Goal: Download file/media

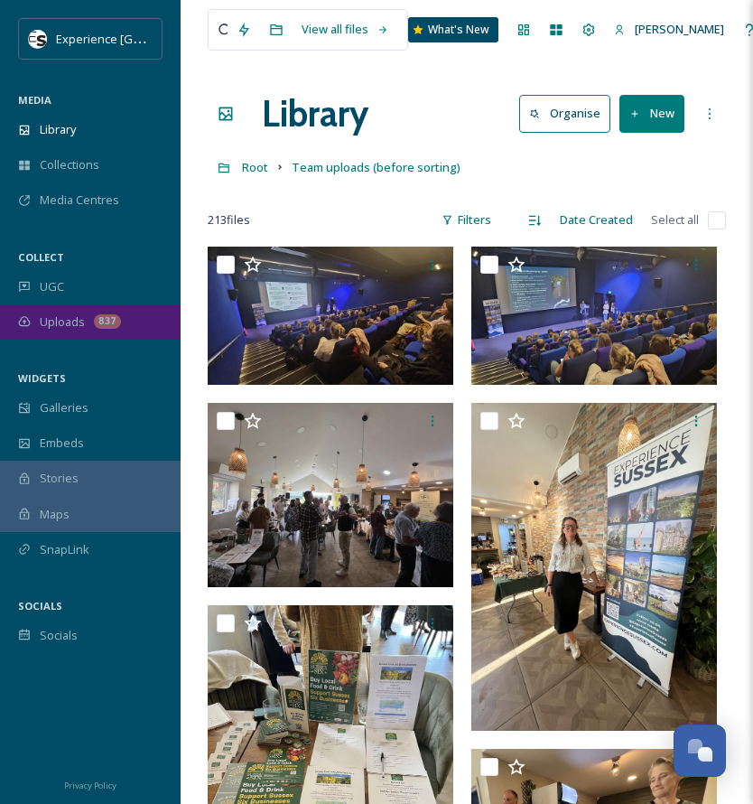
click at [56, 315] on span "Uploads" at bounding box center [62, 321] width 45 height 17
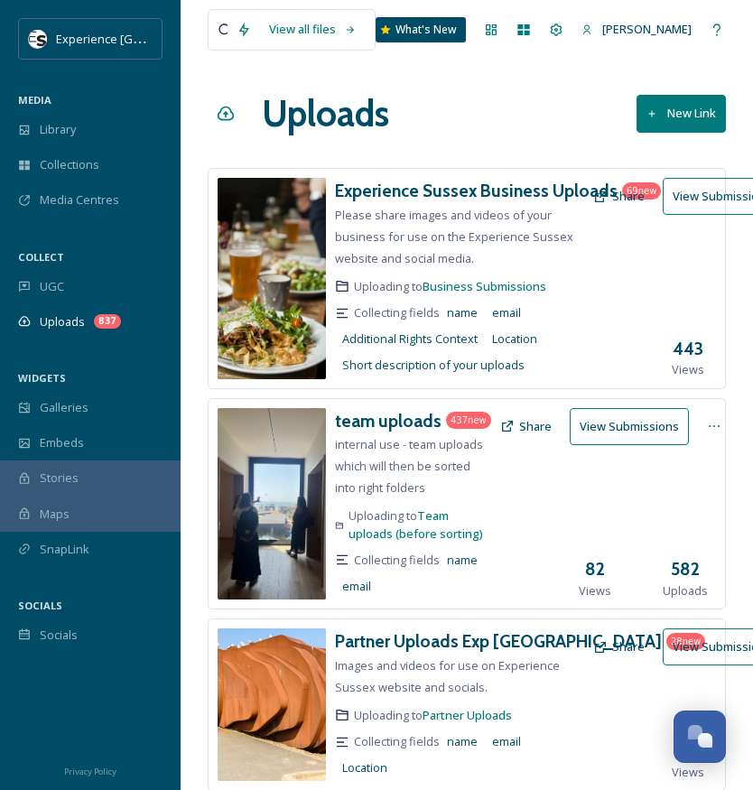
click at [606, 430] on button "View Submissions" at bounding box center [629, 426] width 119 height 37
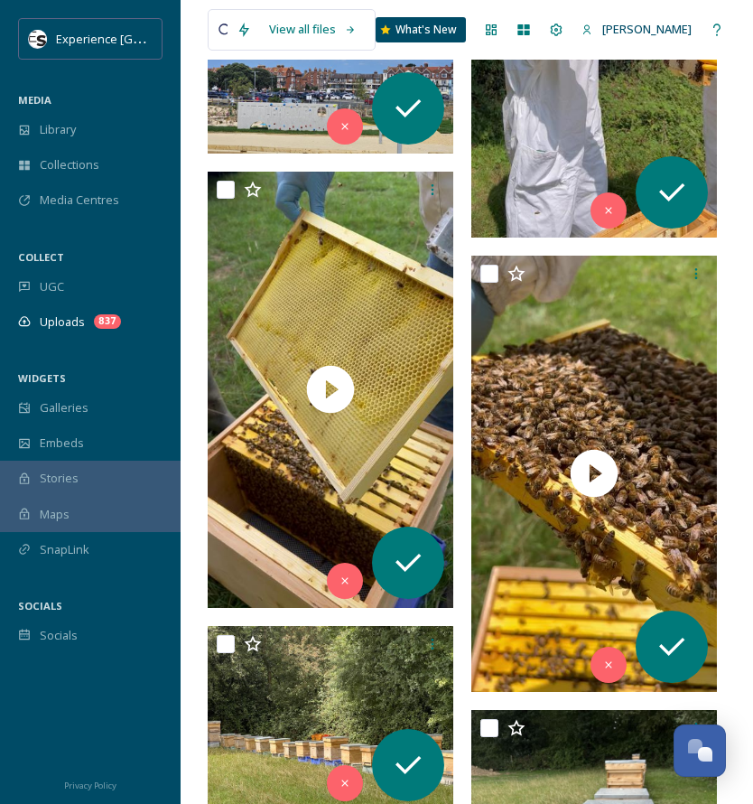
scroll to position [10477, 0]
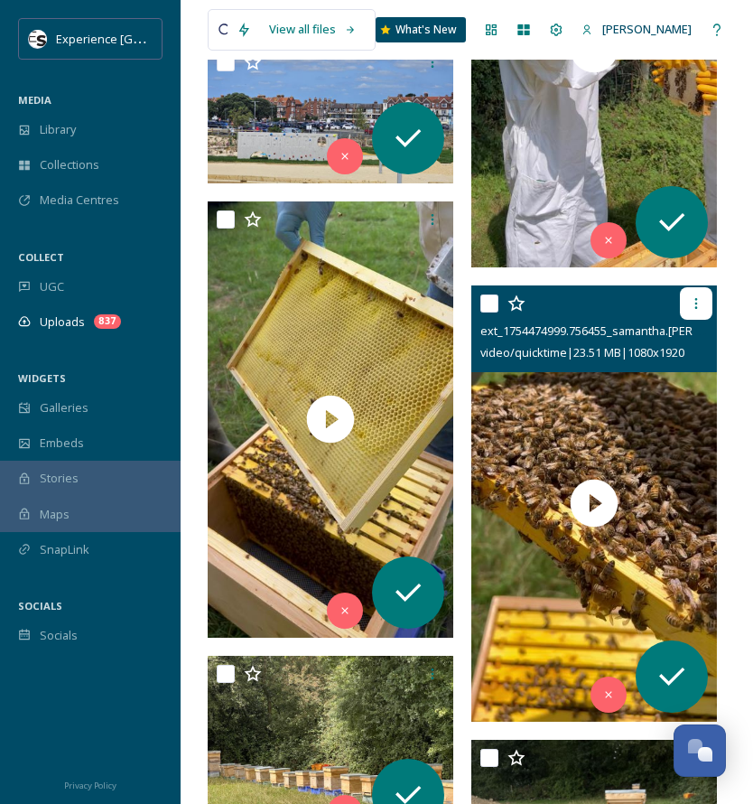
click at [702, 301] on icon at bounding box center [696, 303] width 14 height 14
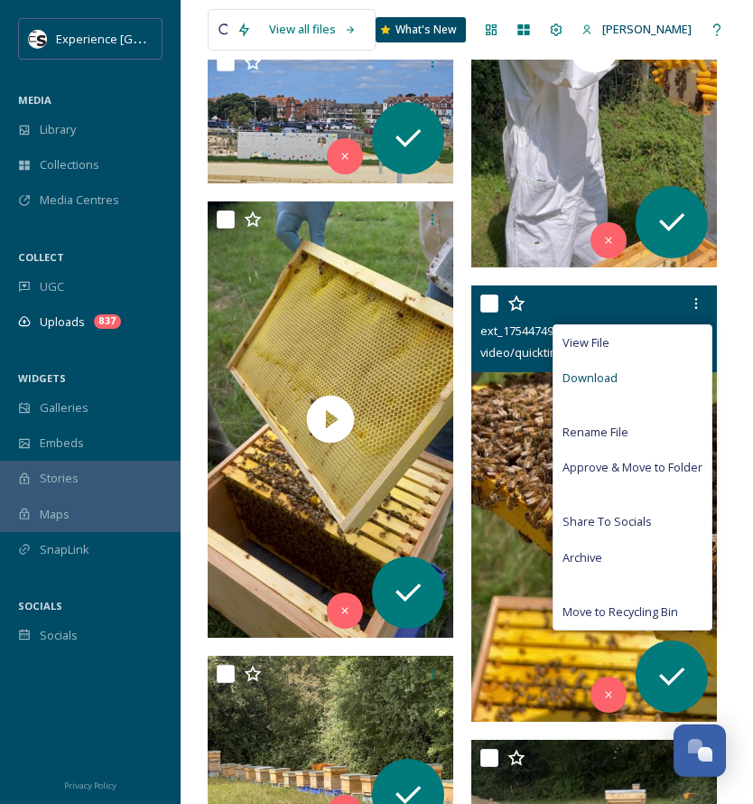
click at [591, 378] on span "Download" at bounding box center [590, 377] width 55 height 17
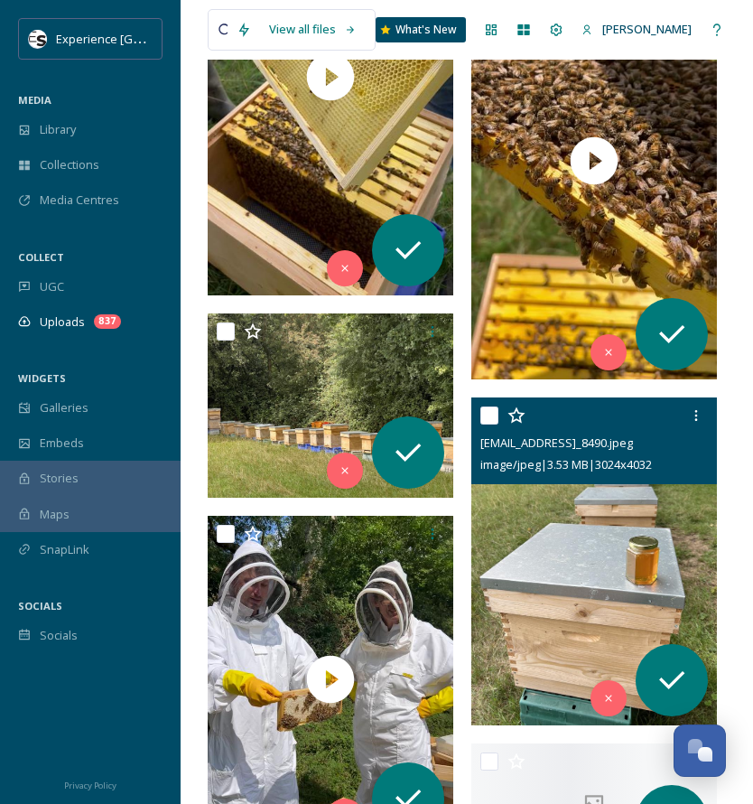
scroll to position [10929, 0]
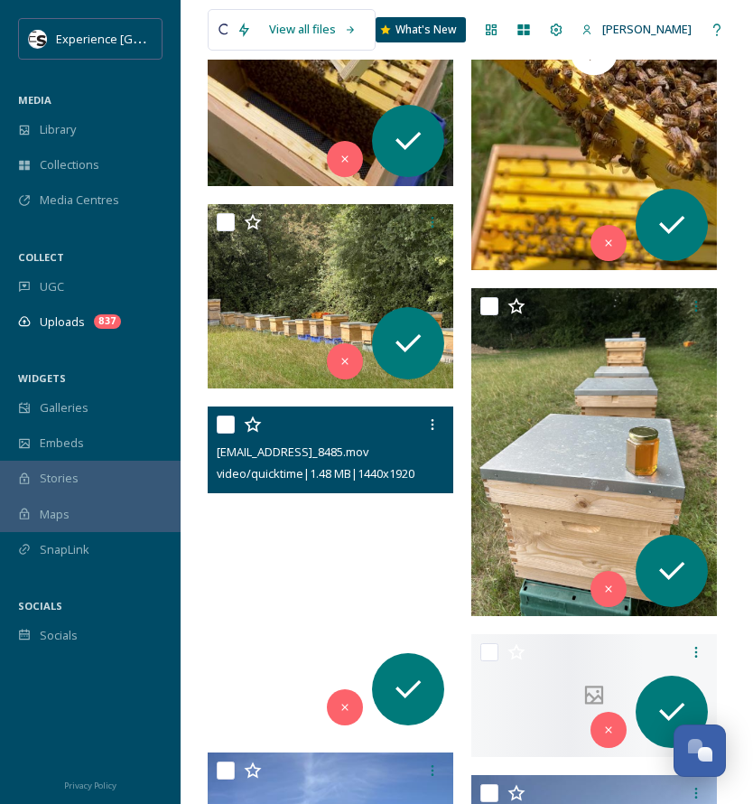
click at [341, 562] on video "ext_1754409842.646975_samanthasmithson@westsussex.gov.org-IMG_8485.mov" at bounding box center [331, 570] width 246 height 328
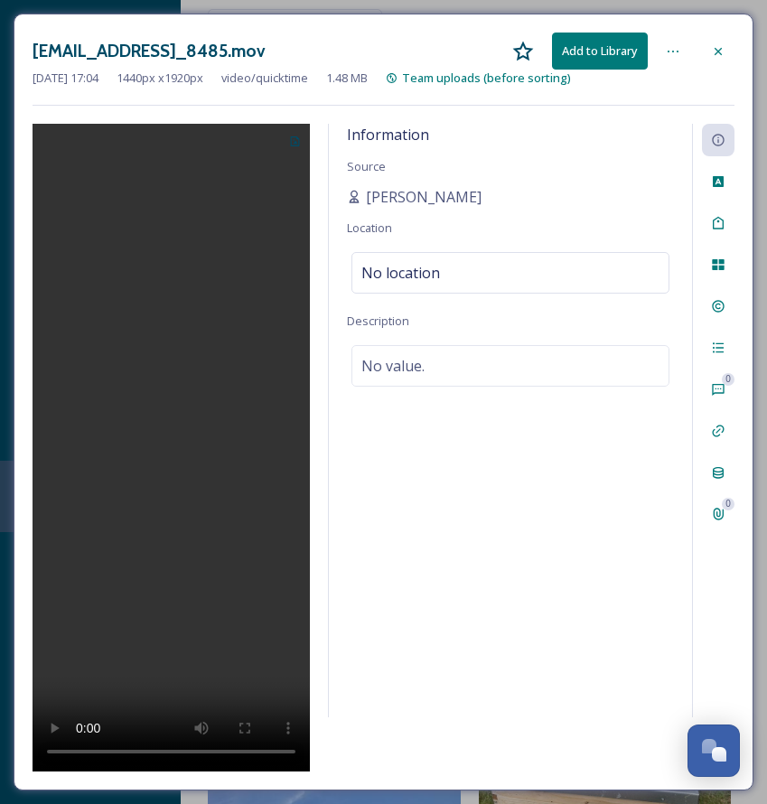
click at [723, 47] on icon at bounding box center [718, 51] width 14 height 14
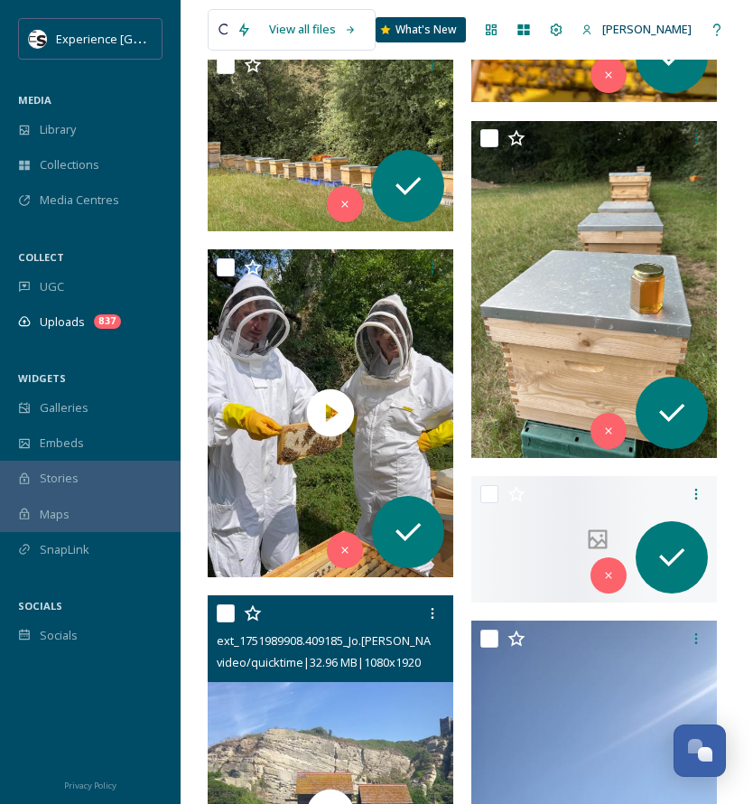
scroll to position [11290, 0]
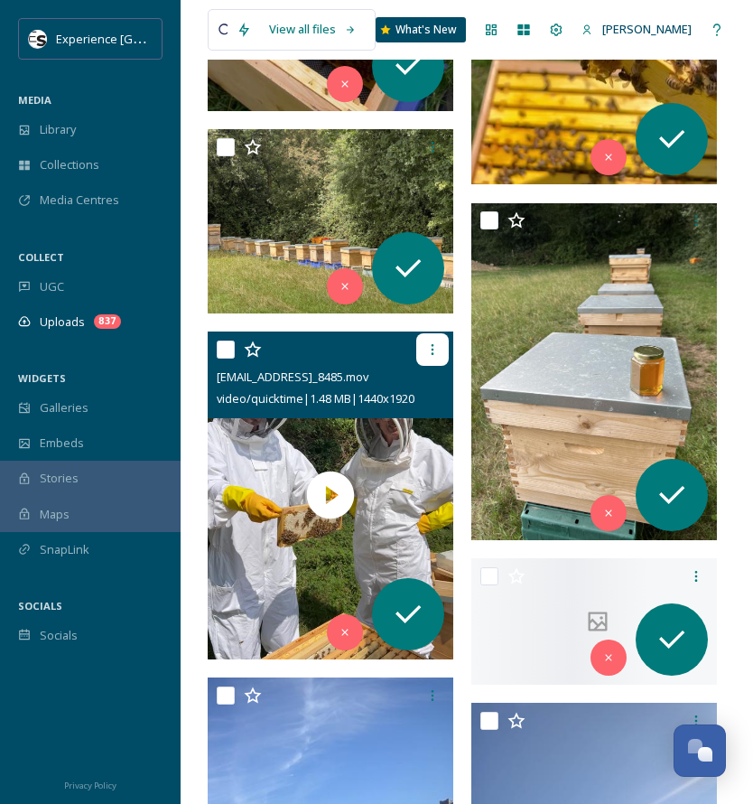
click at [431, 345] on icon at bounding box center [432, 349] width 14 height 14
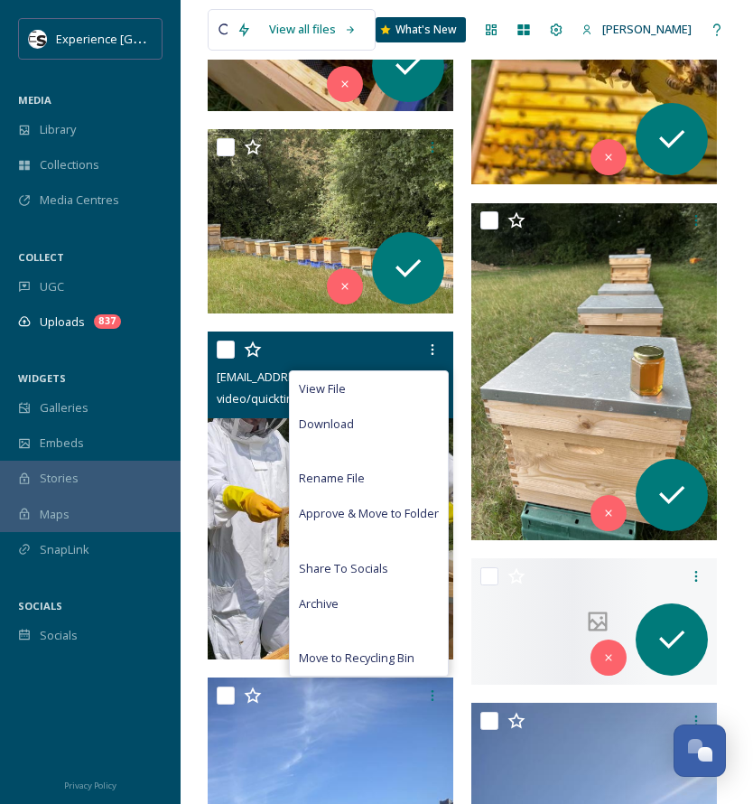
click at [343, 420] on span "Download" at bounding box center [326, 423] width 55 height 17
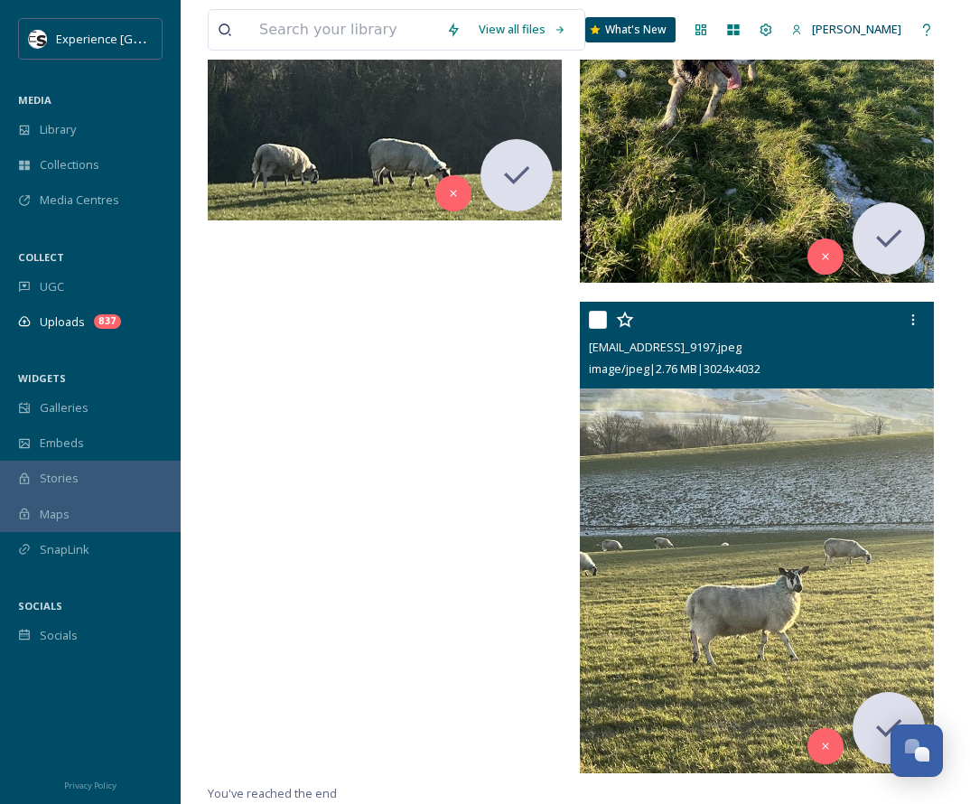
scroll to position [149153, 0]
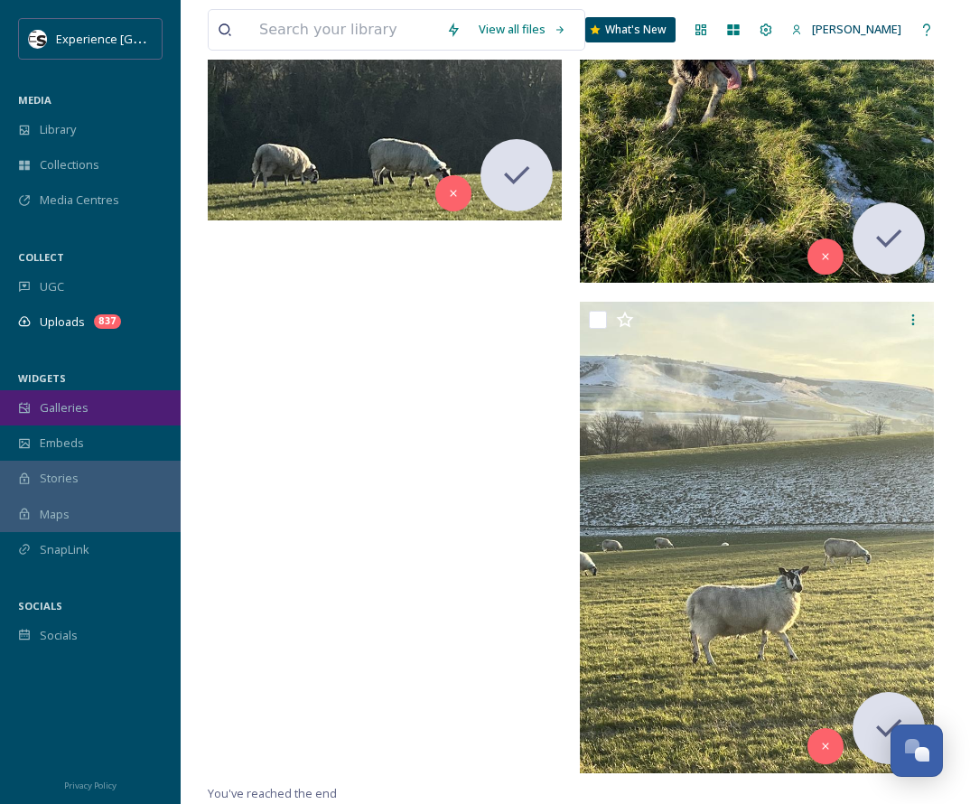
click at [79, 400] on span "Galleries" at bounding box center [64, 407] width 49 height 17
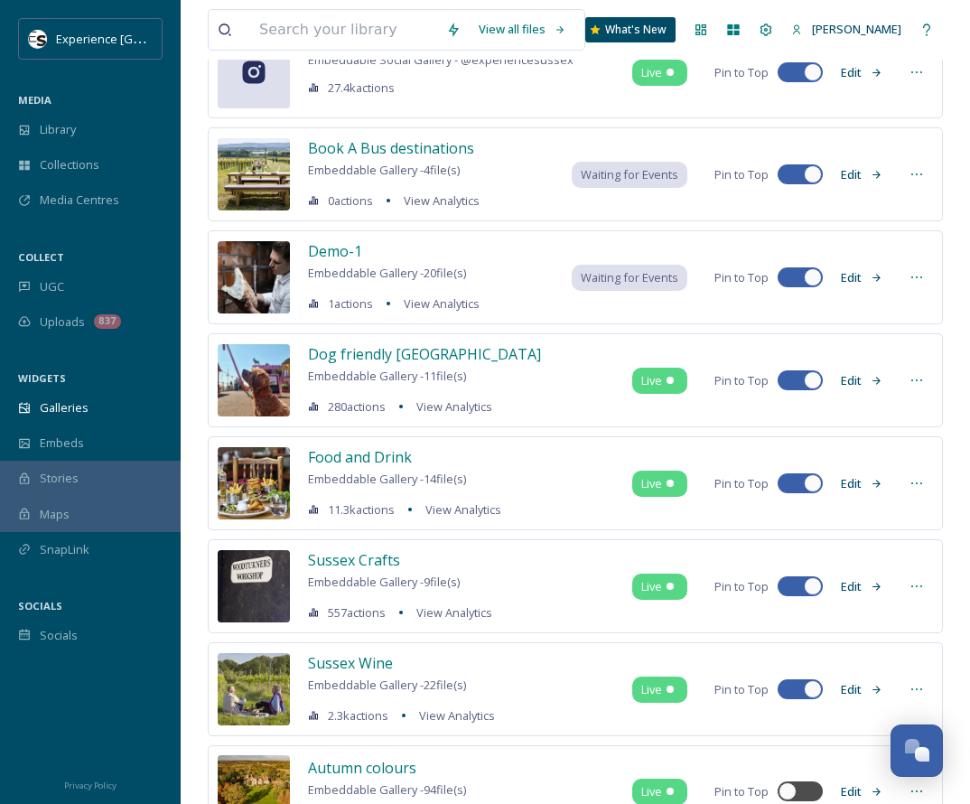
scroll to position [268, 0]
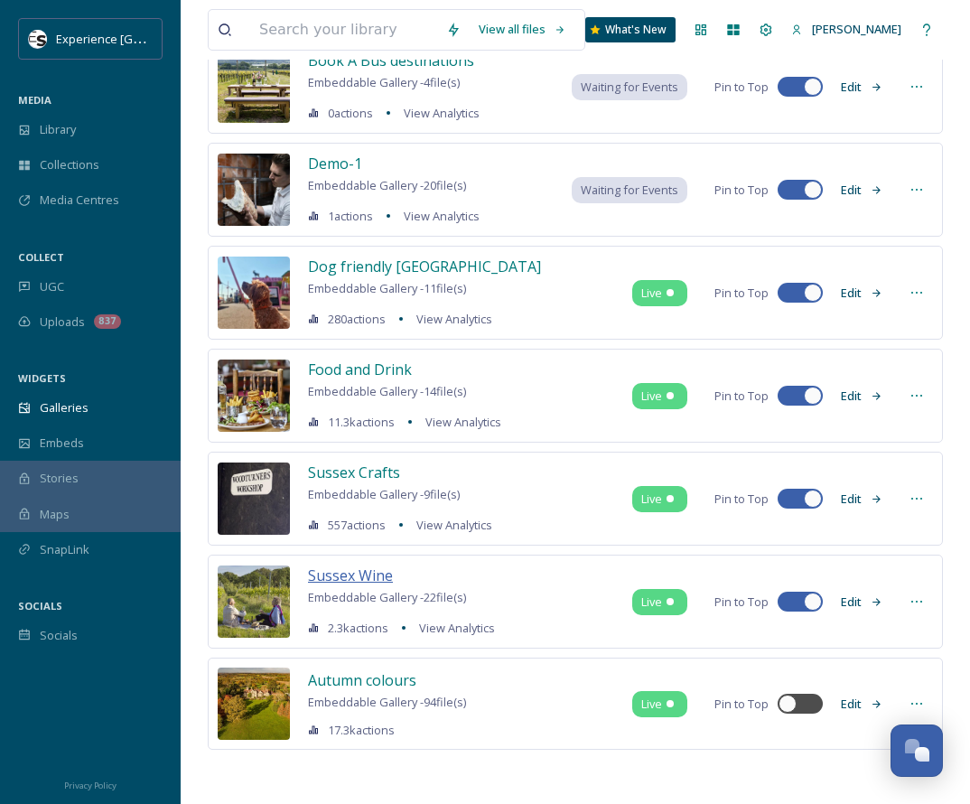
click at [359, 572] on span "Sussex Wine" at bounding box center [350, 575] width 85 height 20
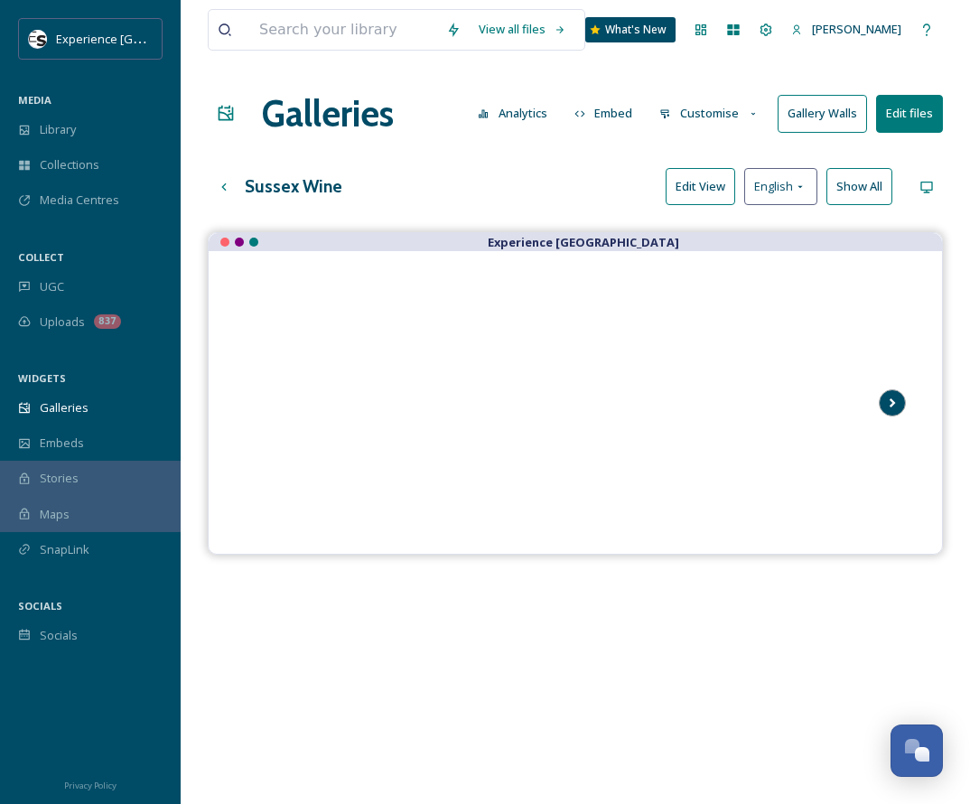
click at [766, 402] on icon "Scroll Right" at bounding box center [893, 402] width 6 height 9
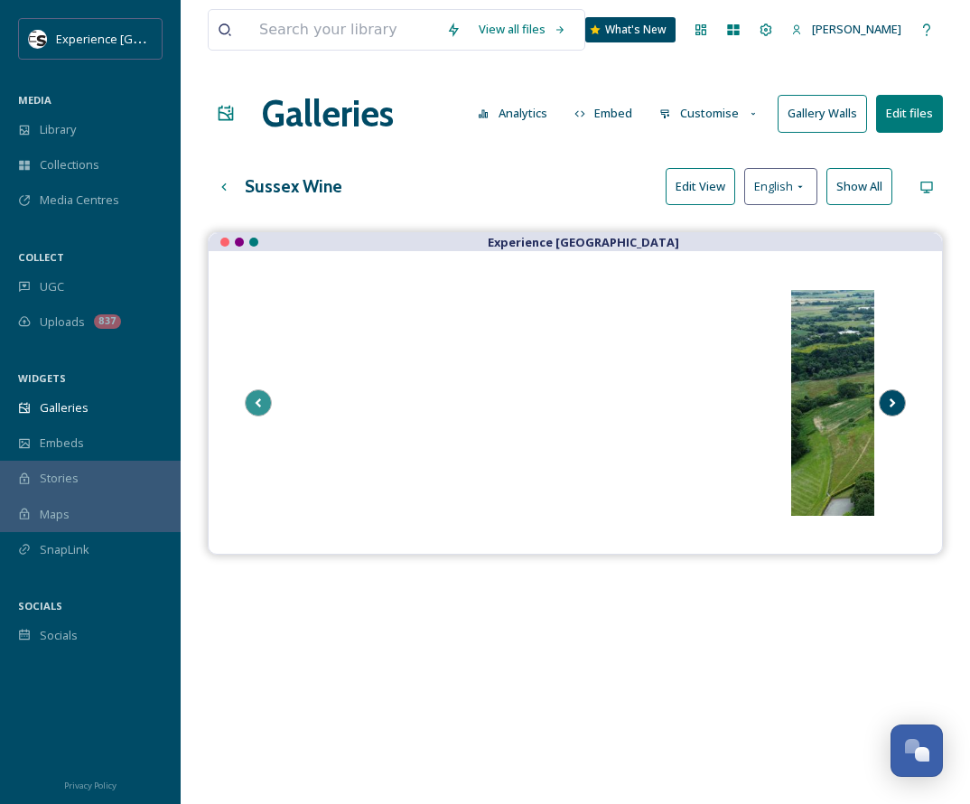
click at [766, 402] on icon "Scroll Right" at bounding box center [893, 402] width 6 height 9
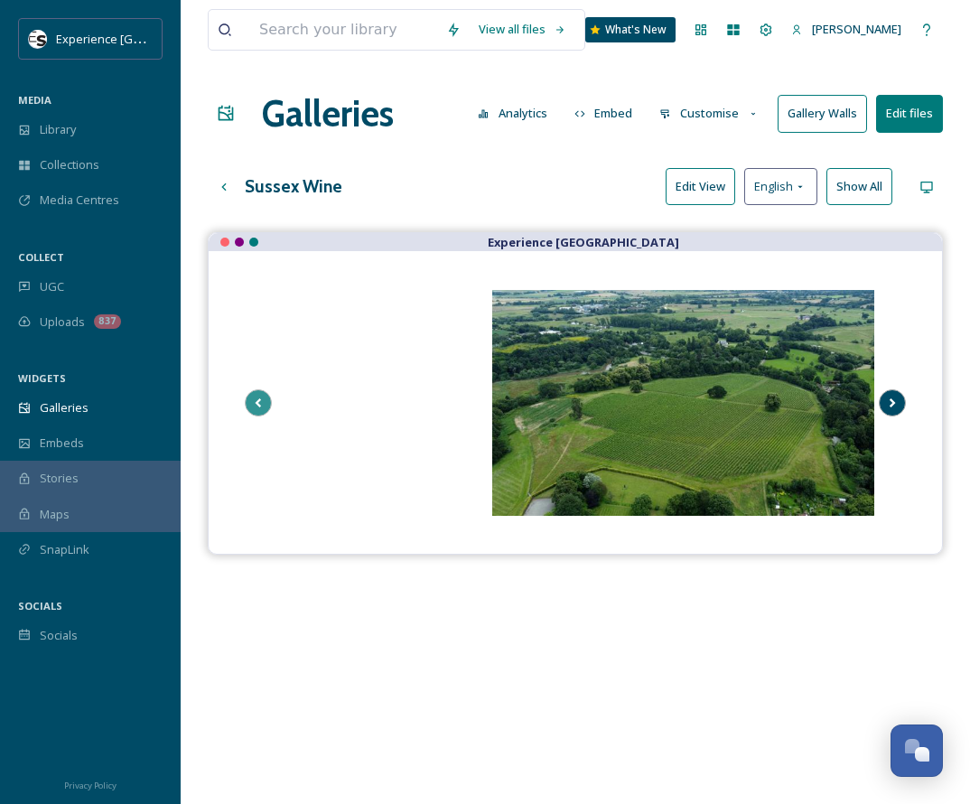
click at [766, 402] on icon "Scroll Right" at bounding box center [893, 402] width 6 height 9
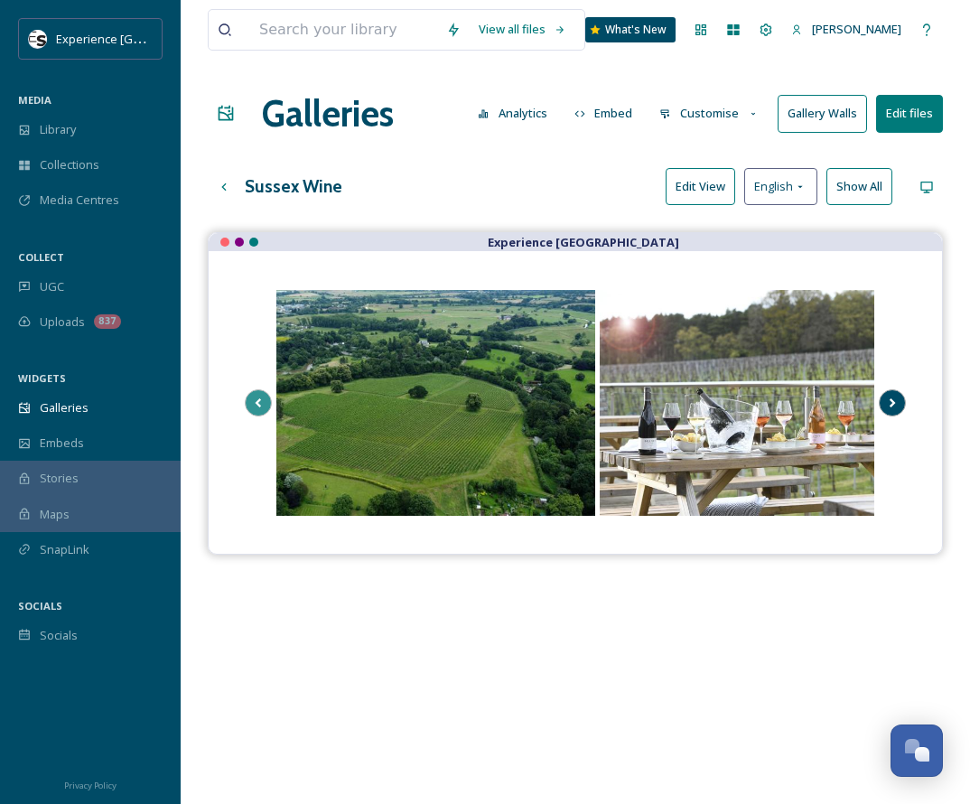
click at [766, 402] on icon "Scroll Right" at bounding box center [893, 402] width 6 height 9
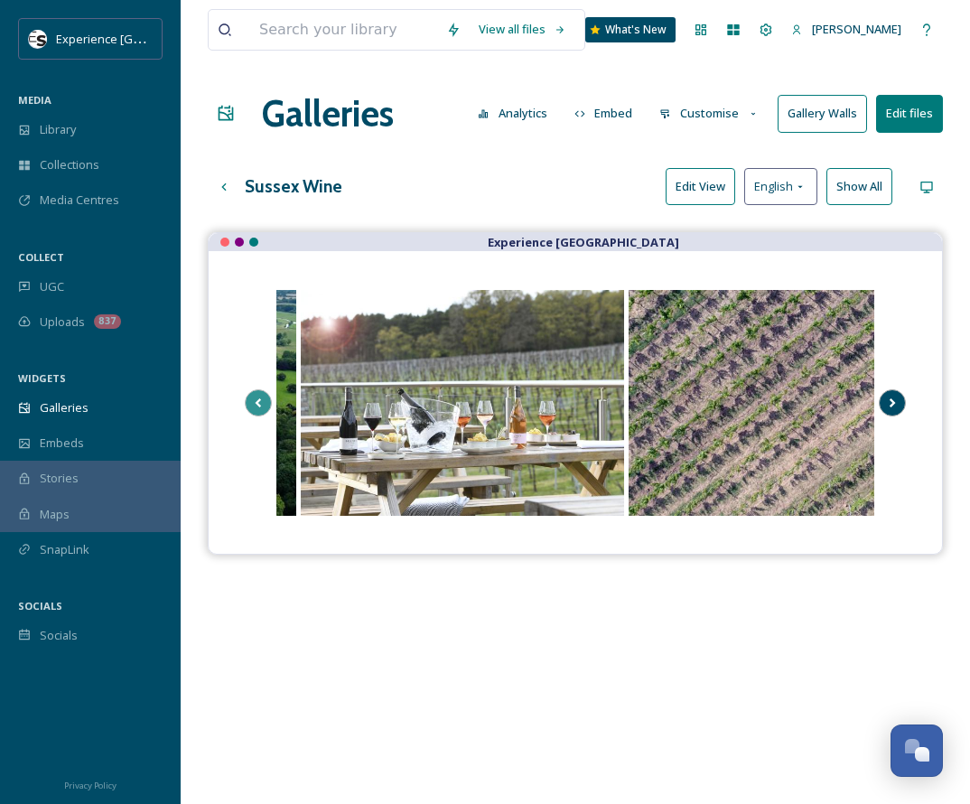
click at [766, 402] on icon "Scroll Right" at bounding box center [893, 402] width 6 height 9
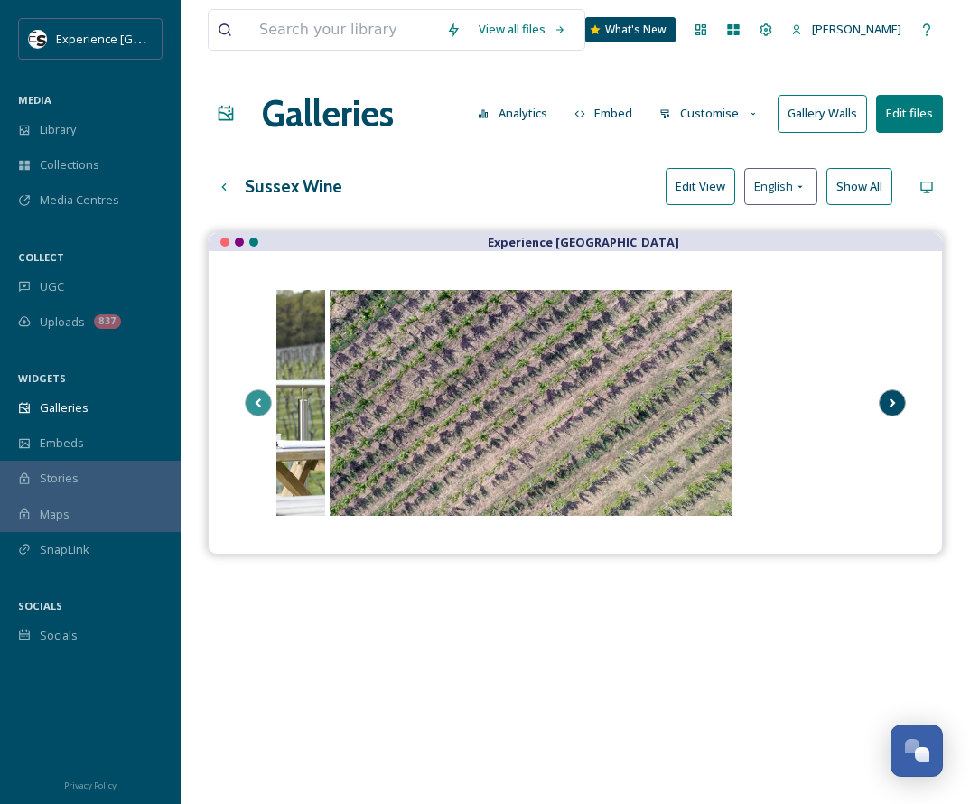
click at [766, 402] on icon "Scroll Right" at bounding box center [893, 402] width 6 height 9
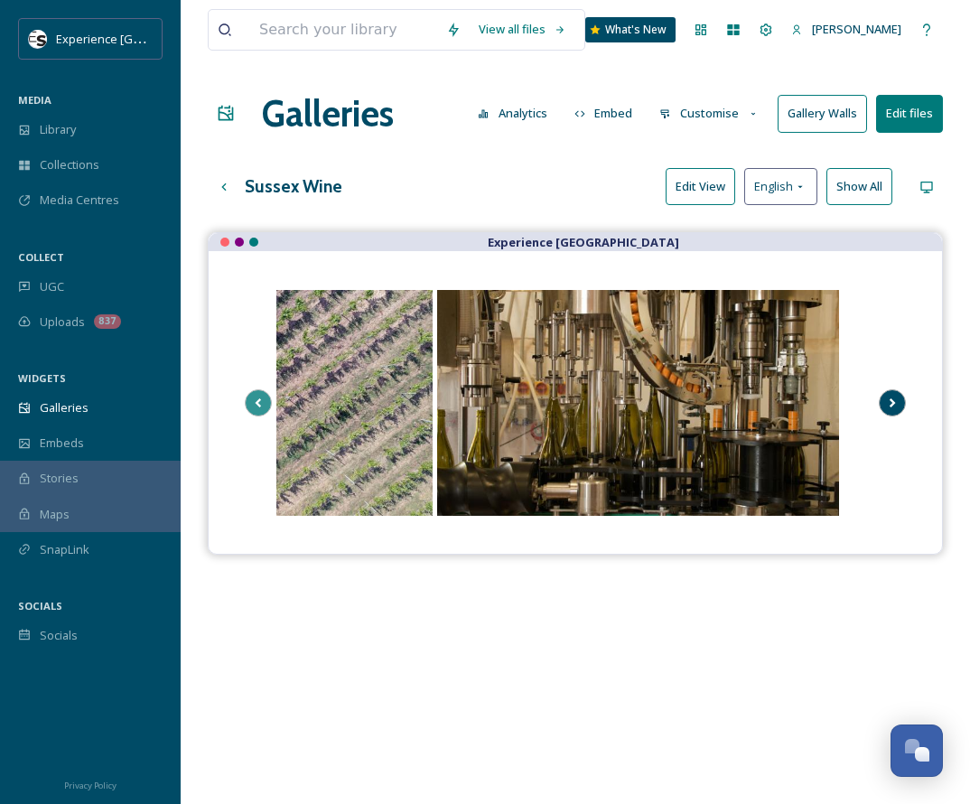
click at [766, 402] on icon "Scroll Right" at bounding box center [893, 402] width 6 height 9
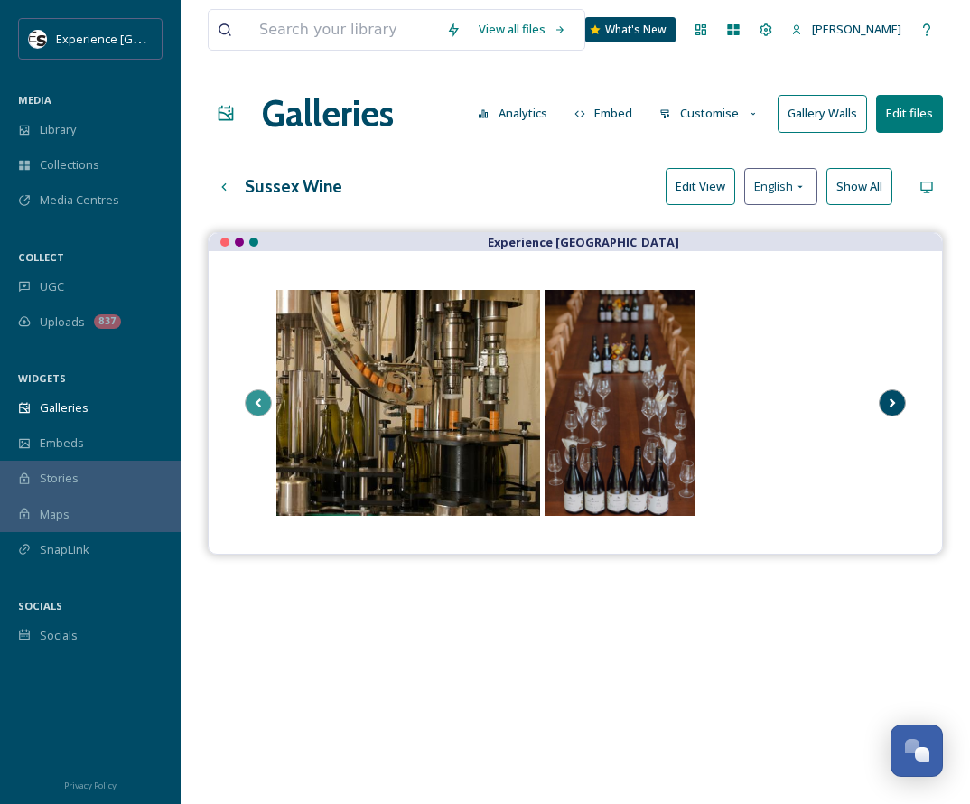
click at [766, 402] on icon "Scroll Right" at bounding box center [893, 402] width 6 height 9
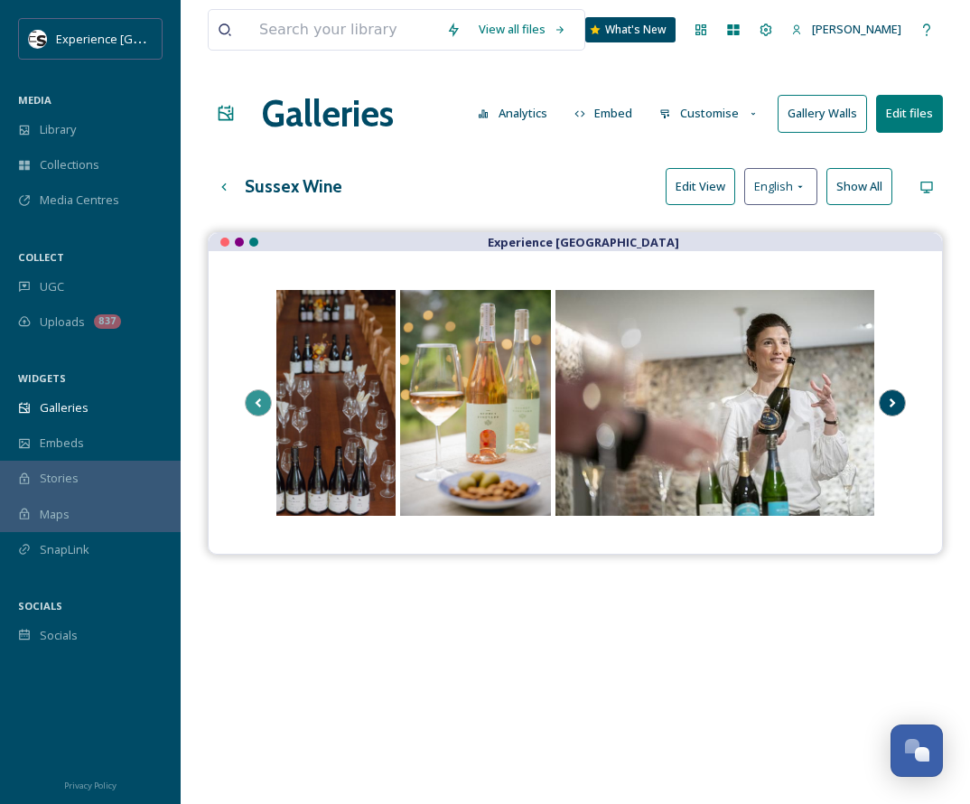
click at [766, 402] on icon "Scroll Right" at bounding box center [893, 402] width 6 height 9
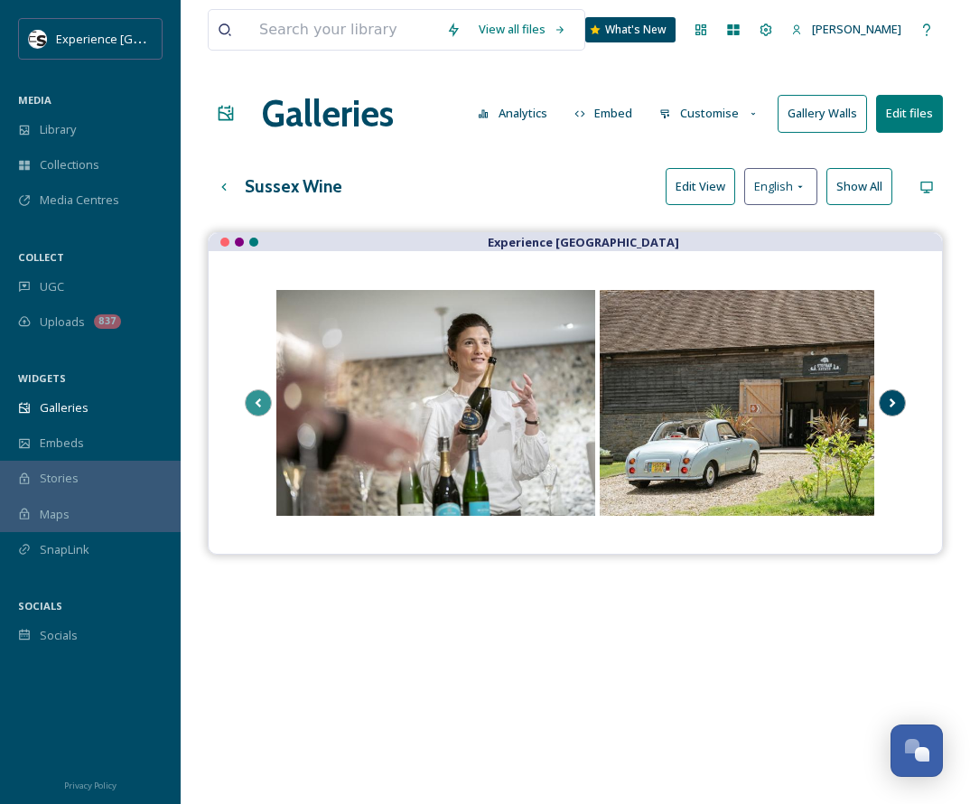
click at [766, 402] on icon "Scroll Right" at bounding box center [893, 402] width 6 height 9
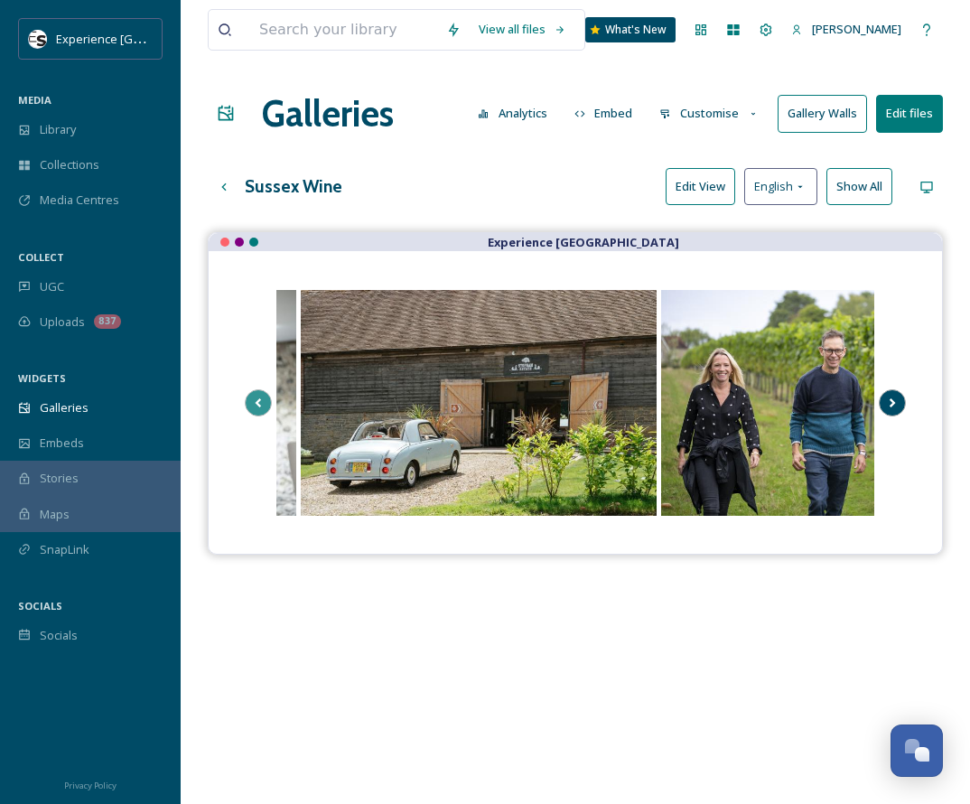
click at [766, 402] on icon "Scroll Right" at bounding box center [893, 402] width 6 height 9
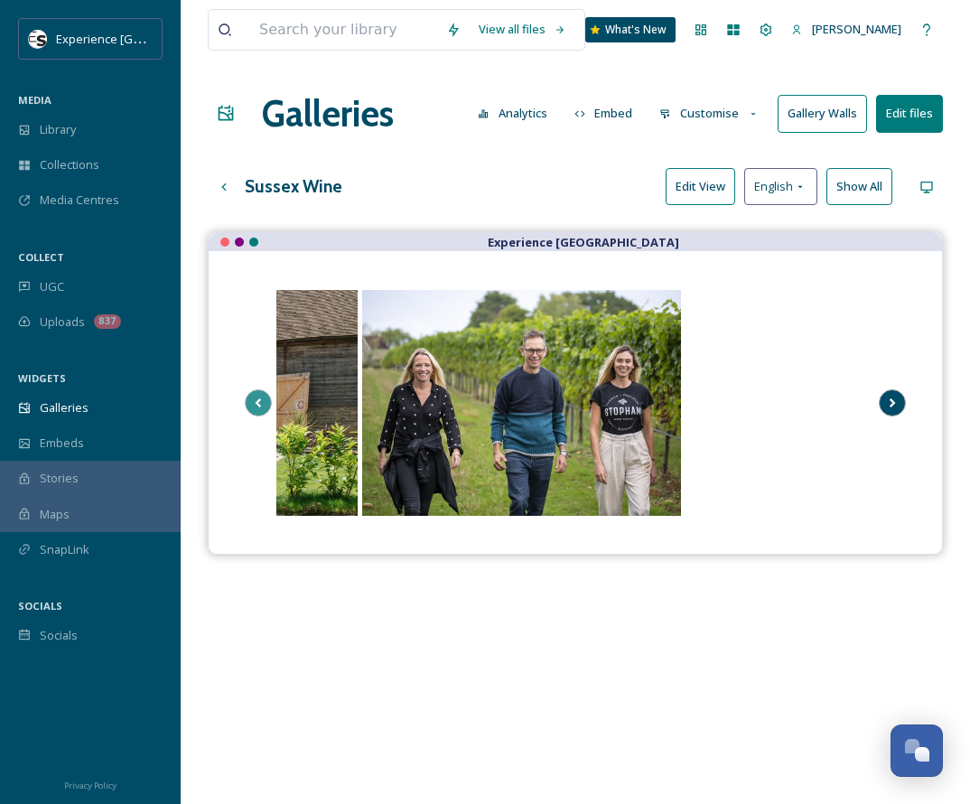
click at [766, 402] on icon "Scroll Right" at bounding box center [893, 402] width 6 height 9
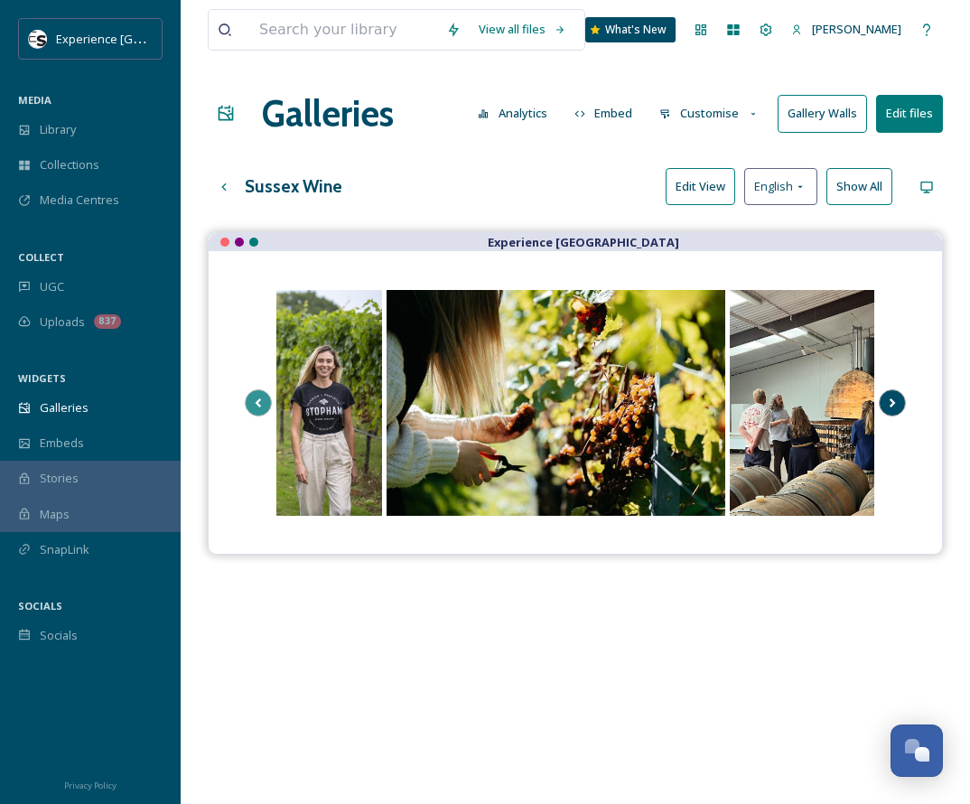
click at [766, 402] on icon "Scroll Right" at bounding box center [893, 402] width 6 height 9
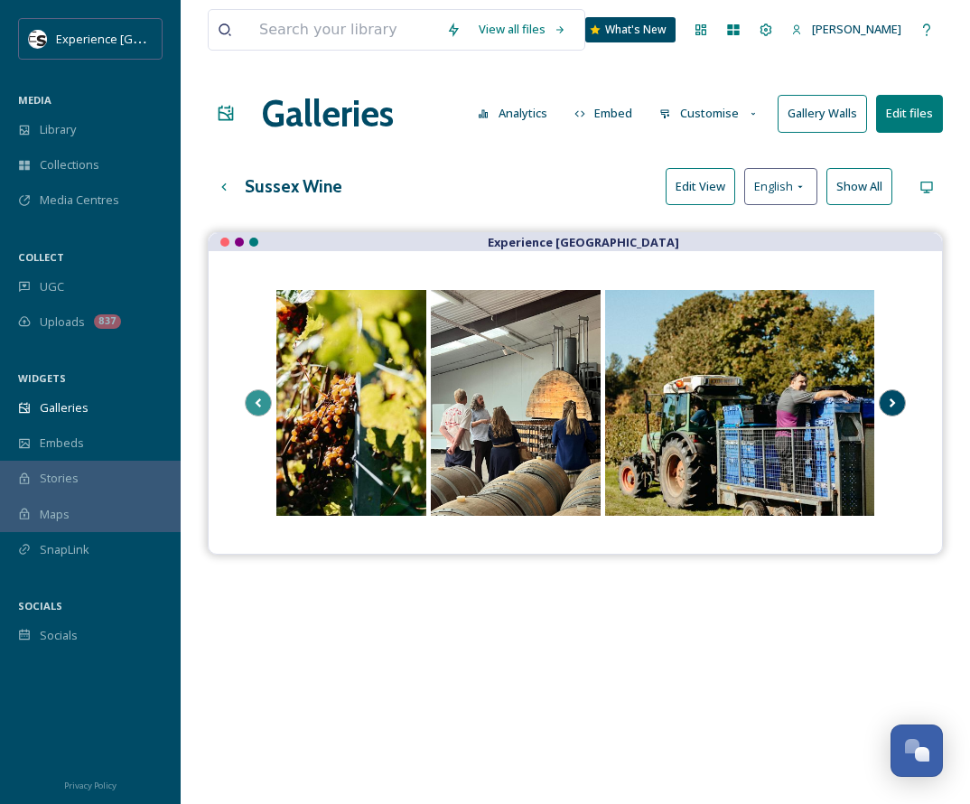
click at [766, 402] on icon "Scroll Right" at bounding box center [893, 402] width 6 height 9
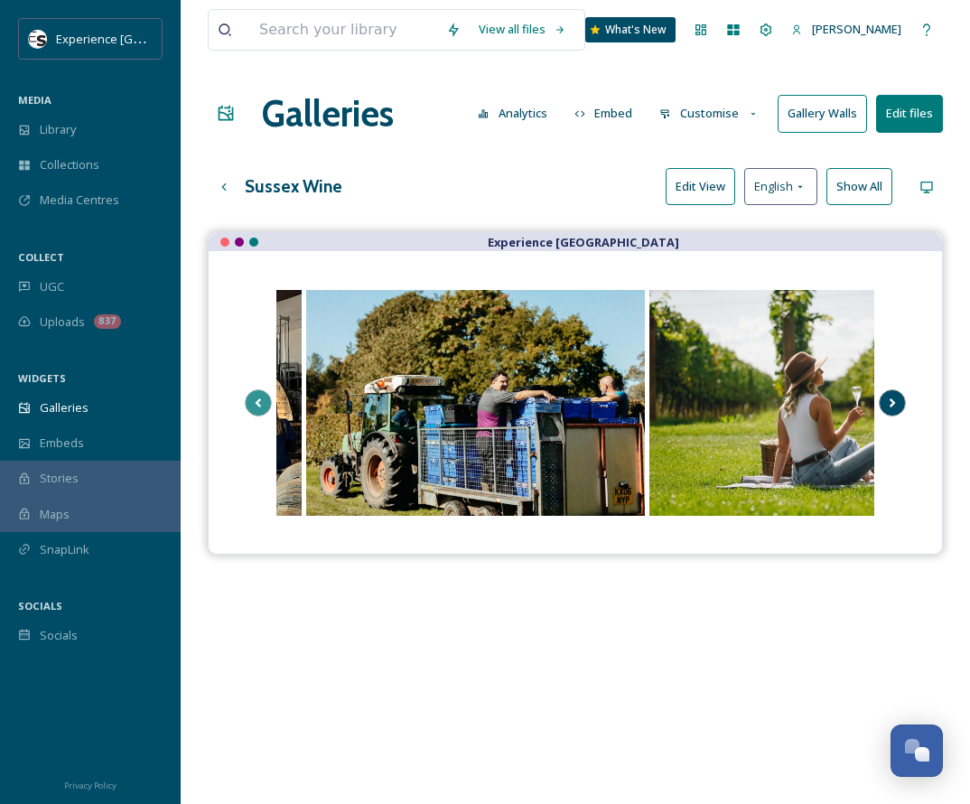
click at [766, 402] on icon "Scroll Right" at bounding box center [893, 402] width 6 height 9
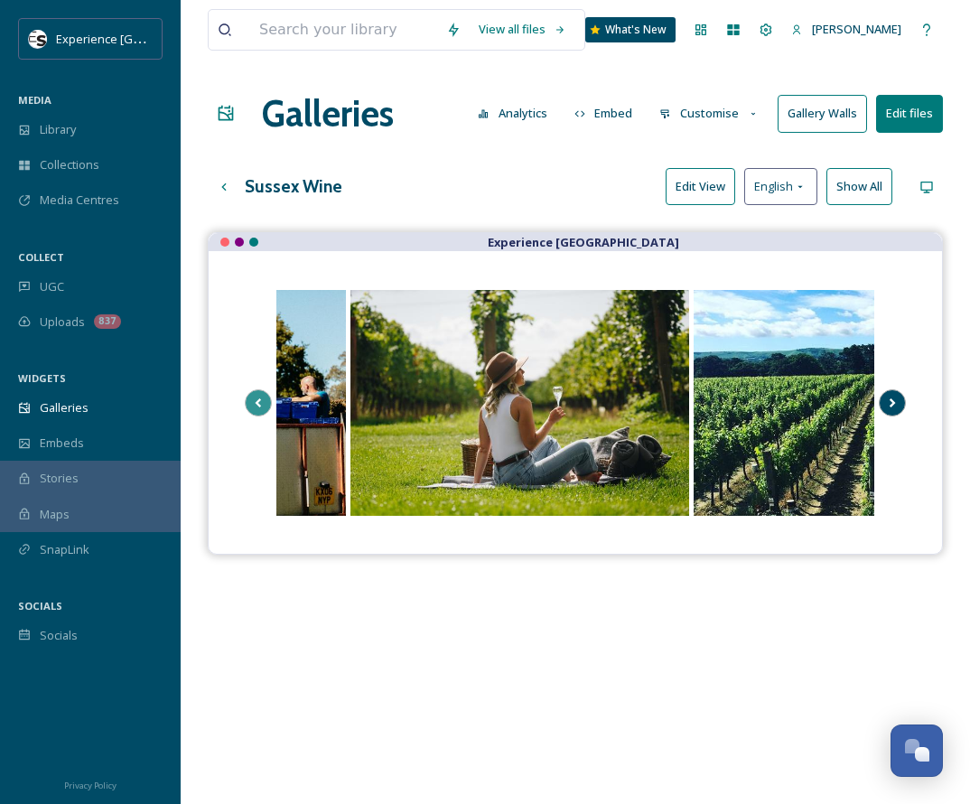
click at [766, 402] on icon "Scroll Right" at bounding box center [893, 402] width 6 height 9
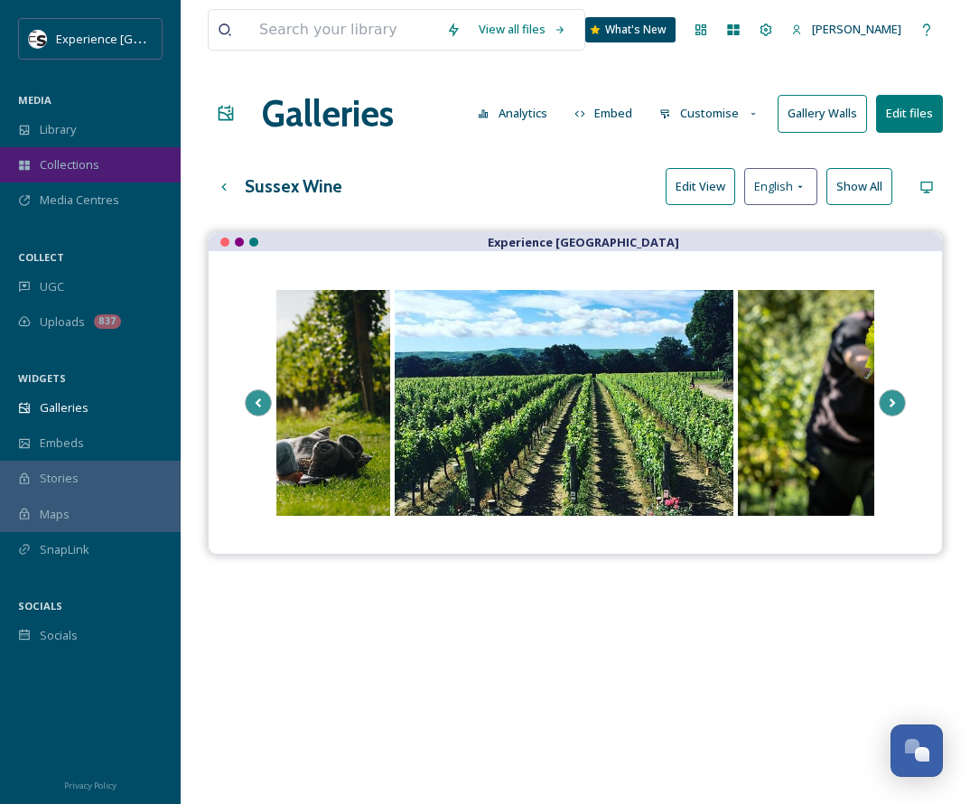
click at [64, 165] on span "Collections" at bounding box center [70, 164] width 60 height 17
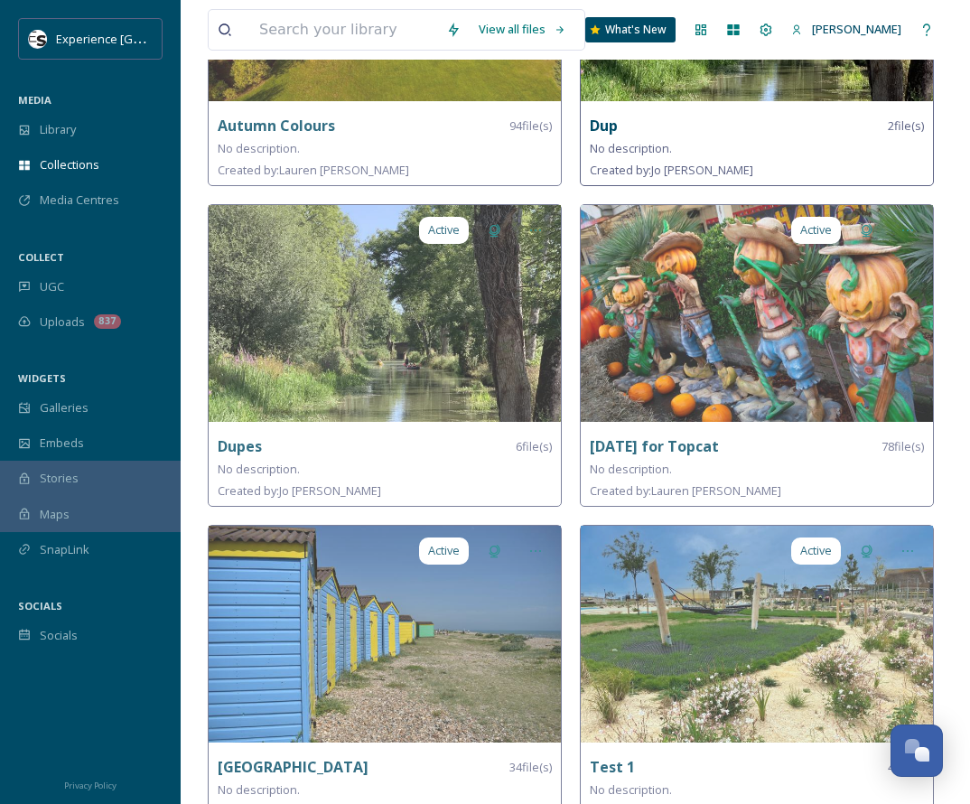
scroll to position [661, 0]
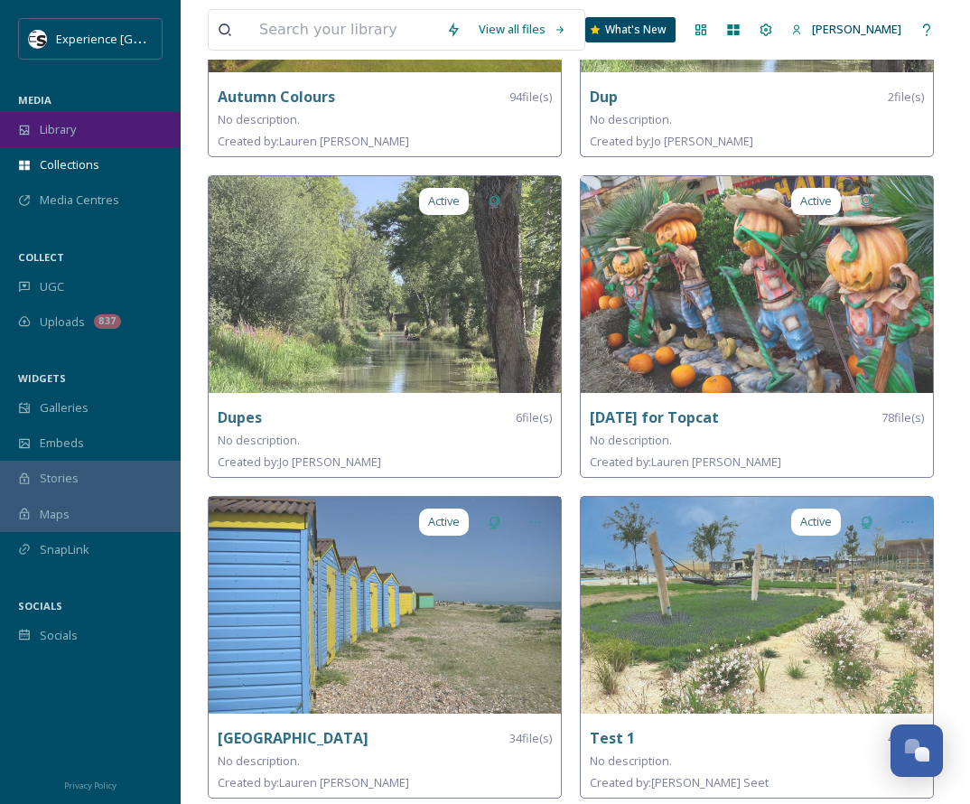
click at [70, 129] on span "Library" at bounding box center [58, 129] width 36 height 17
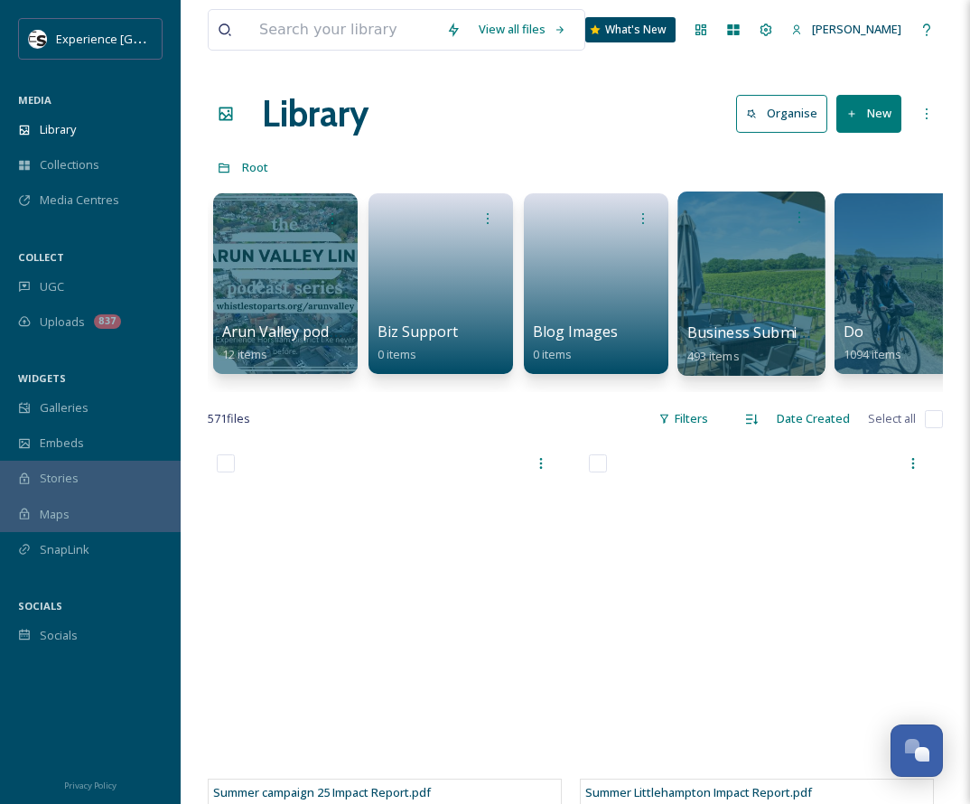
click at [758, 285] on div at bounding box center [750, 283] width 147 height 184
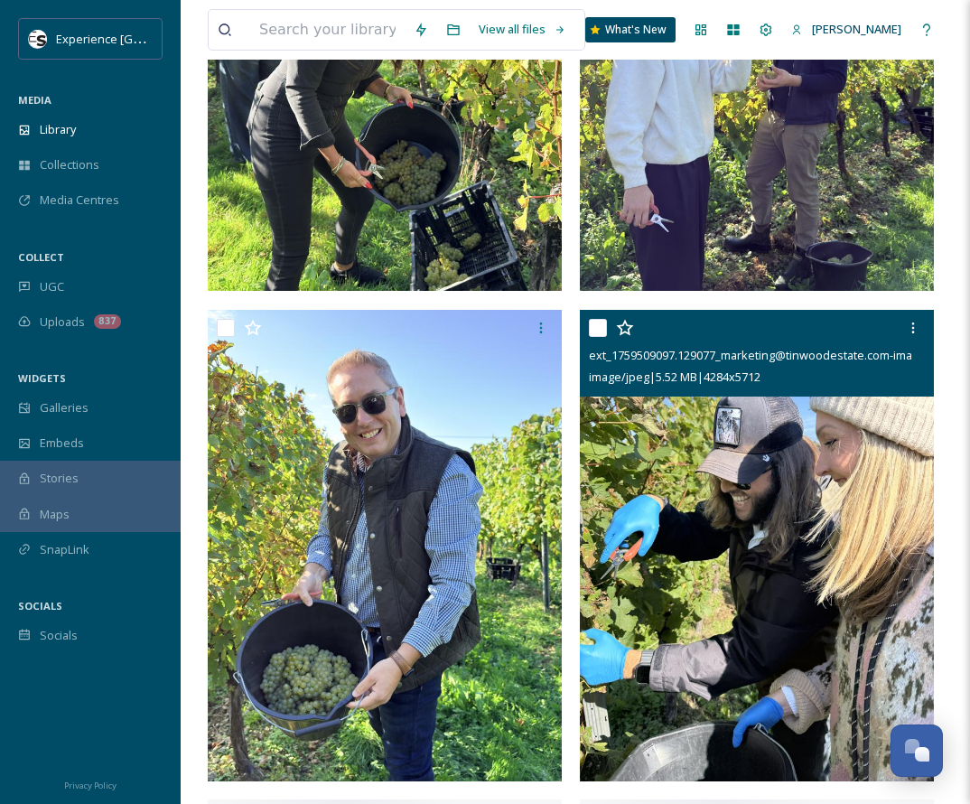
scroll to position [1084, 0]
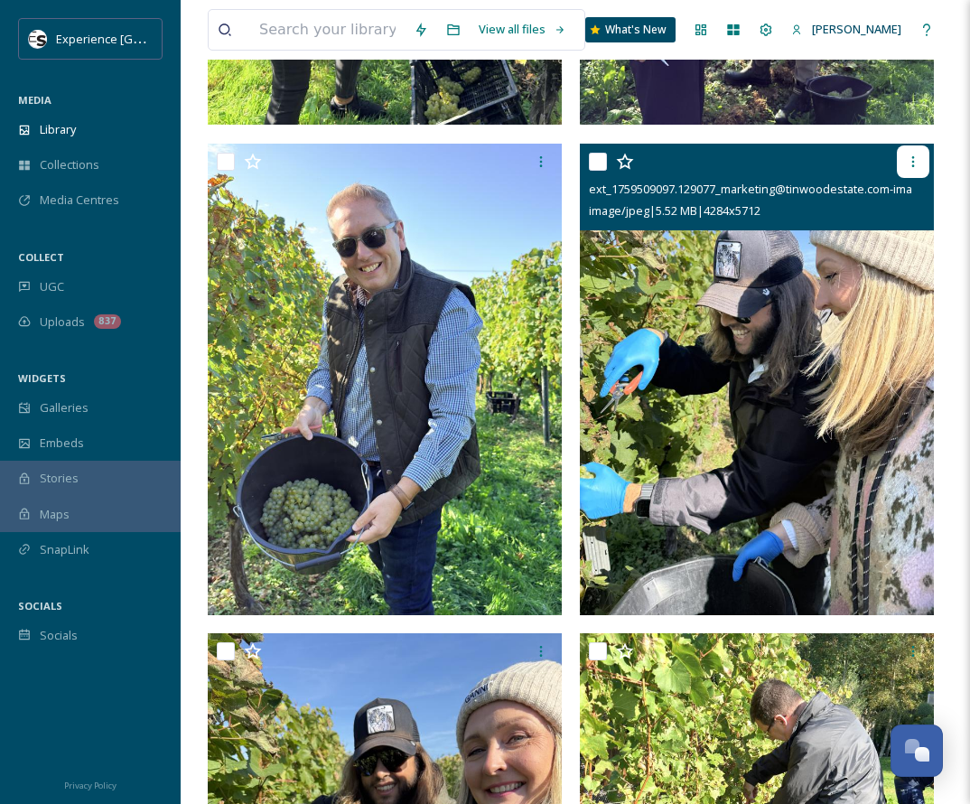
click at [766, 156] on icon at bounding box center [913, 161] width 14 height 14
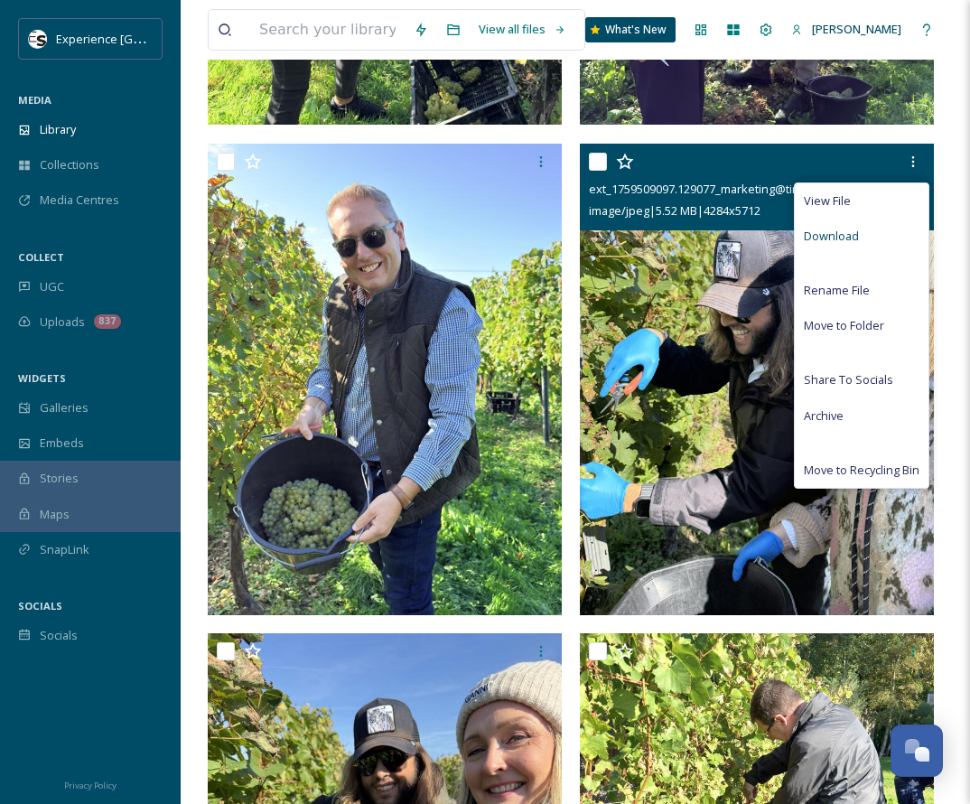
click at [766, 231] on span "Download" at bounding box center [831, 236] width 55 height 17
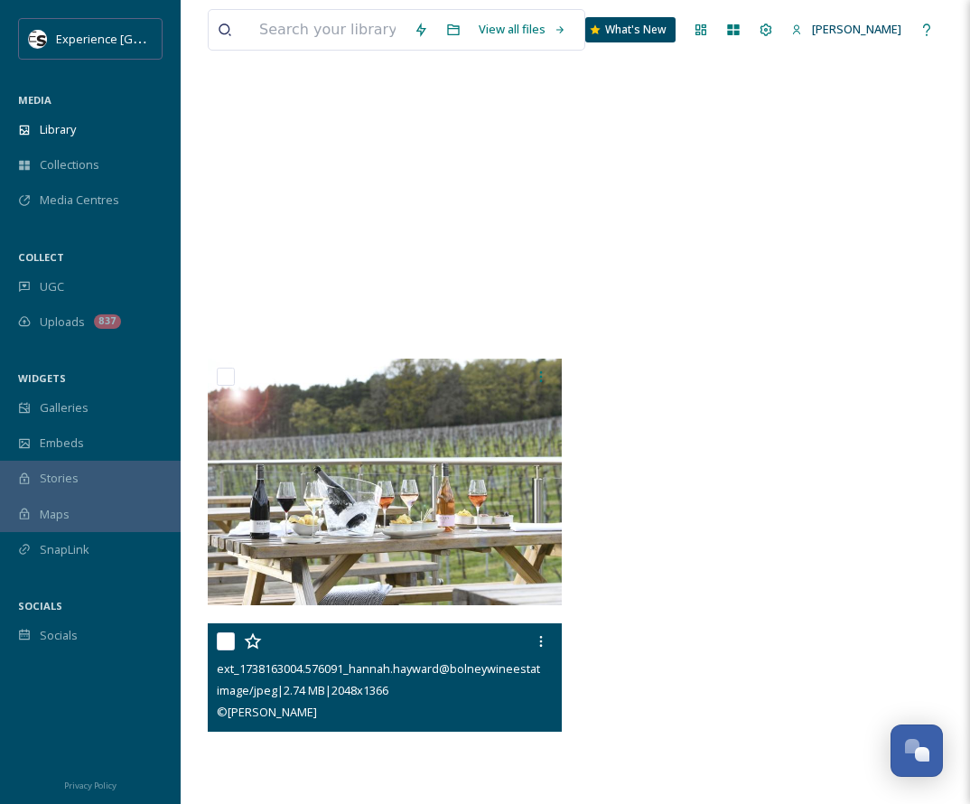
scroll to position [88245, 0]
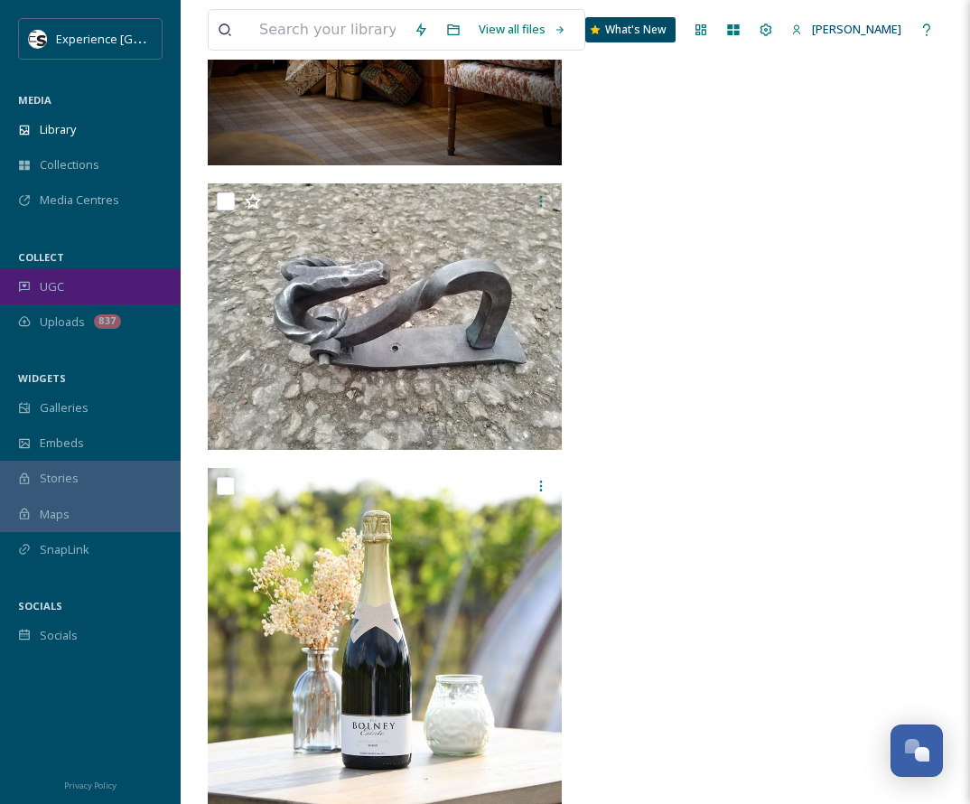
click at [61, 282] on span "UGC" at bounding box center [52, 286] width 24 height 17
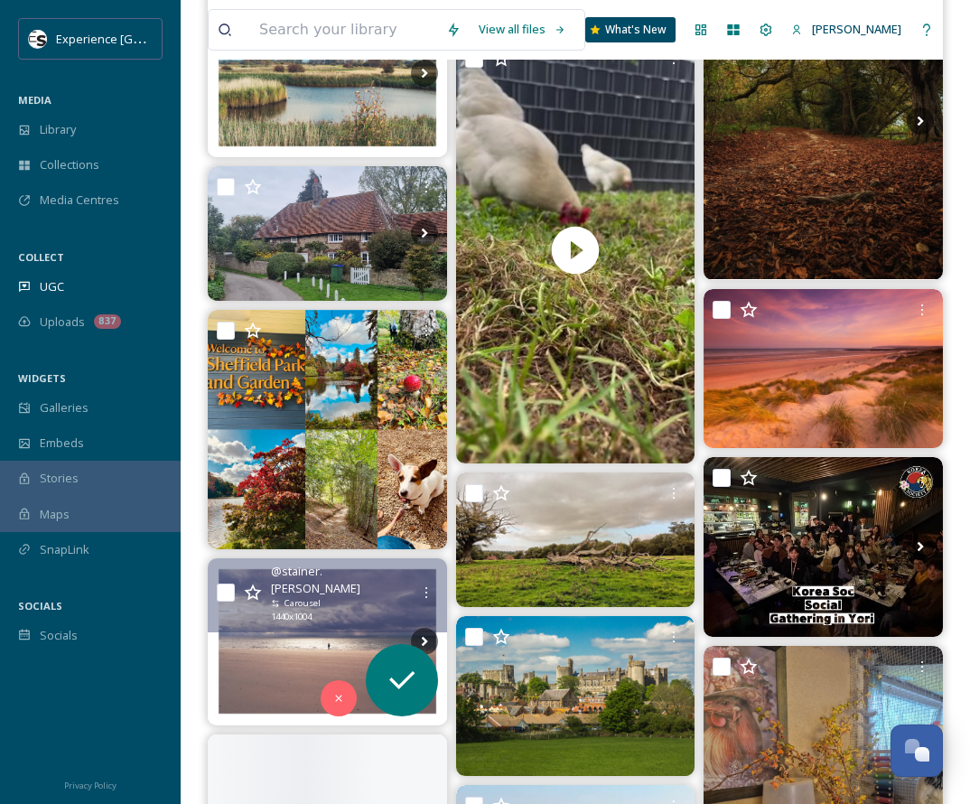
scroll to position [2439, 0]
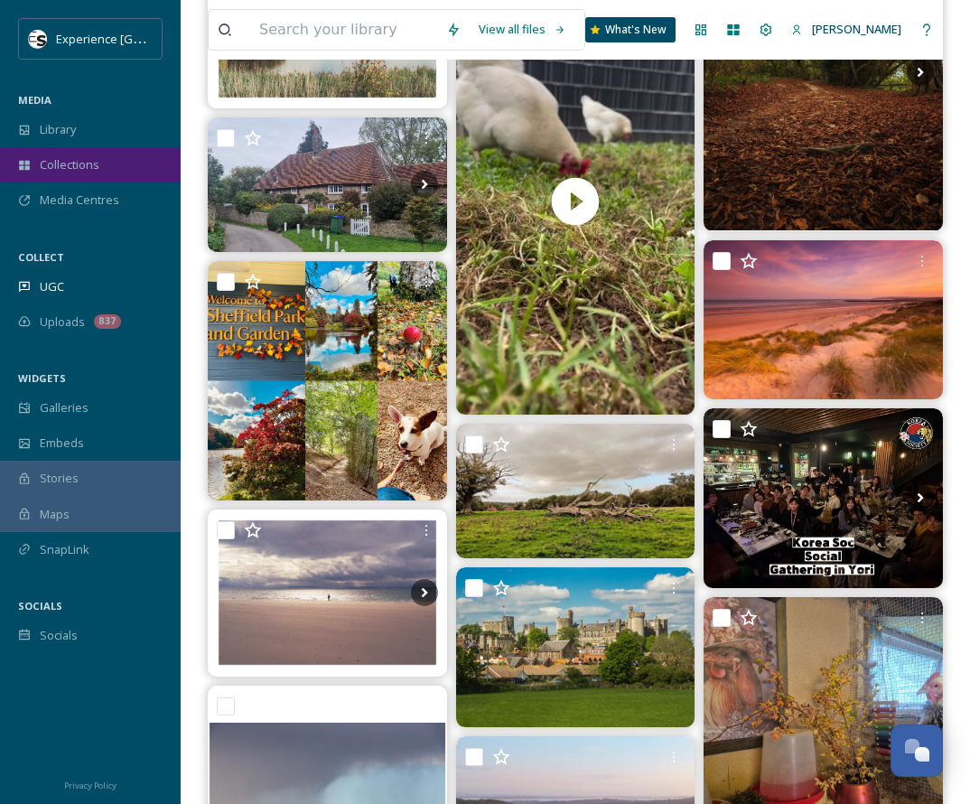
click at [42, 176] on div "Collections" at bounding box center [90, 164] width 181 height 35
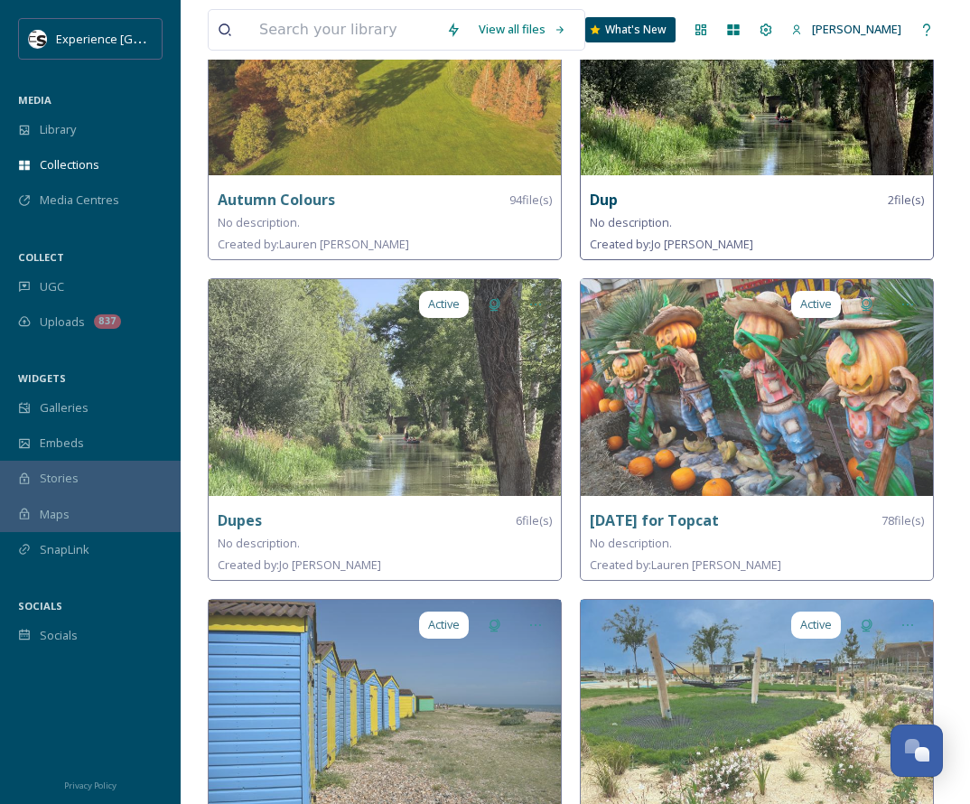
scroll to position [661, 0]
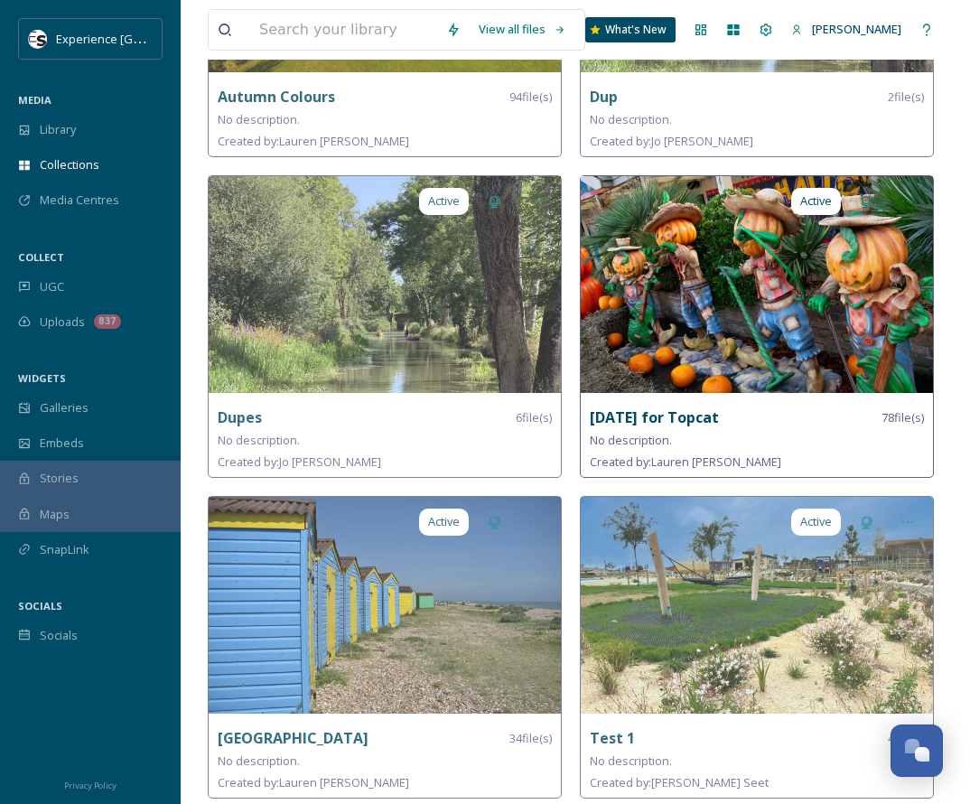
click at [744, 303] on img at bounding box center [757, 284] width 352 height 217
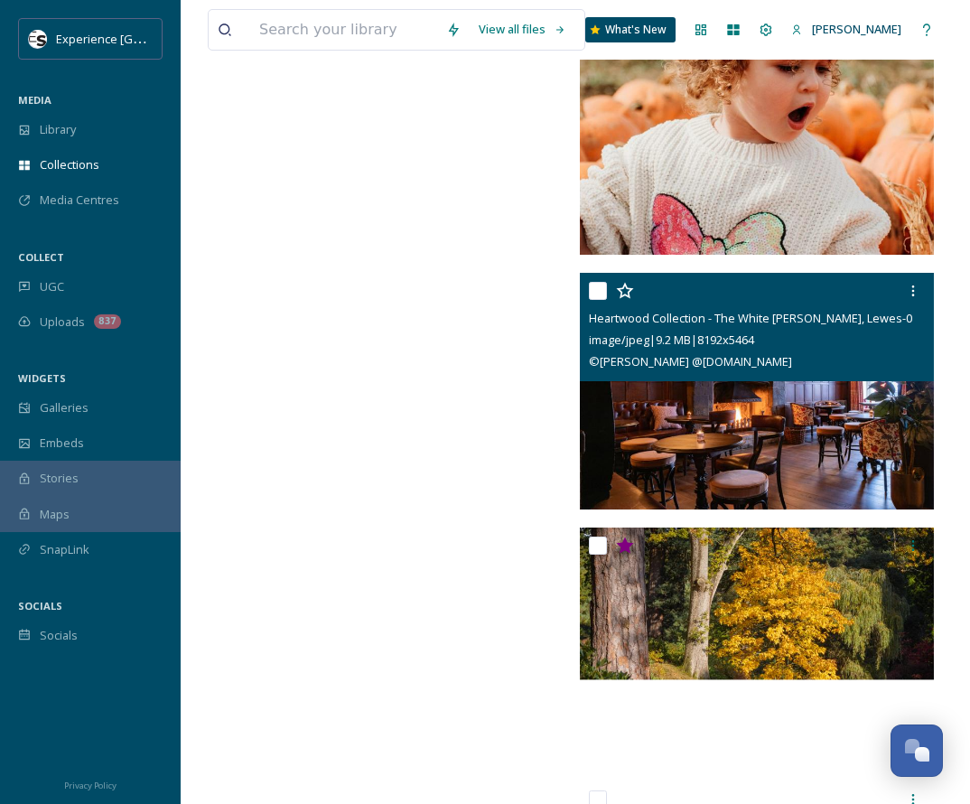
scroll to position [12797, 0]
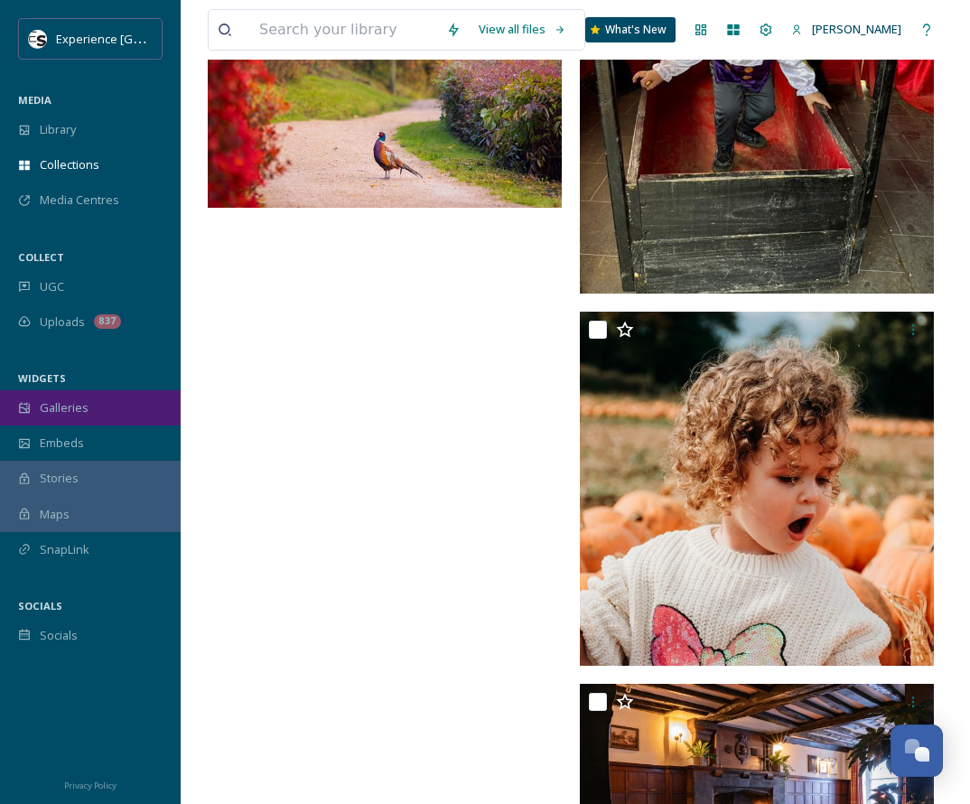
click at [61, 409] on span "Galleries" at bounding box center [64, 407] width 49 height 17
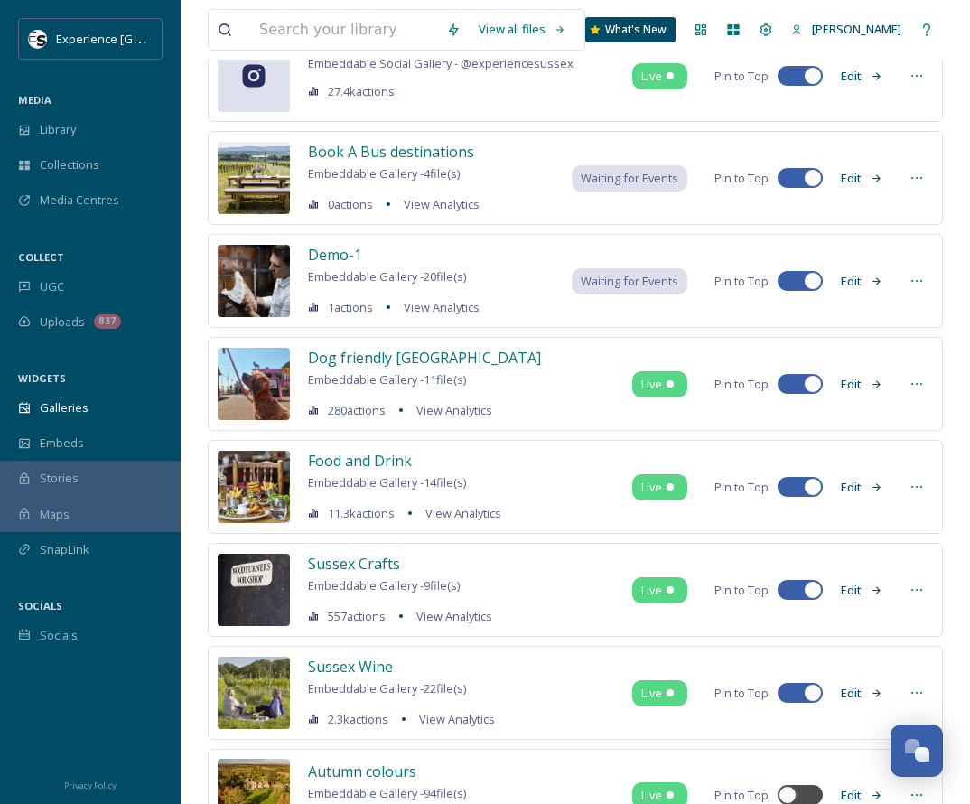
scroll to position [181, 0]
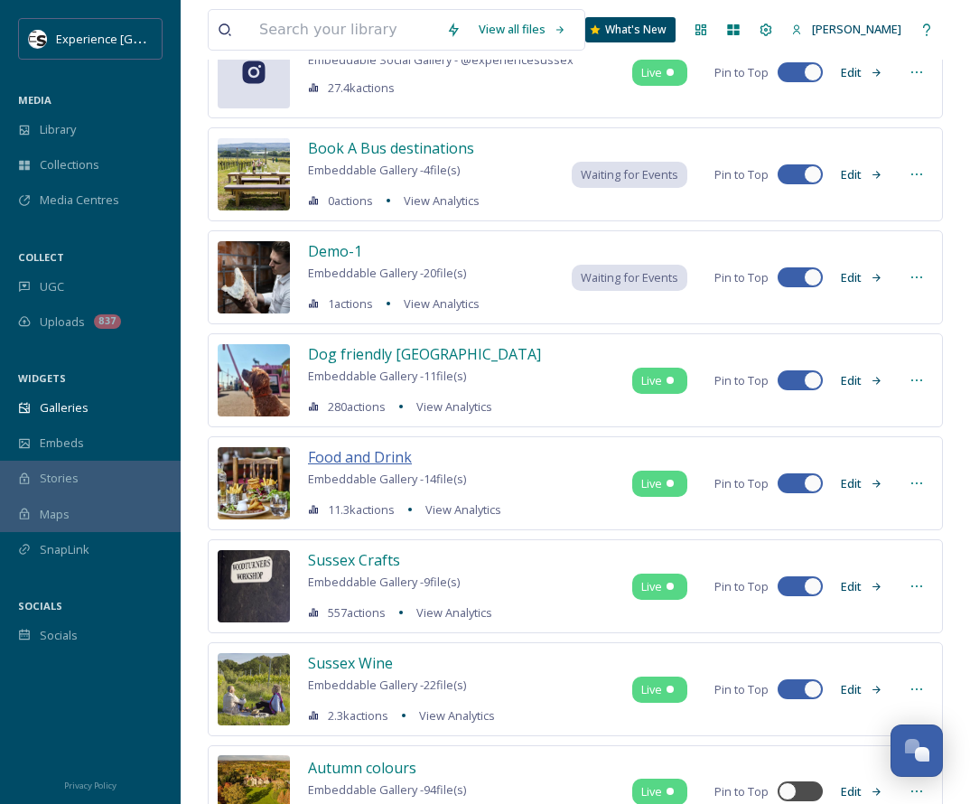
click at [356, 453] on span "Food and Drink" at bounding box center [360, 457] width 104 height 20
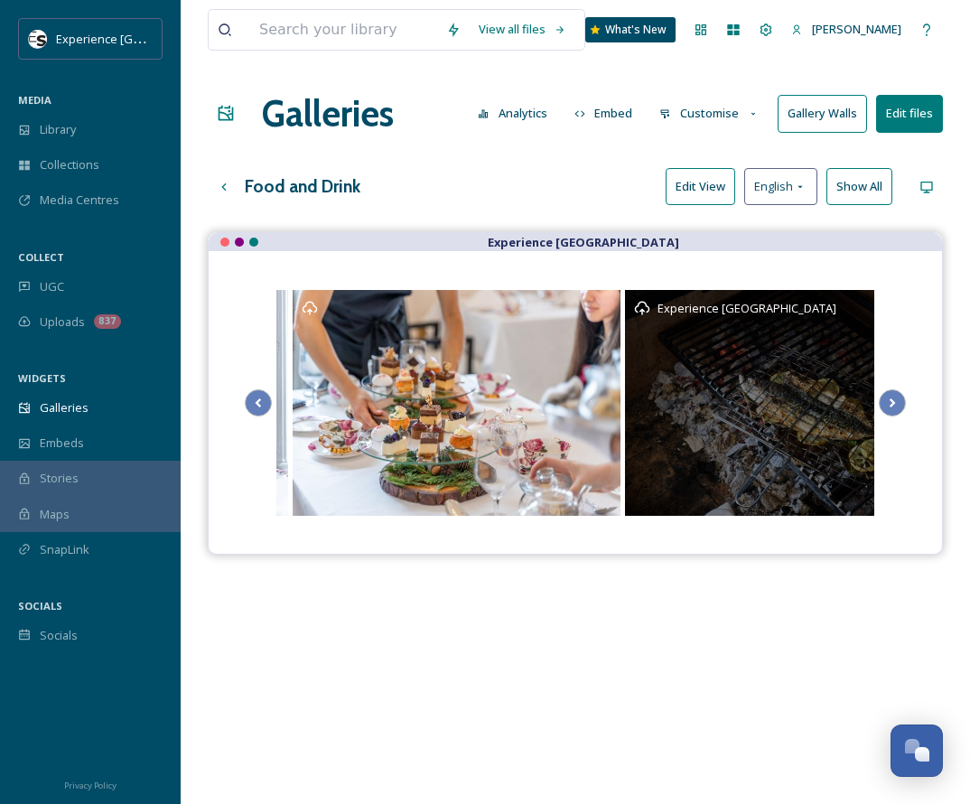
click at [764, 416] on div "Experience [GEOGRAPHIC_DATA]" at bounding box center [794, 403] width 339 height 226
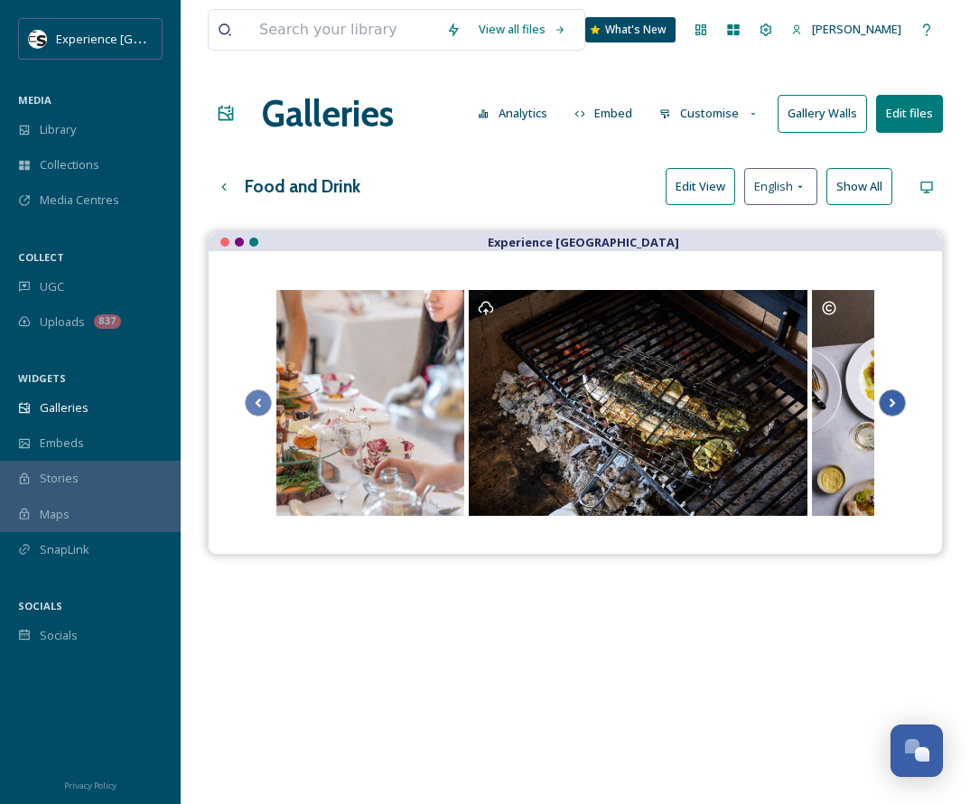
click at [766, 389] on icon "Scroll Right" at bounding box center [892, 402] width 25 height 27
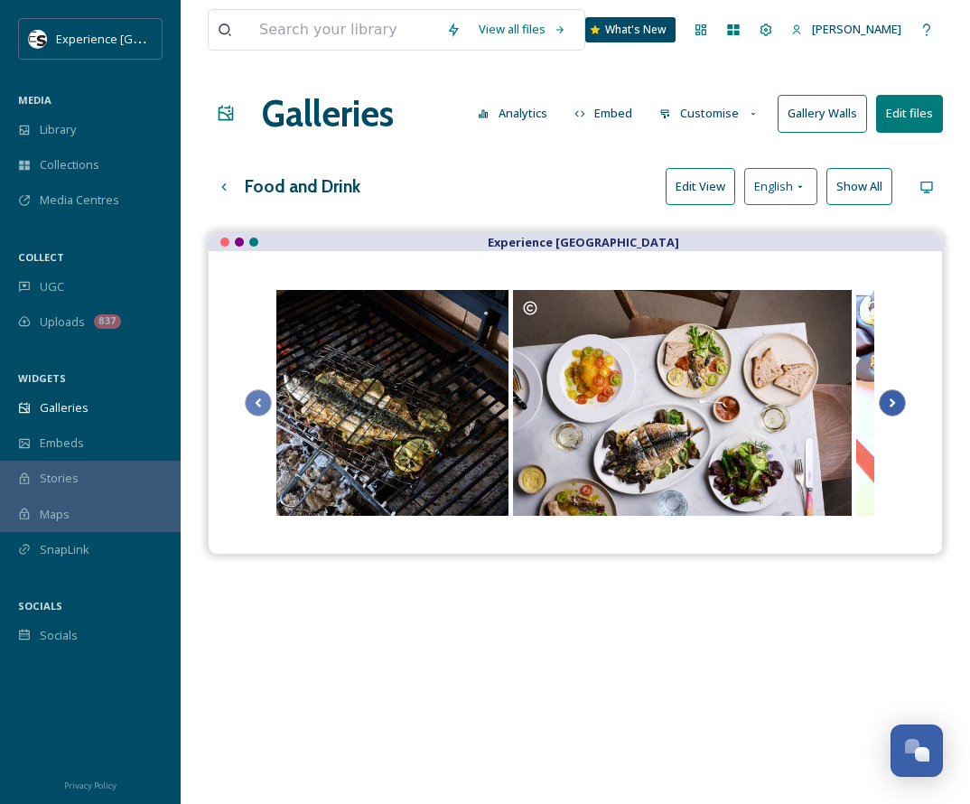
click at [766, 397] on icon "Scroll Right" at bounding box center [892, 402] width 25 height 27
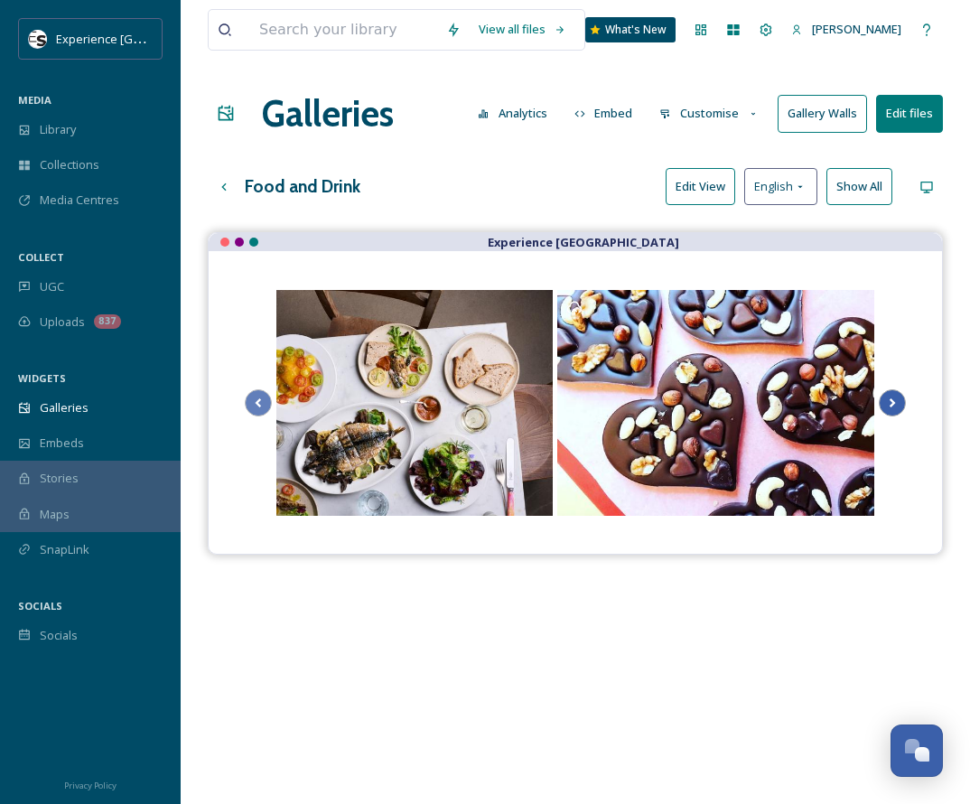
click at [766, 397] on icon "Scroll Right" at bounding box center [892, 402] width 25 height 27
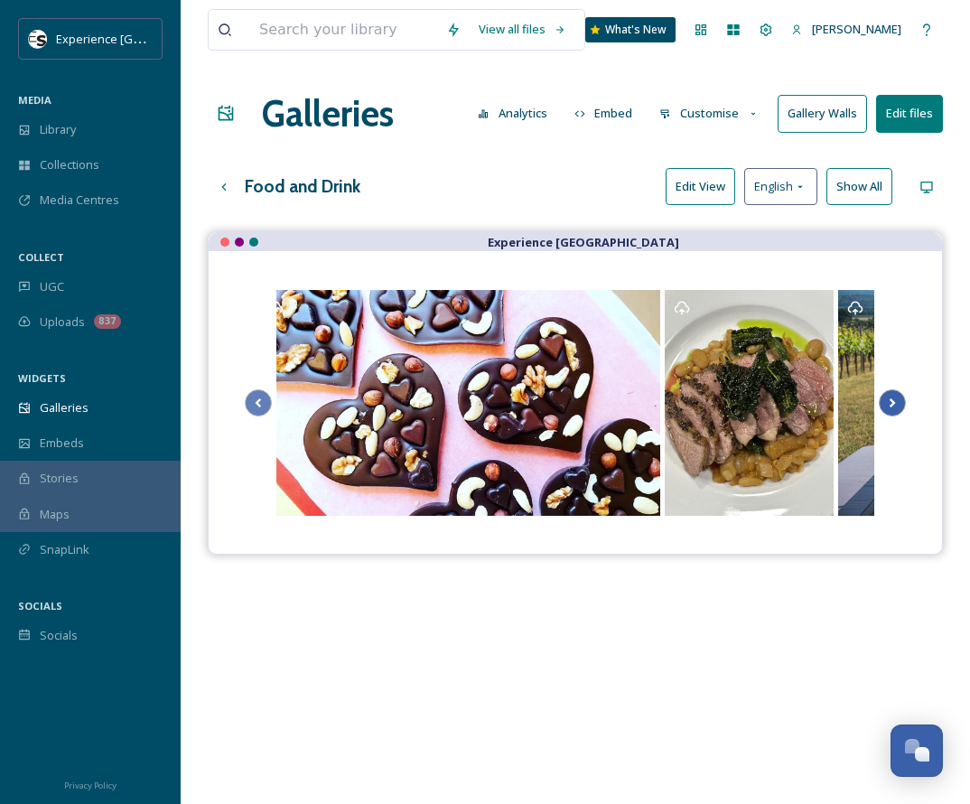
click at [766, 397] on icon "Scroll Right" at bounding box center [892, 402] width 25 height 27
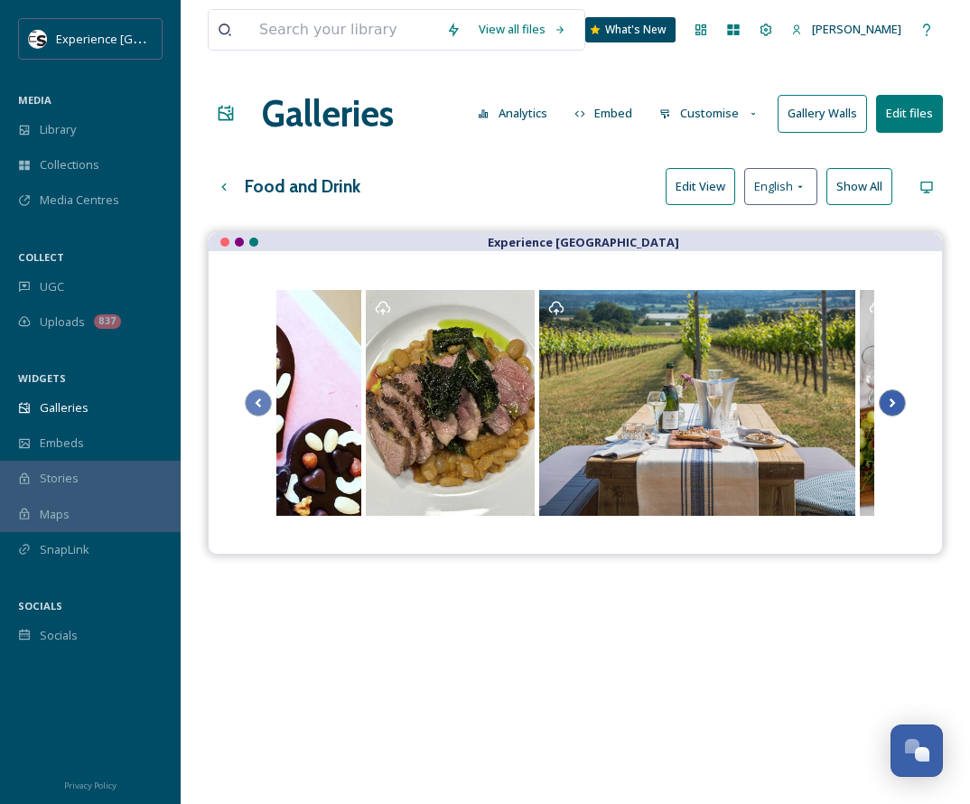
click at [766, 397] on icon "Scroll Right" at bounding box center [892, 402] width 25 height 27
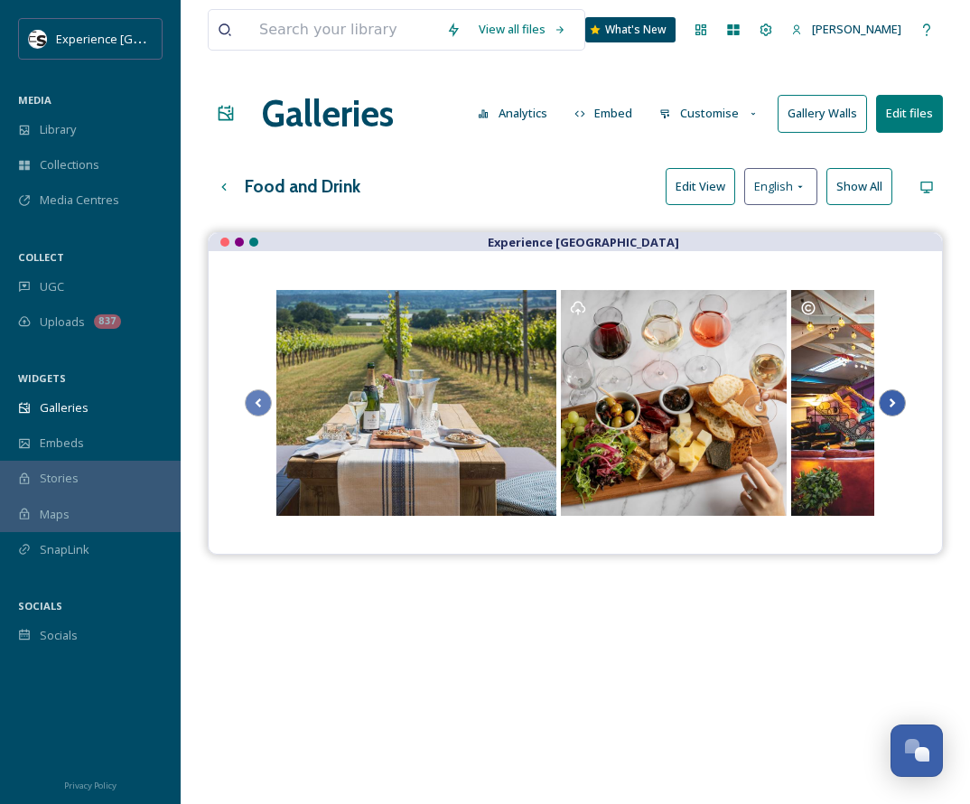
click at [766, 397] on icon "Scroll Right" at bounding box center [892, 402] width 25 height 27
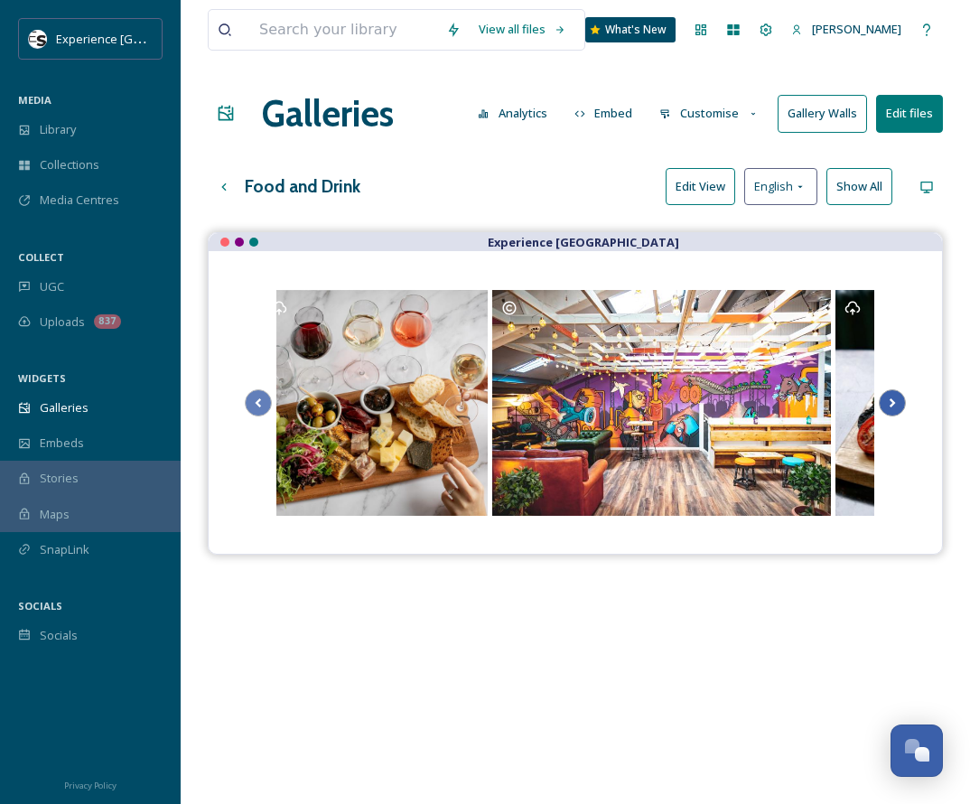
click at [766, 397] on icon "Scroll Right" at bounding box center [892, 402] width 25 height 27
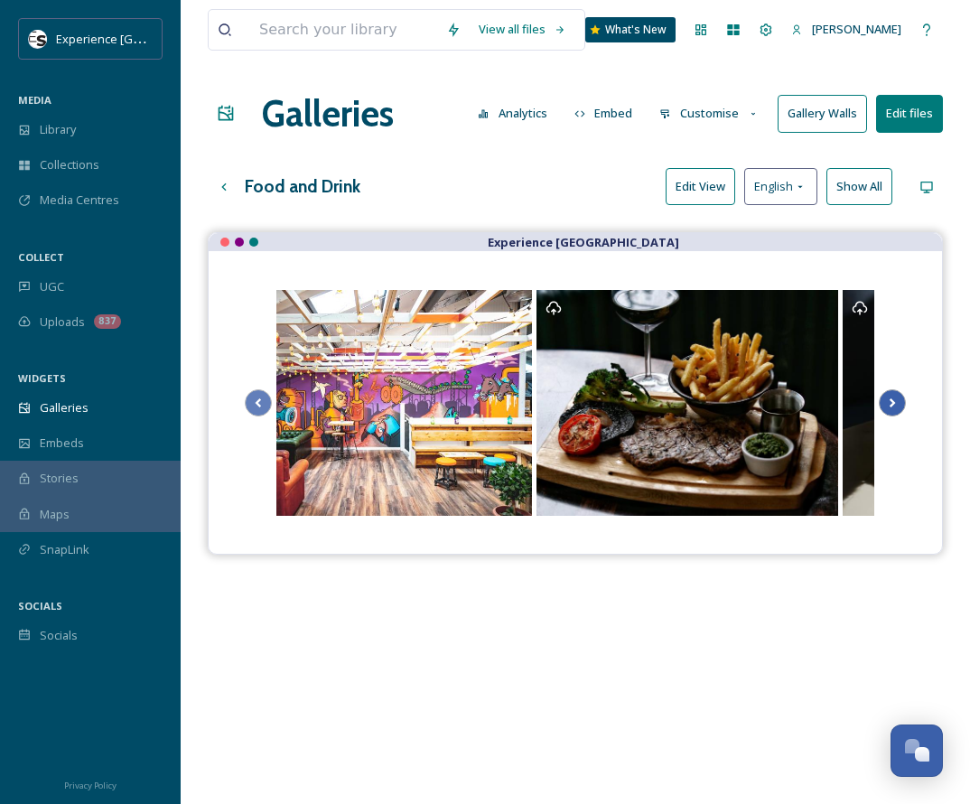
click at [766, 397] on icon "Scroll Right" at bounding box center [892, 402] width 25 height 27
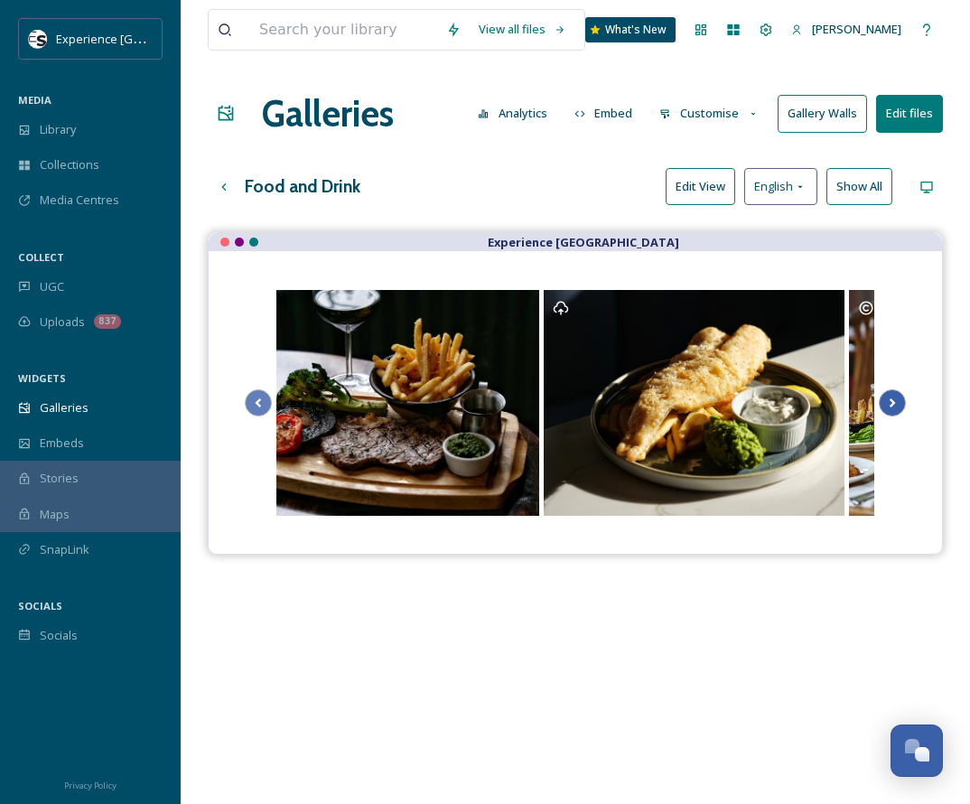
click at [766, 397] on icon "Scroll Right" at bounding box center [892, 402] width 25 height 27
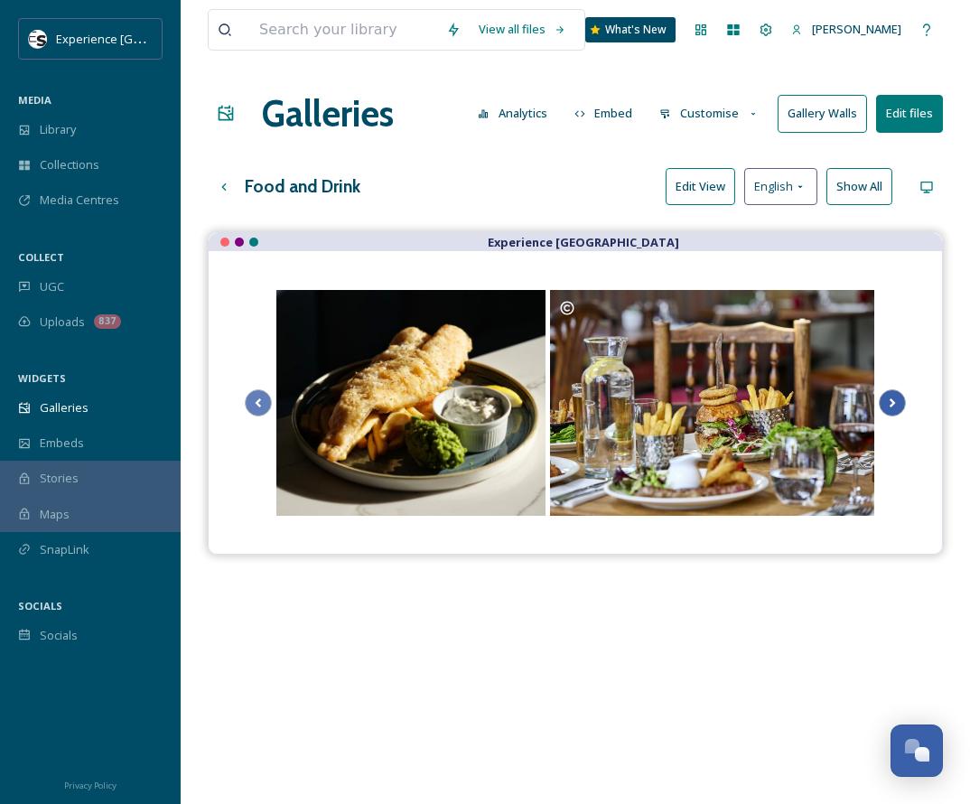
click at [766, 397] on icon "Scroll Right" at bounding box center [892, 402] width 25 height 27
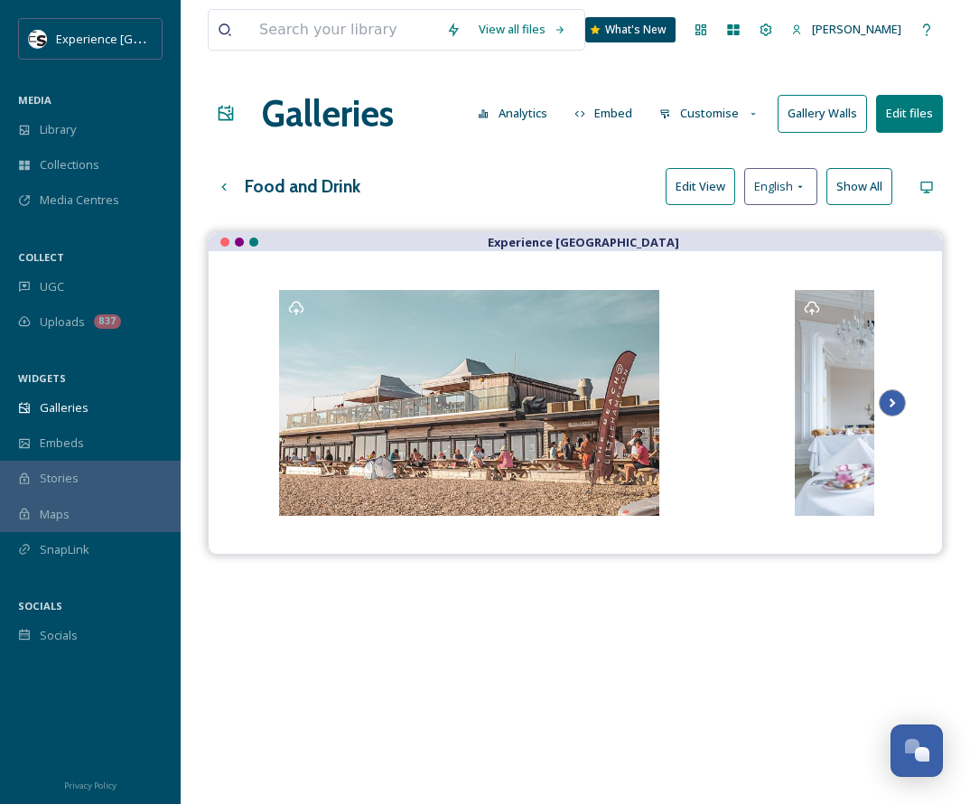
click at [766, 397] on icon "Scroll Right" at bounding box center [892, 402] width 25 height 27
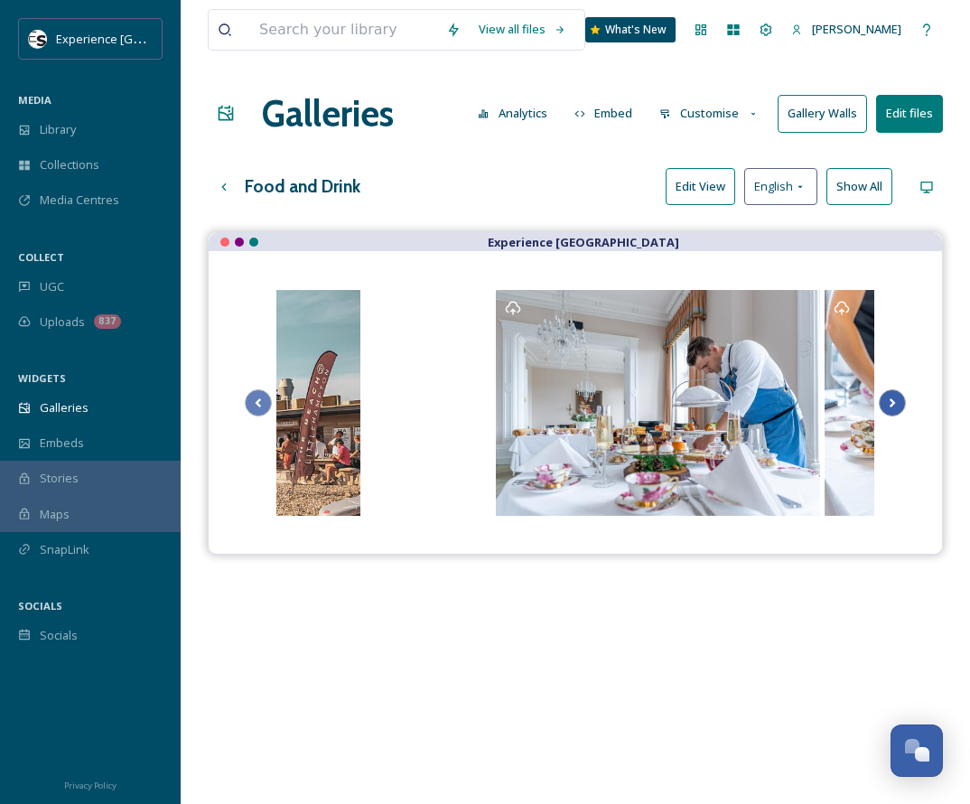
click at [766, 397] on icon "Scroll Right" at bounding box center [892, 402] width 25 height 27
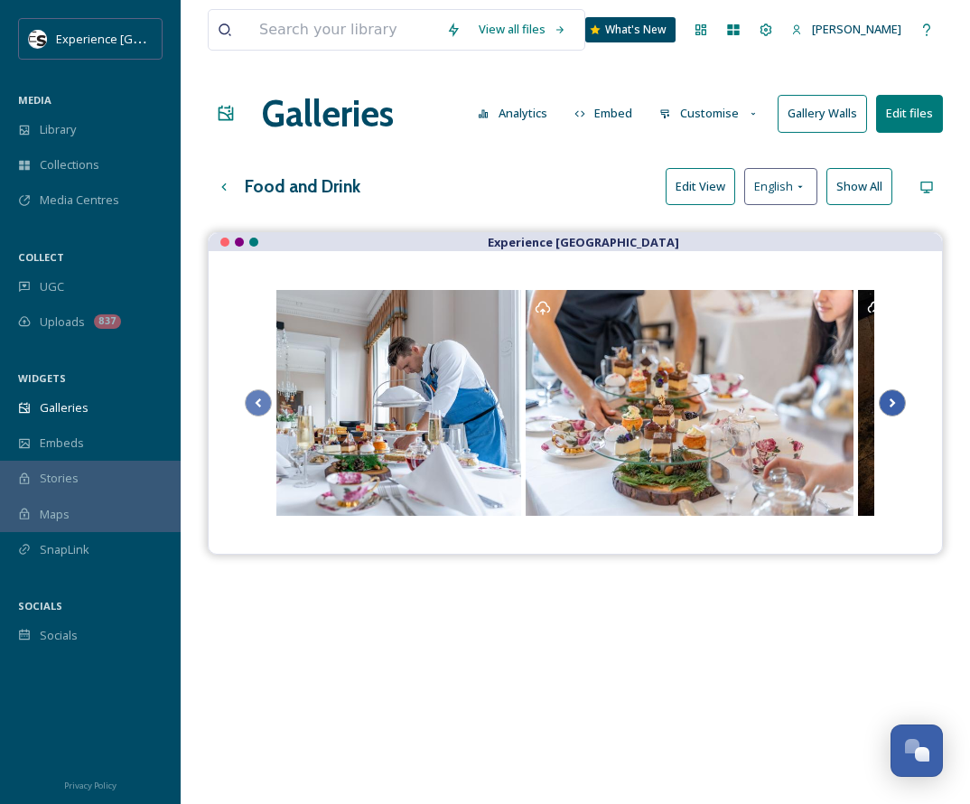
click at [766, 397] on icon "Scroll Right" at bounding box center [892, 402] width 25 height 27
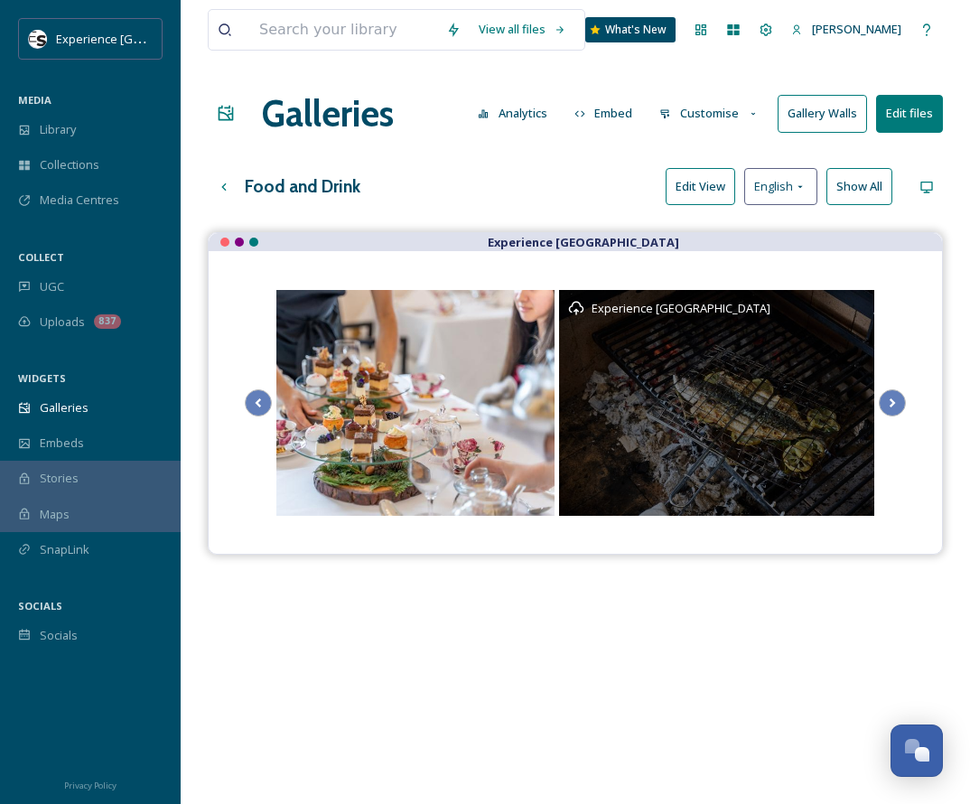
drag, startPoint x: 695, startPoint y: 409, endPoint x: 542, endPoint y: 648, distance: 283.1
click at [542, 648] on div "Experience Sussex Experience [GEOGRAPHIC_DATA]" at bounding box center [575, 634] width 735 height 804
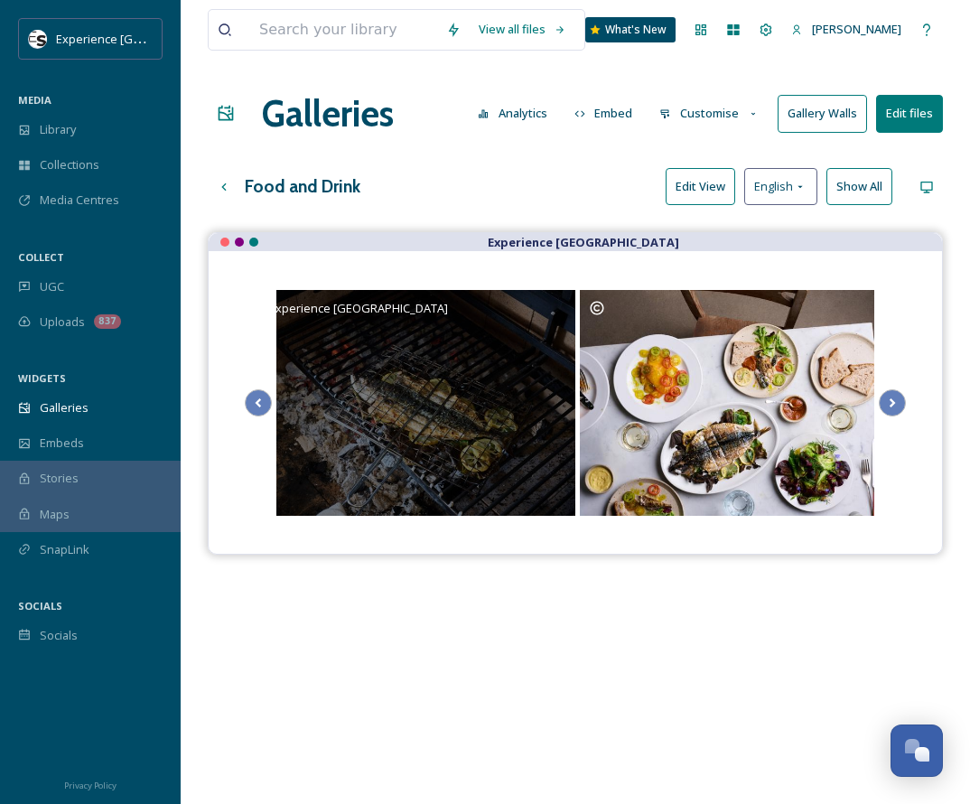
click at [460, 388] on div "Experience [GEOGRAPHIC_DATA]" at bounding box center [406, 403] width 339 height 226
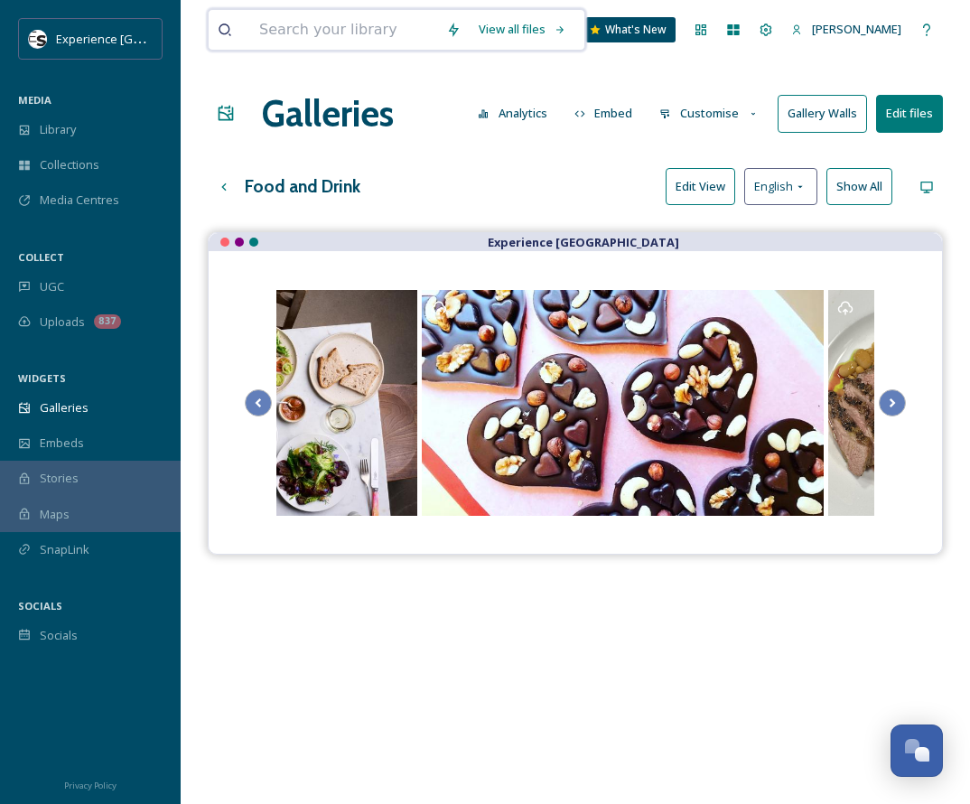
click at [320, 39] on input at bounding box center [343, 30] width 187 height 40
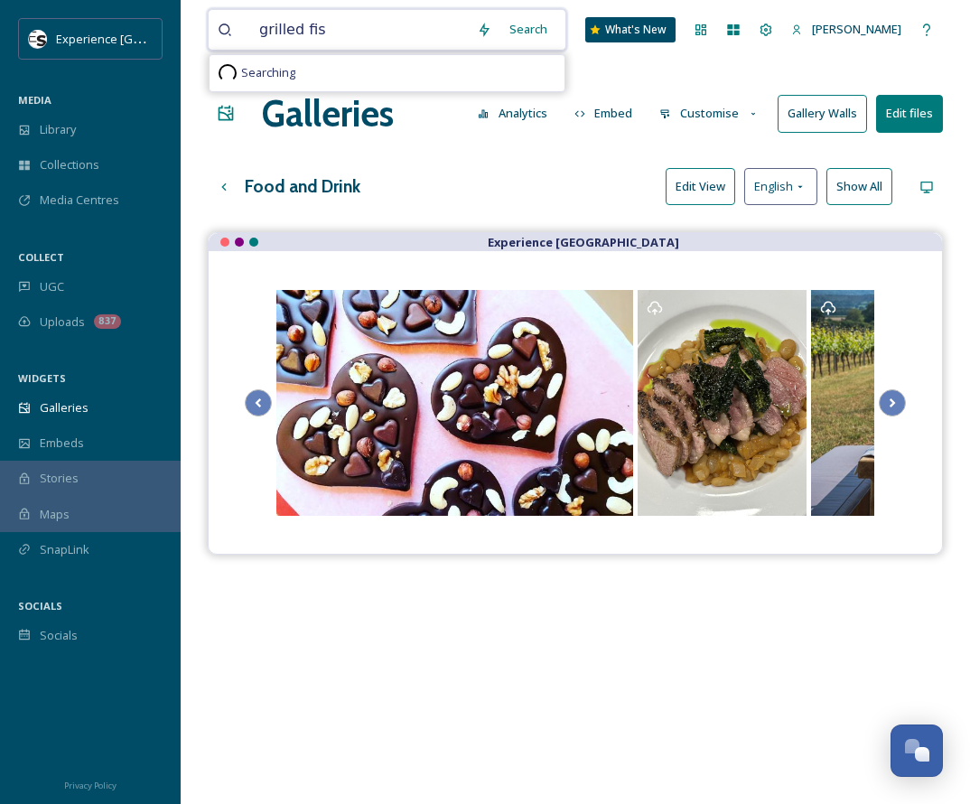
type input "grilled fish"
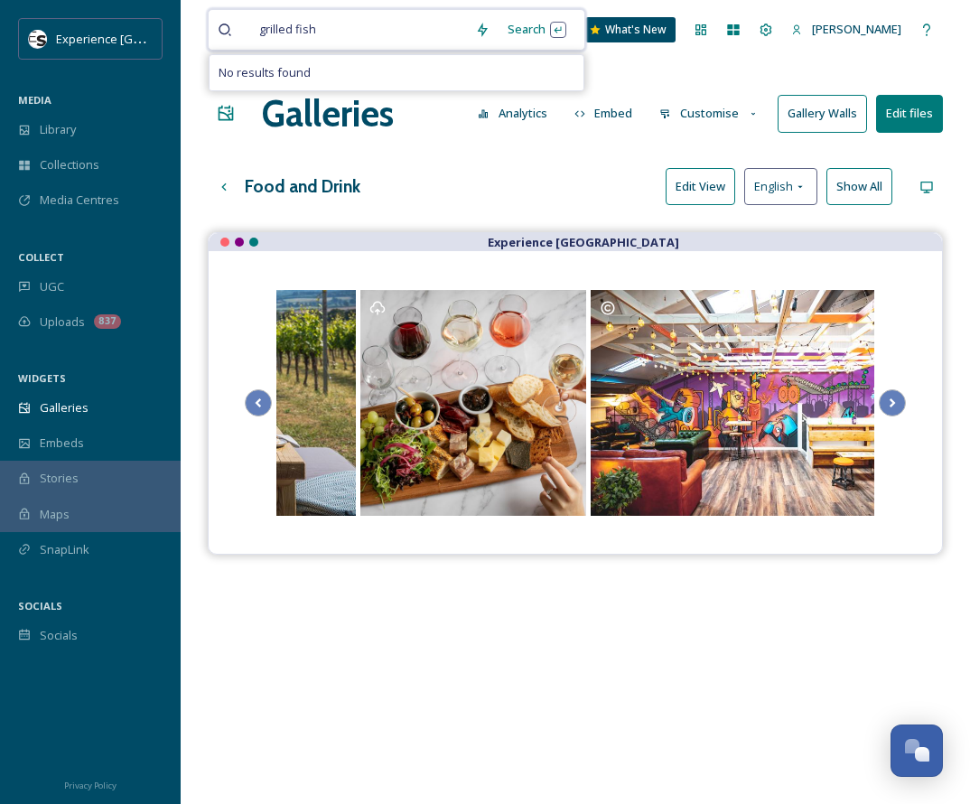
drag, startPoint x: 333, startPoint y: 28, endPoint x: 50, endPoint y: -35, distance: 290.6
click at [50, 0] on html "Experience Sussex MEDIA Library Collections Media Centres COLLECT UGC Uploads 8…" at bounding box center [485, 531] width 970 height 1063
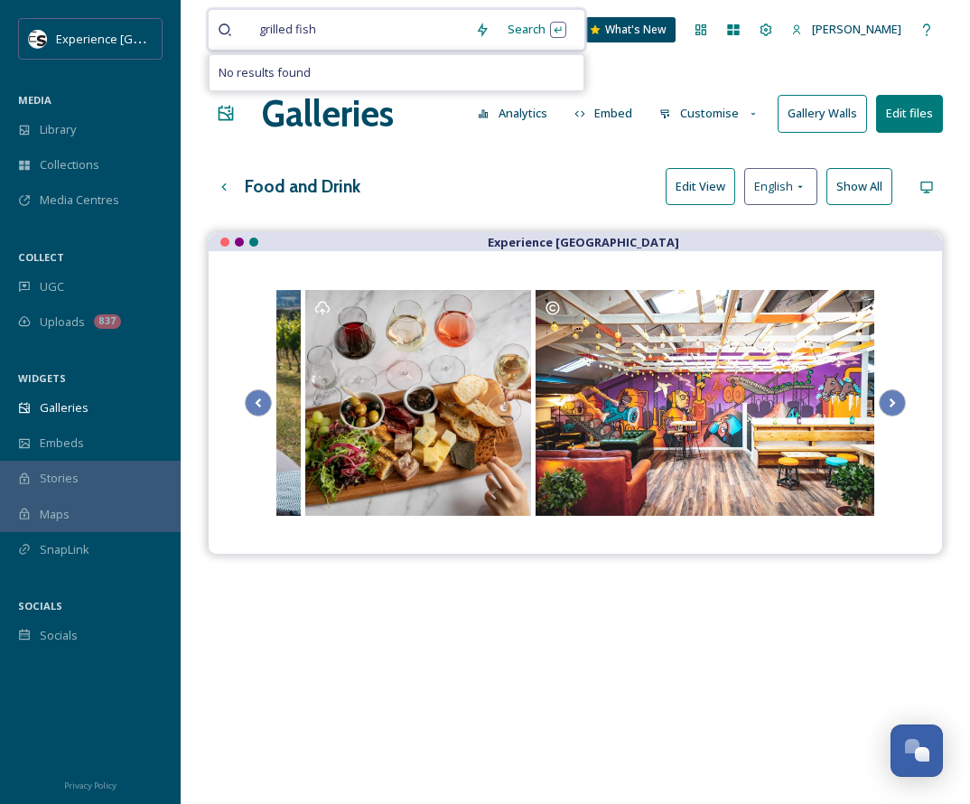
click at [391, 35] on input at bounding box center [396, 30] width 139 height 40
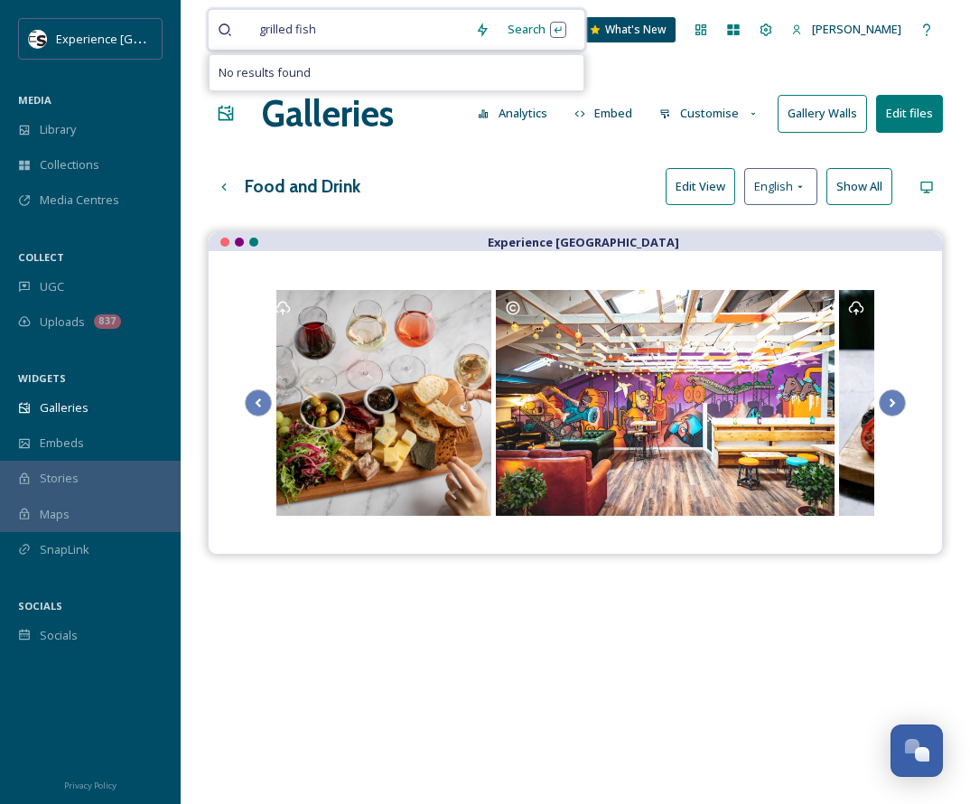
drag, startPoint x: 329, startPoint y: 28, endPoint x: 248, endPoint y: 31, distance: 80.4
click at [248, 31] on div "grilled fish" at bounding box center [342, 30] width 248 height 40
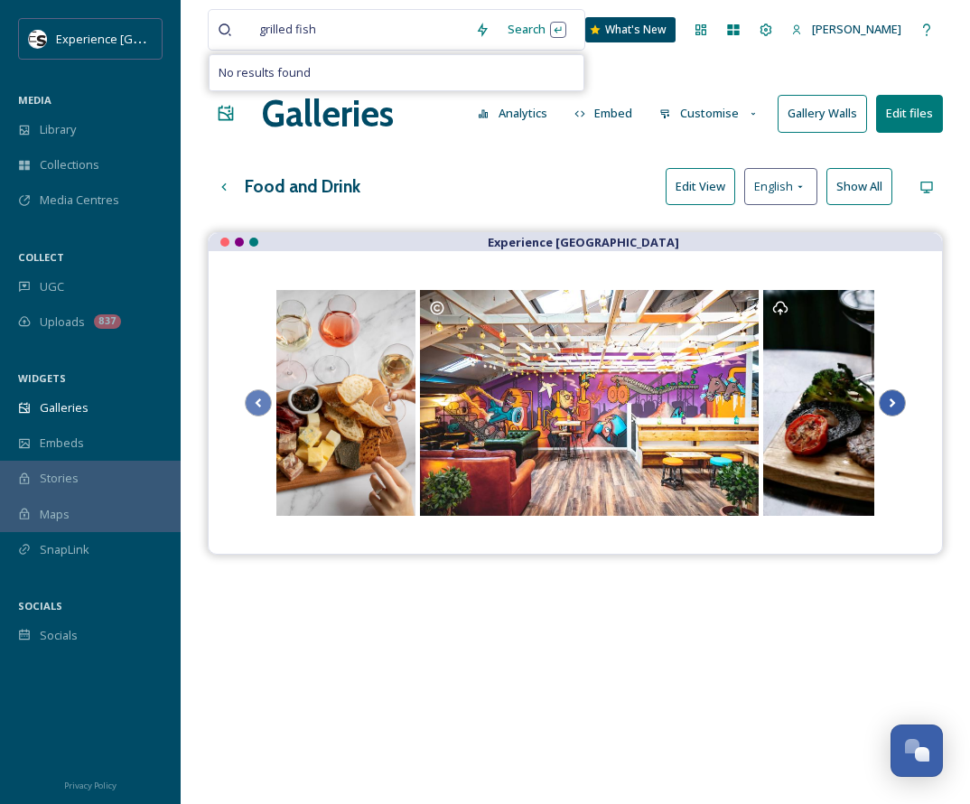
click at [766, 400] on icon "Scroll Right" at bounding box center [892, 402] width 25 height 27
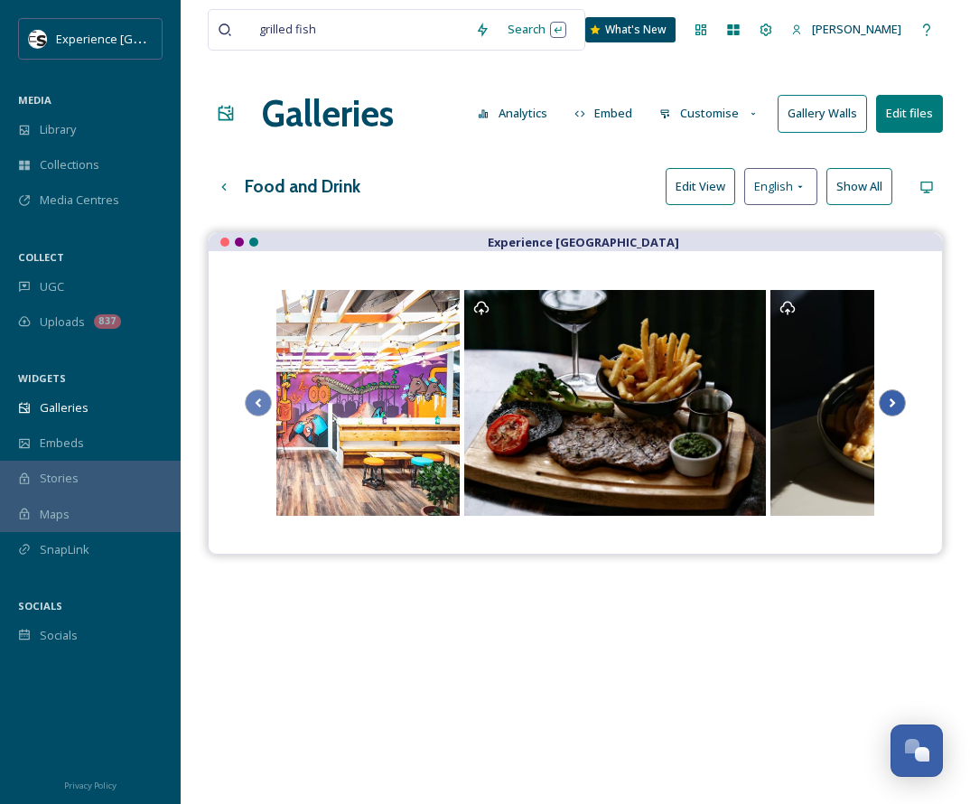
click at [766, 400] on icon "Scroll Right" at bounding box center [892, 402] width 25 height 27
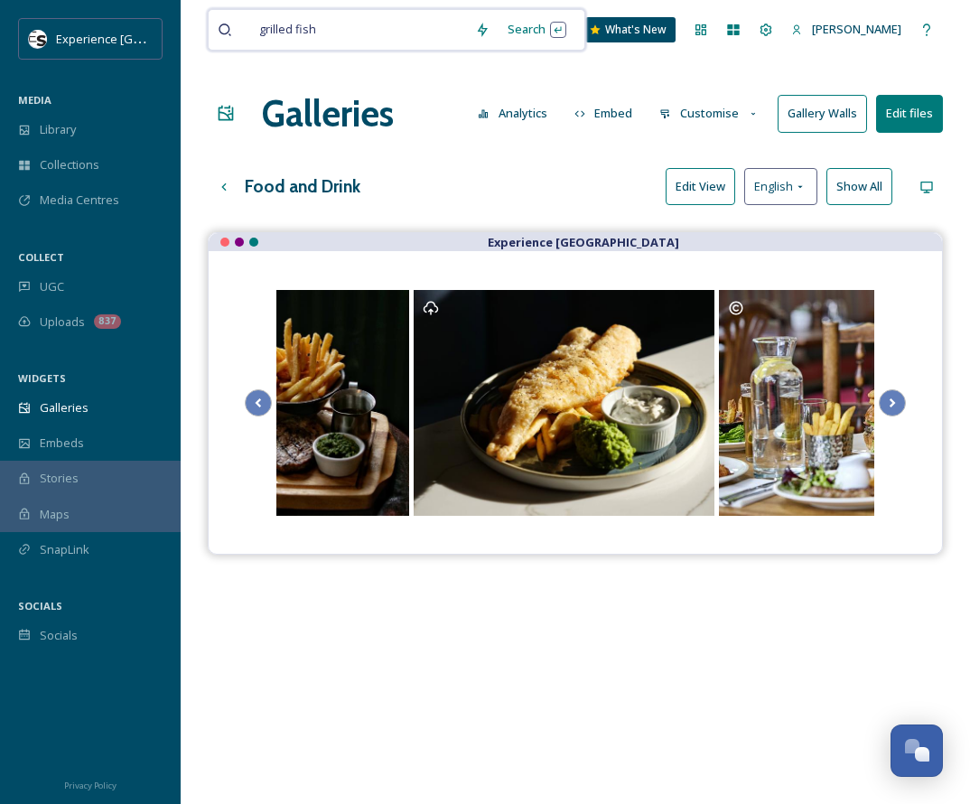
click at [290, 23] on span "grilled fish" at bounding box center [287, 29] width 75 height 26
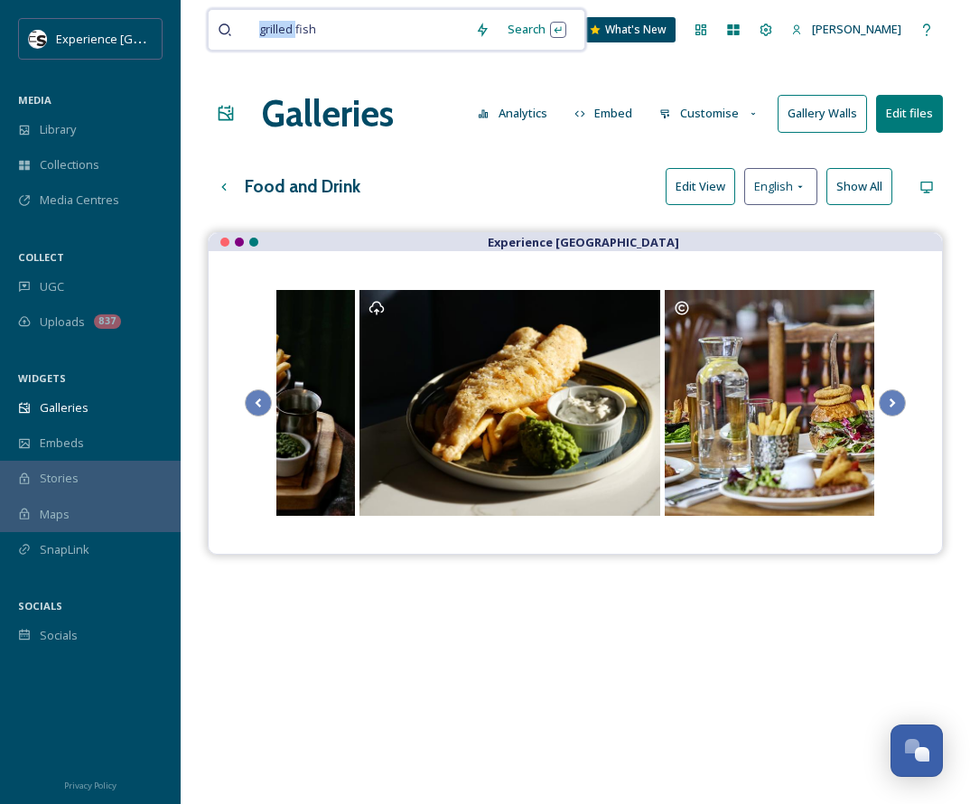
drag, startPoint x: 294, startPoint y: 26, endPoint x: 174, endPoint y: 48, distance: 122.1
click at [174, 48] on div "Experience Sussex MEDIA Library Collections Media Centres COLLECT UGC Uploads 8…" at bounding box center [485, 531] width 970 height 1063
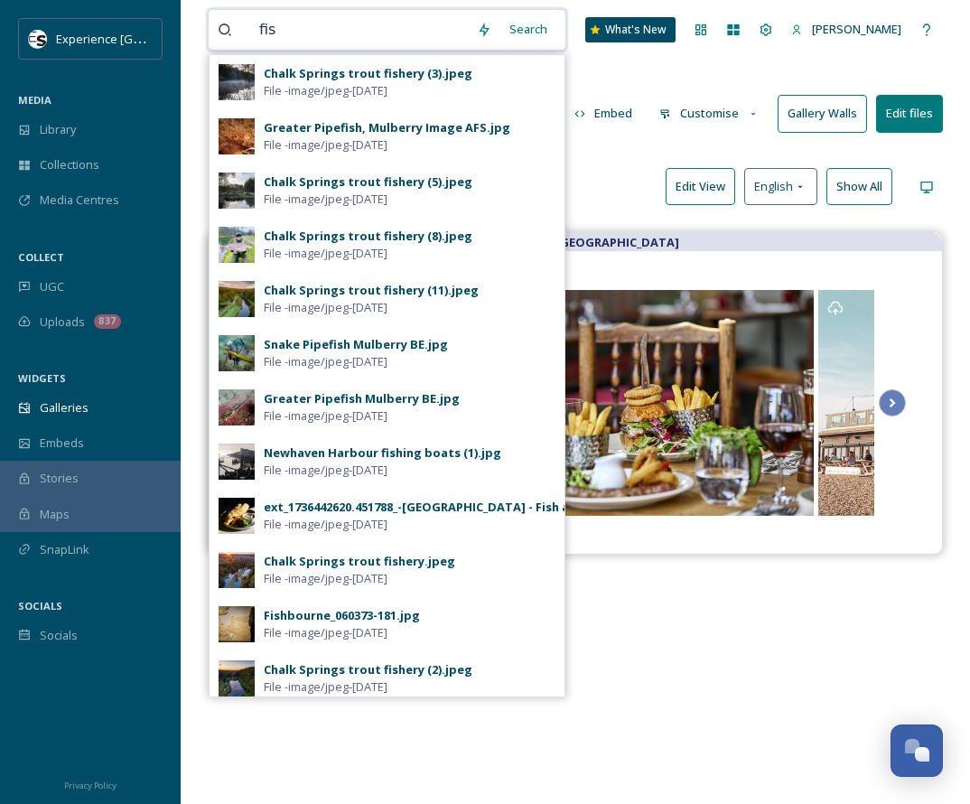
type input "fish"
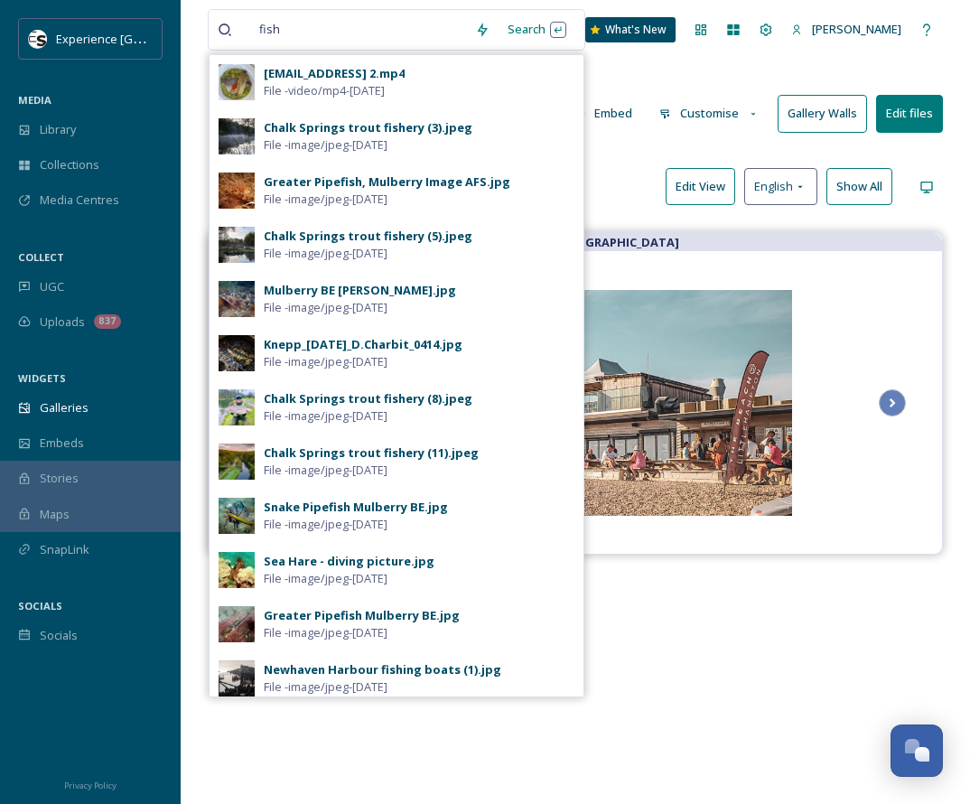
click at [351, 345] on div "Knepp_[DATE]_D.Charbit_0414.jpg" at bounding box center [363, 344] width 199 height 17
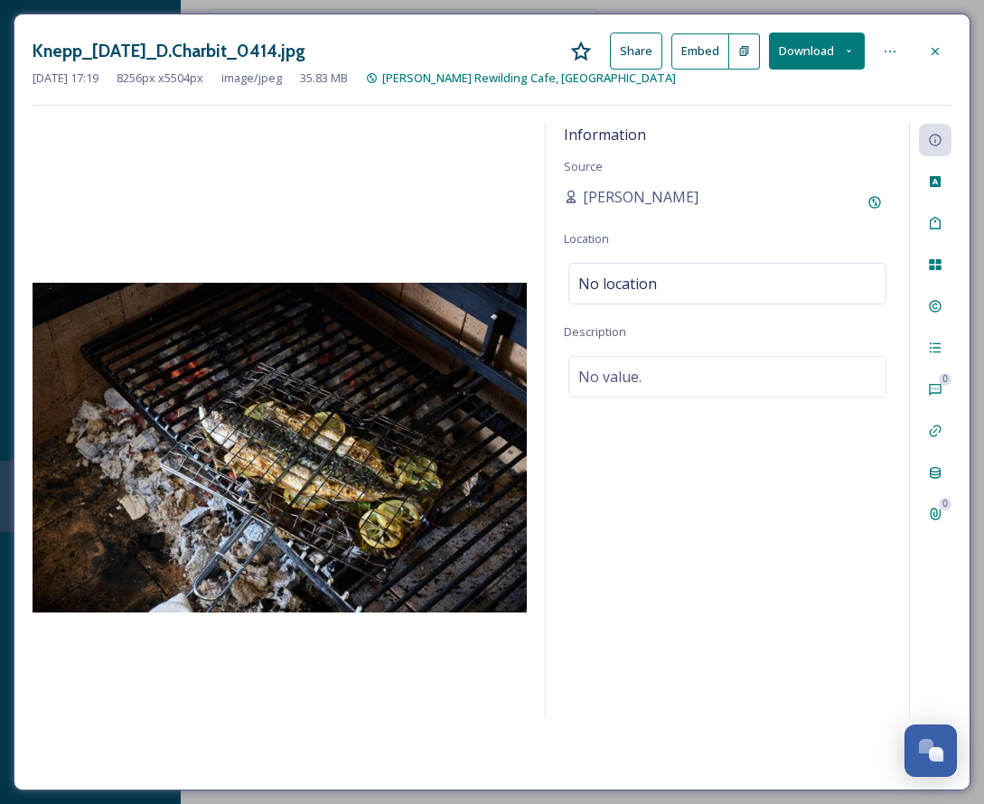
click at [766, 50] on button "Download" at bounding box center [817, 51] width 96 height 37
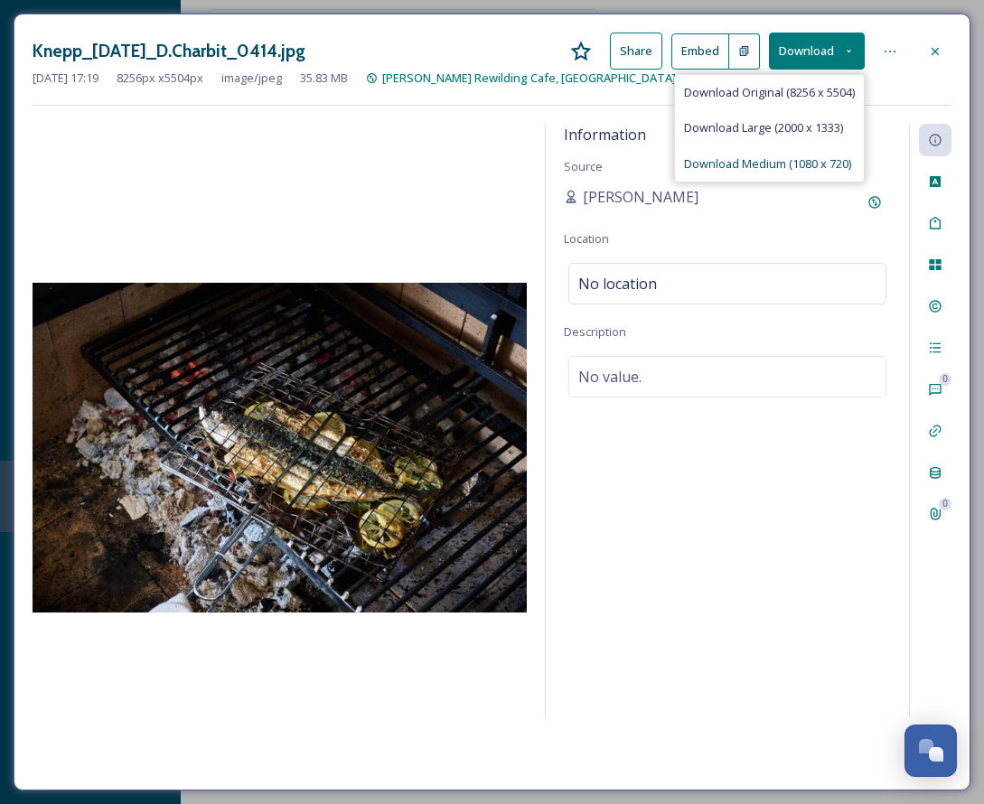
click at [729, 159] on span "Download Medium (1080 x 720)" at bounding box center [767, 163] width 167 height 17
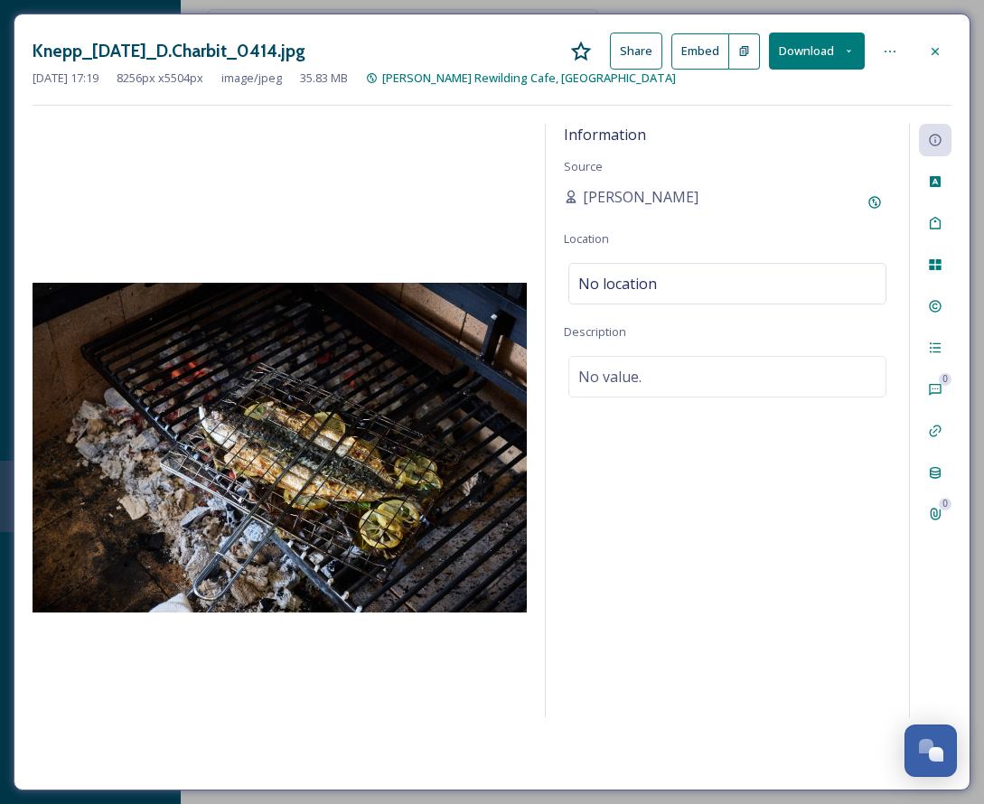
click at [766, 42] on div at bounding box center [935, 51] width 33 height 33
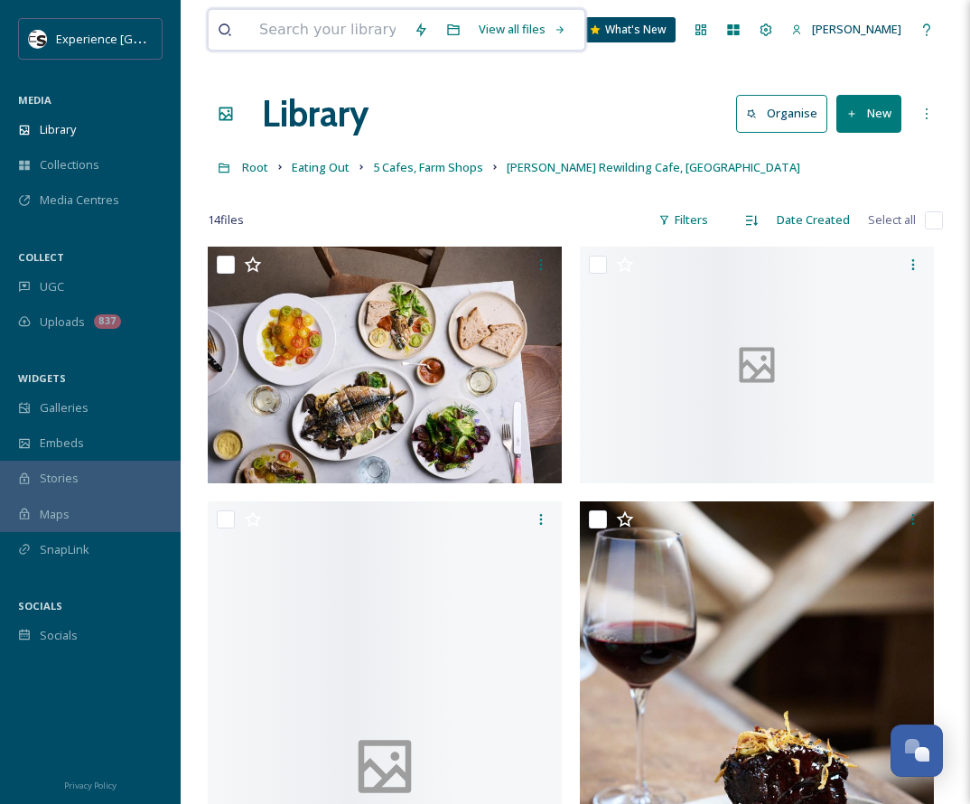
click at [313, 33] on input at bounding box center [327, 30] width 154 height 40
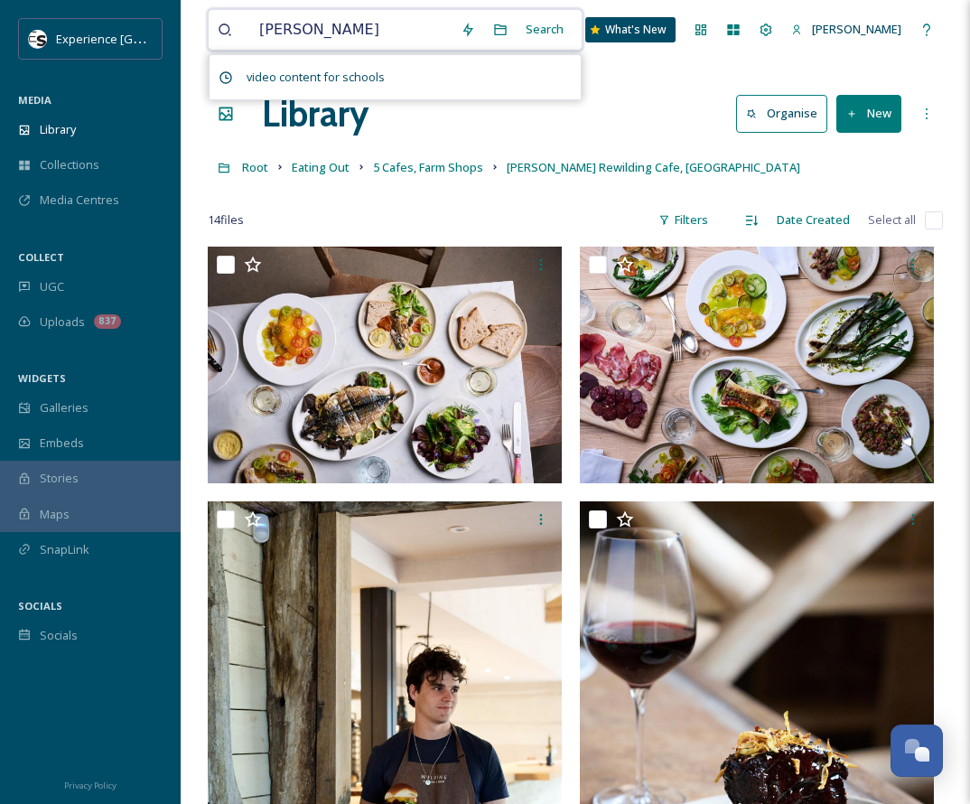
type input "brewery"
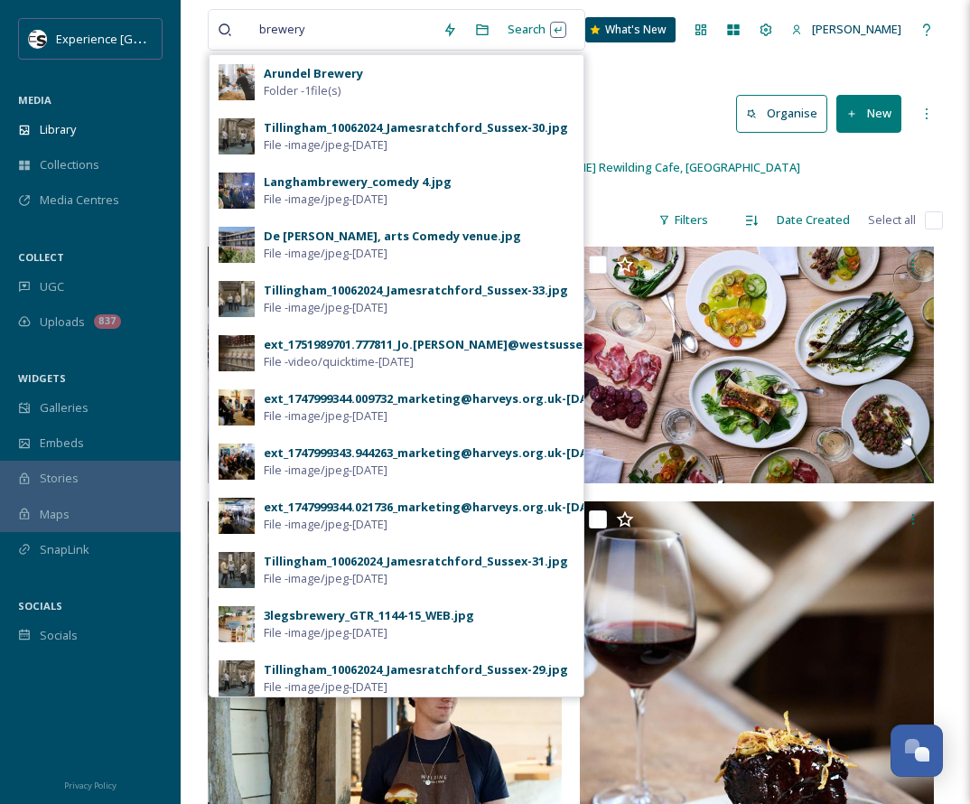
click at [298, 68] on strong "Arundel Brewery" at bounding box center [313, 73] width 99 height 16
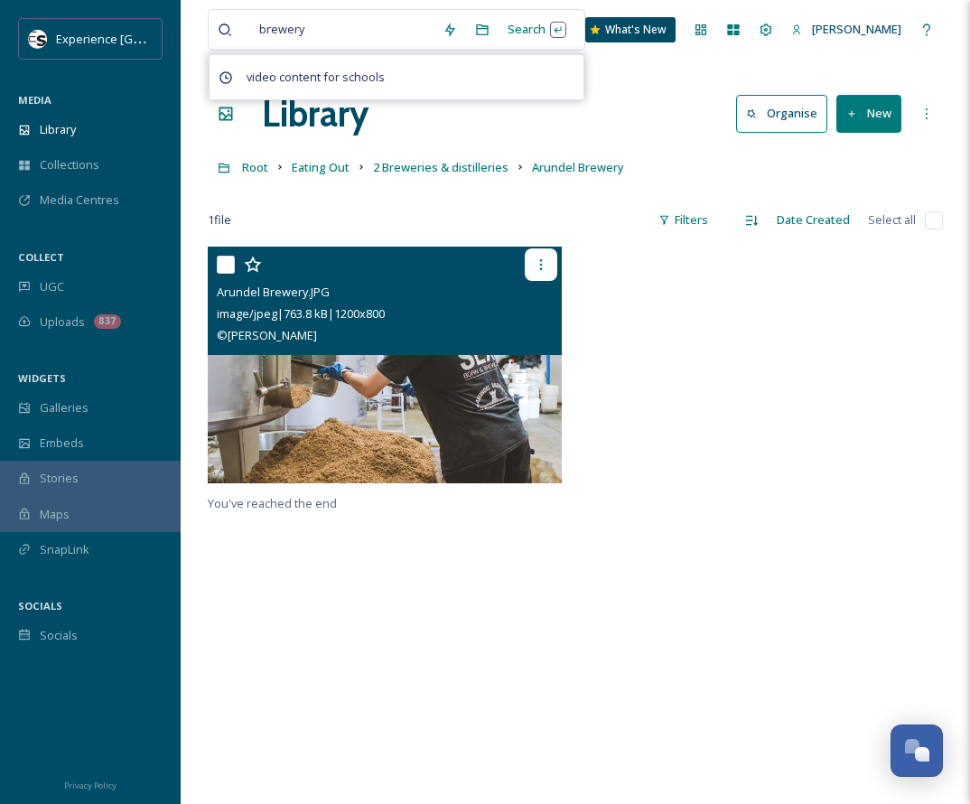
click at [541, 262] on icon at bounding box center [541, 264] width 14 height 14
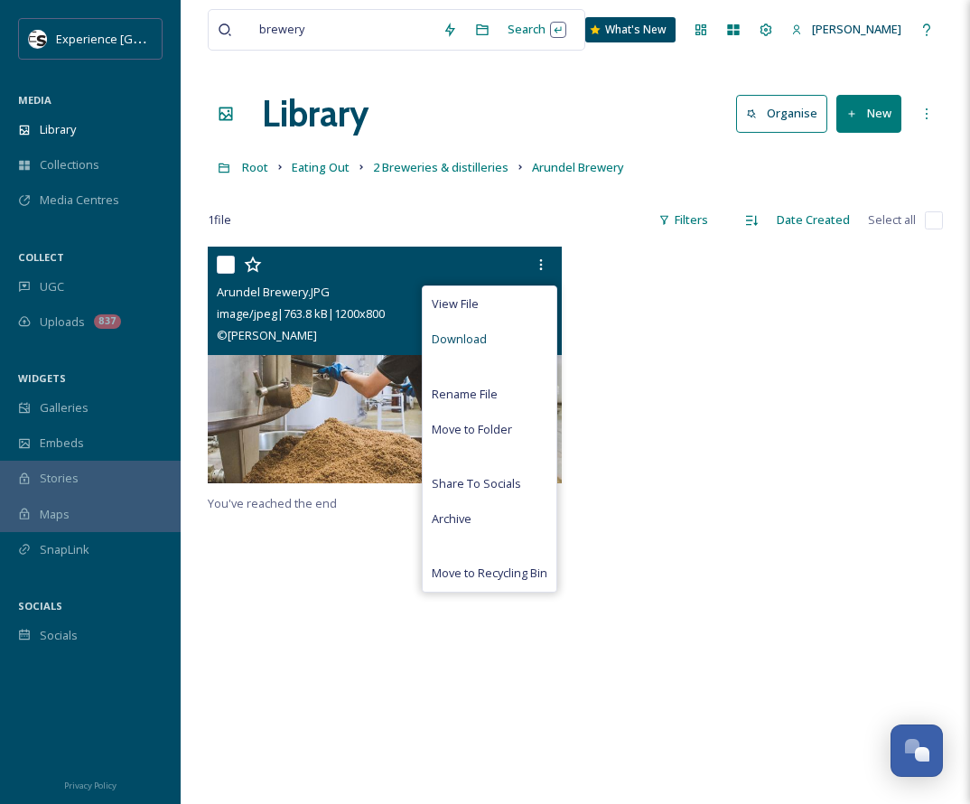
click at [465, 334] on span "Download" at bounding box center [459, 339] width 55 height 17
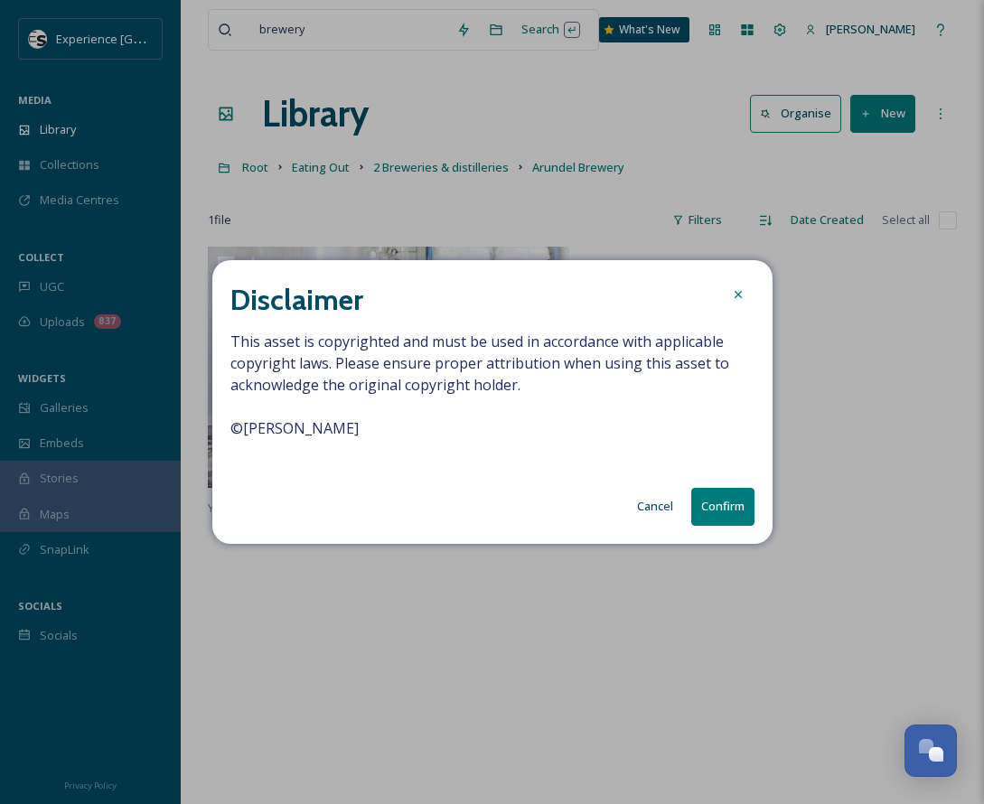
click at [723, 508] on button "Confirm" at bounding box center [722, 506] width 63 height 37
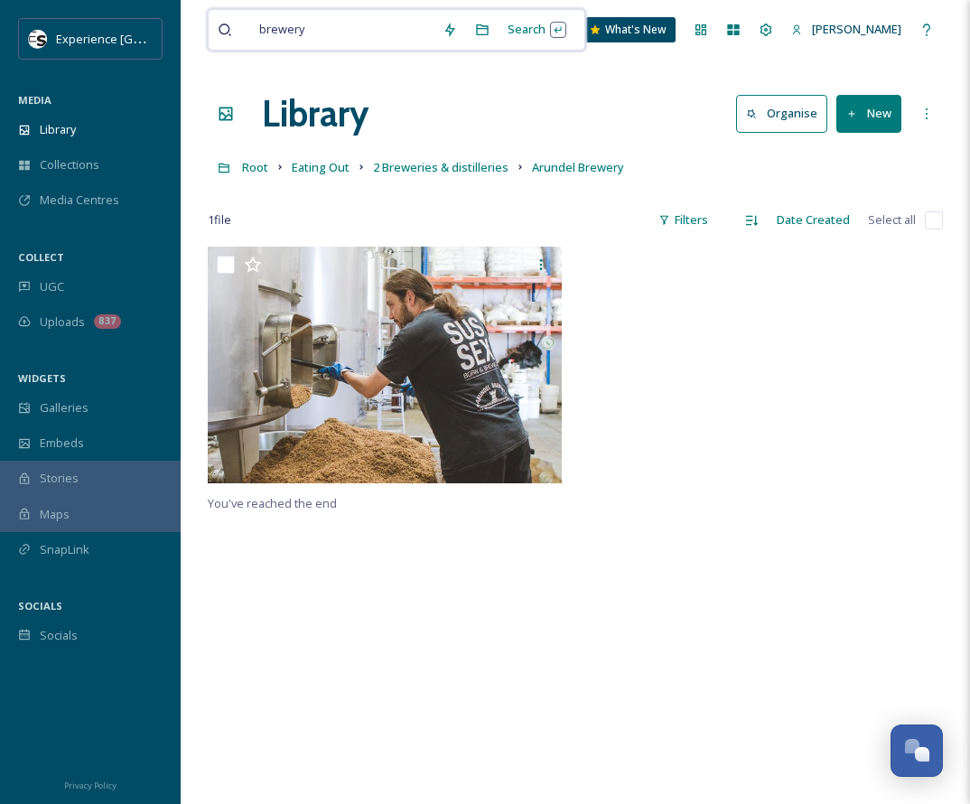
drag, startPoint x: 317, startPoint y: 28, endPoint x: 167, endPoint y: 11, distance: 150.9
click at [167, 11] on div "Experience Sussex MEDIA Library Collections Media Centres COLLECT UGC Uploads 8…" at bounding box center [485, 525] width 970 height 1050
type input "b"
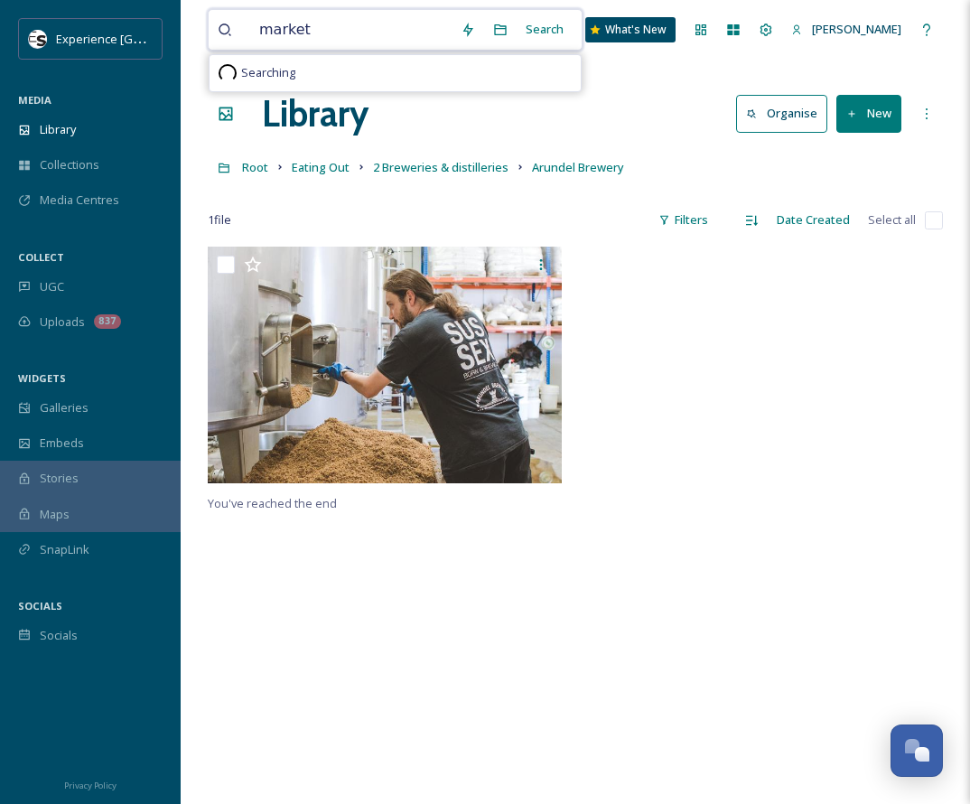
type input "markets"
type input "m"
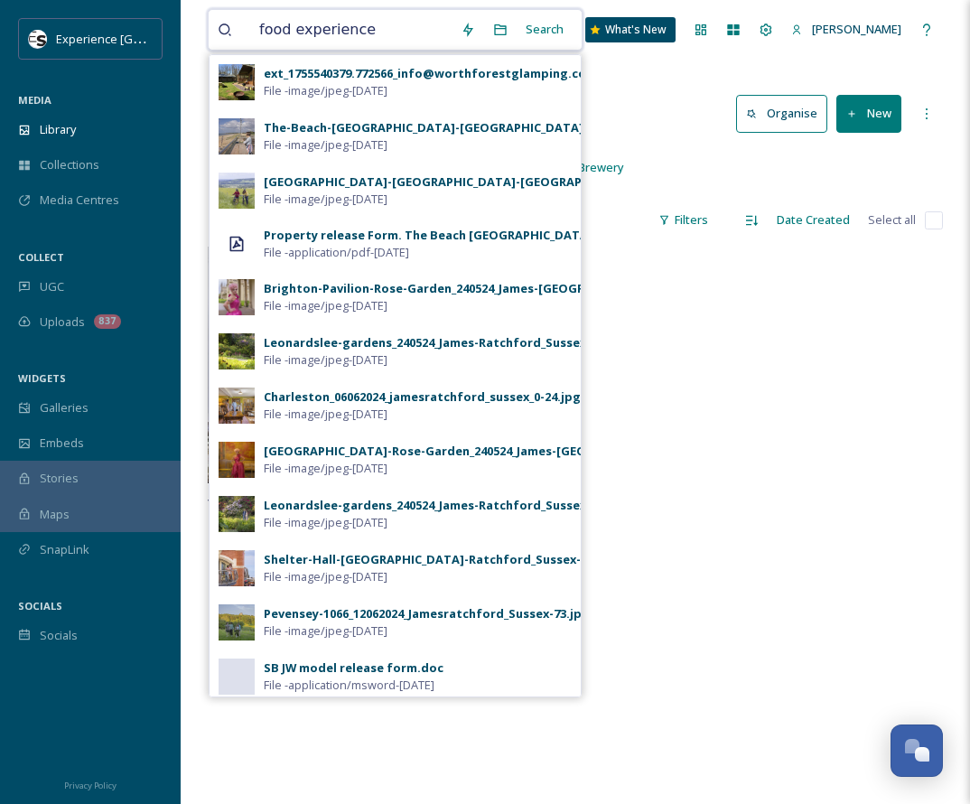
type input "food experiences"
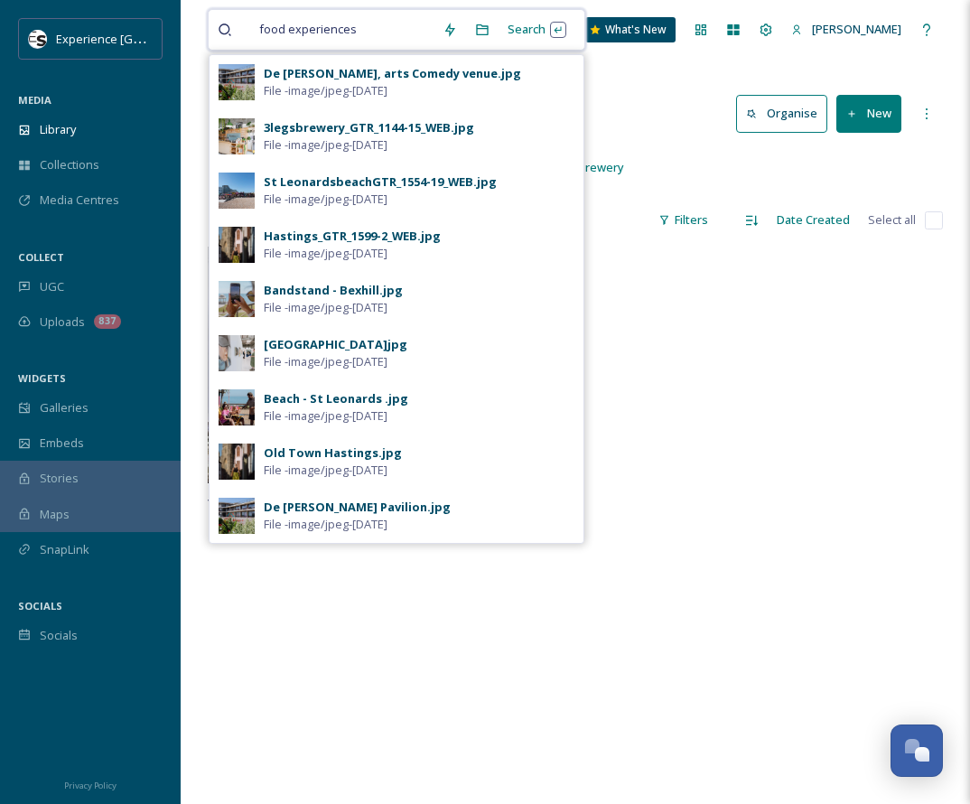
drag, startPoint x: 381, startPoint y: 35, endPoint x: 285, endPoint y: 23, distance: 97.5
click at [285, 23] on div "food experiences" at bounding box center [341, 30] width 183 height 40
click at [285, 23] on span "food experiences" at bounding box center [308, 29] width 116 height 26
drag, startPoint x: 285, startPoint y: 23, endPoint x: 386, endPoint y: 10, distance: 101.1
click at [386, 22] on div "food experiences" at bounding box center [341, 30] width 183 height 40
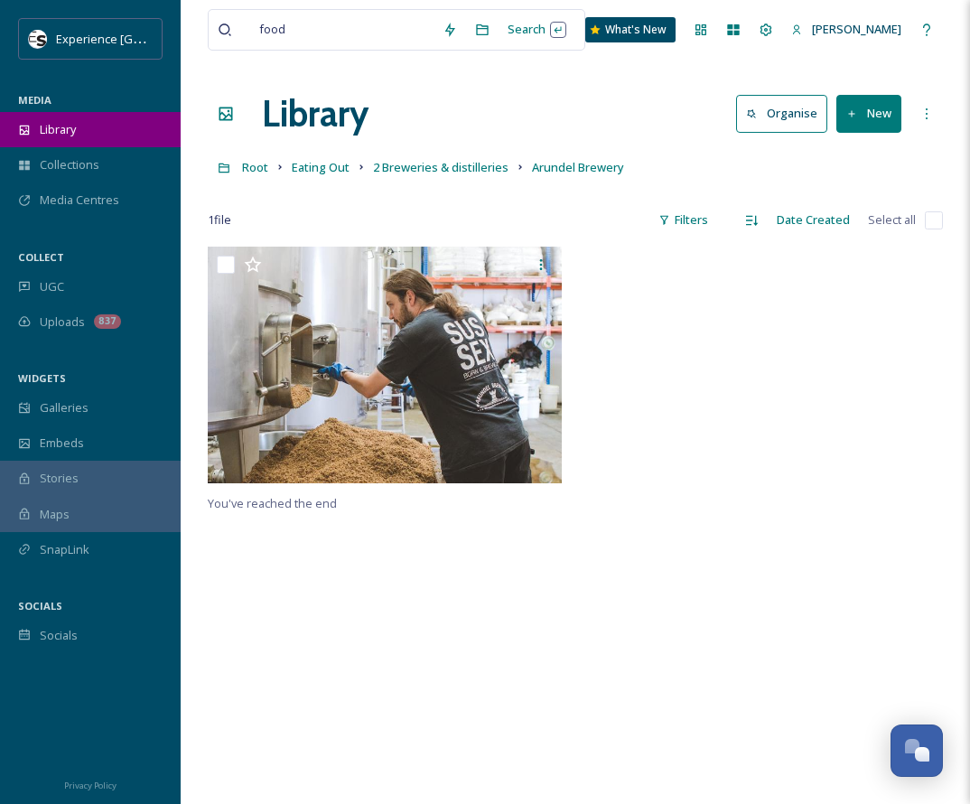
click at [70, 121] on span "Library" at bounding box center [58, 129] width 36 height 17
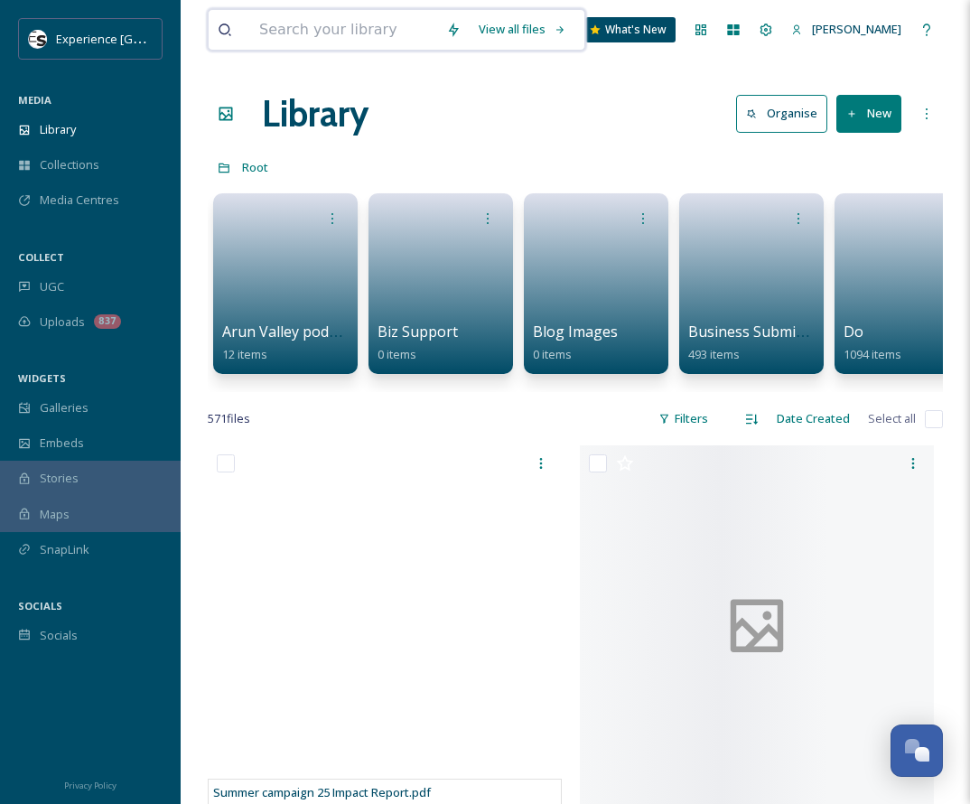
click at [297, 23] on input at bounding box center [343, 30] width 187 height 40
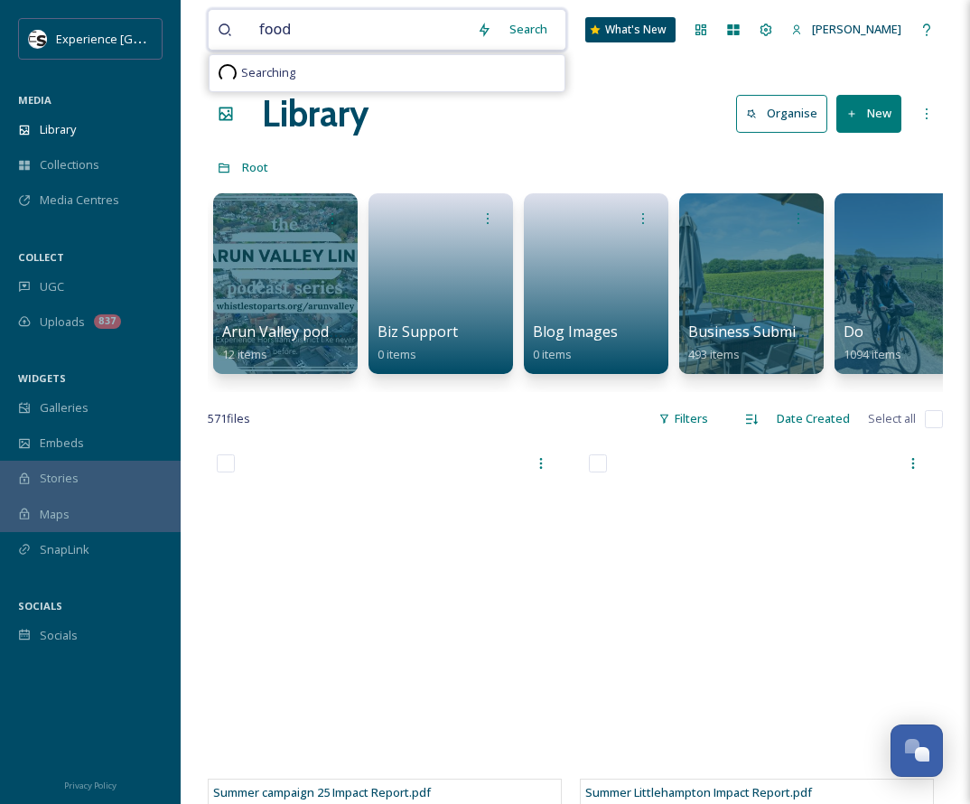
type input "food"
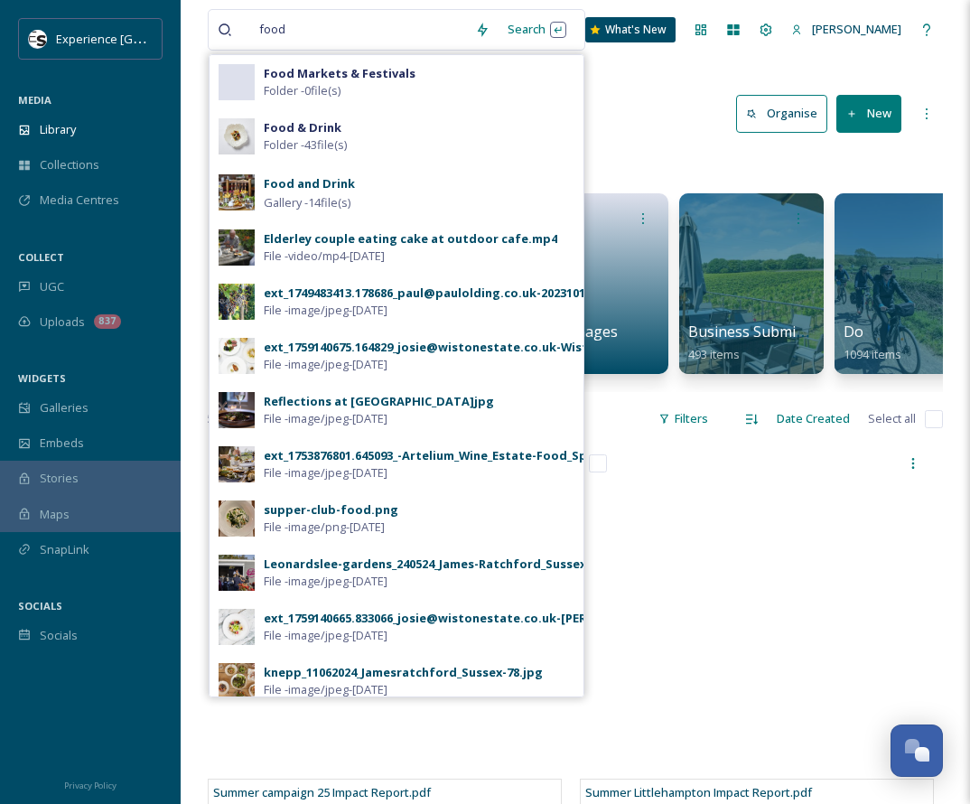
click at [322, 461] on div "ext_1753876801.645093_-Artelium_Wine_Estate-Food_Spring_25-120.JPG" at bounding box center [470, 455] width 412 height 17
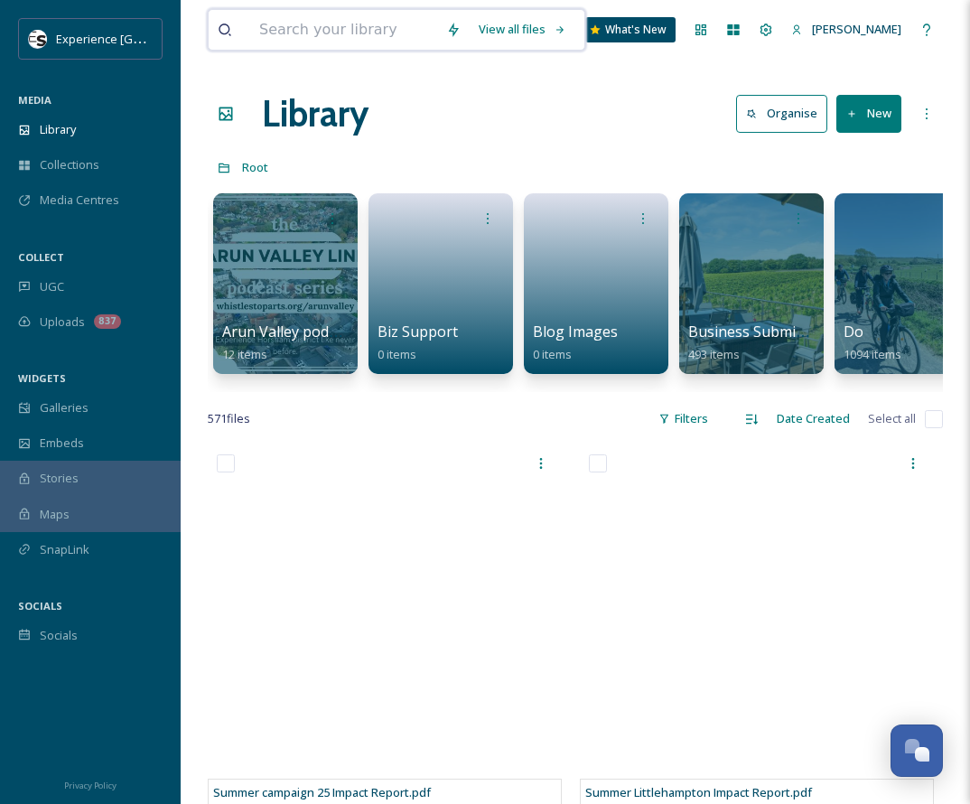
click at [303, 28] on input at bounding box center [343, 30] width 187 height 40
type input "f"
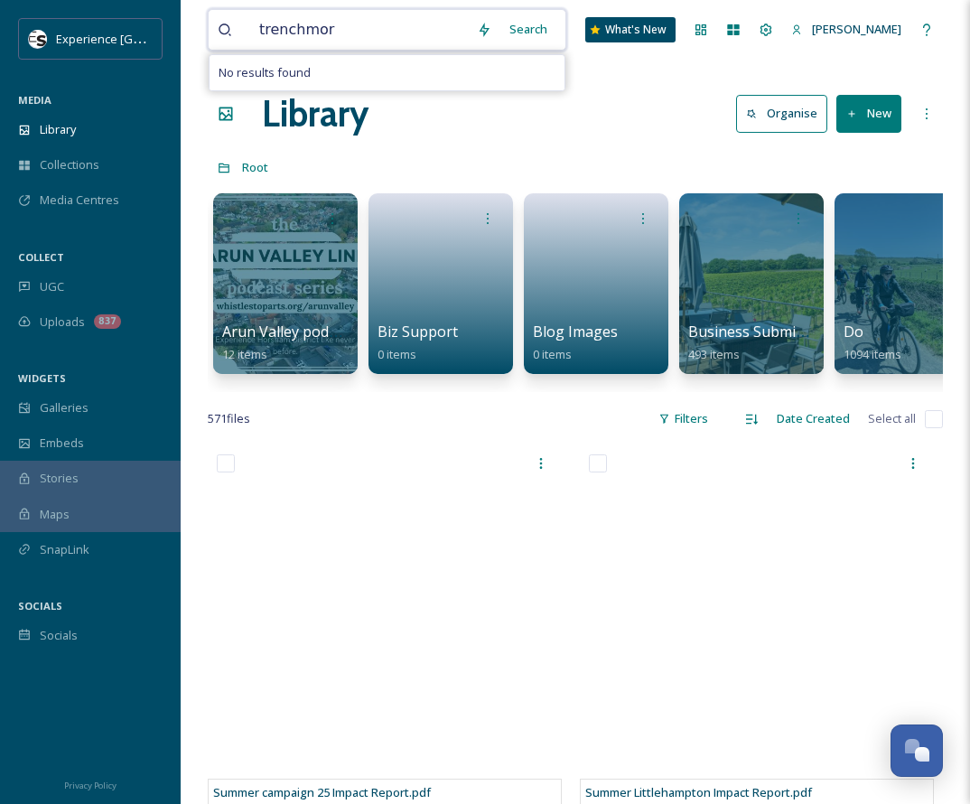
type input "trenchmore"
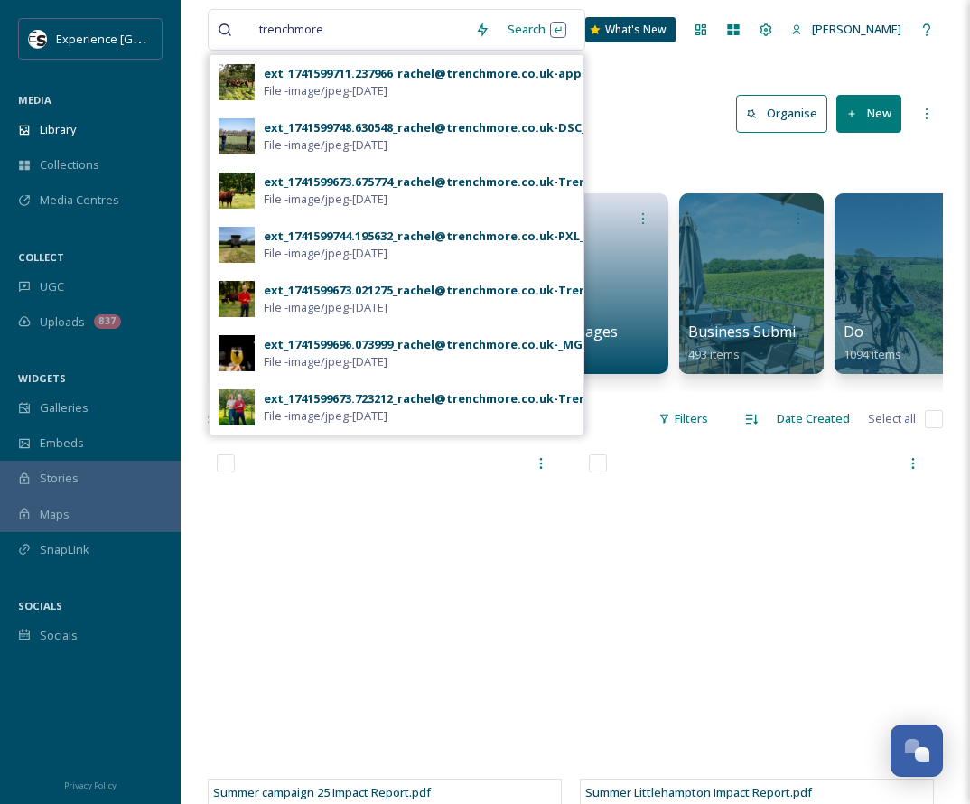
click at [322, 176] on div "ext_1741599673.675774_rachel@trenchmore.co.uk-Trenchmore-Farm-Autumn-Market-AAH…" at bounding box center [553, 181] width 579 height 17
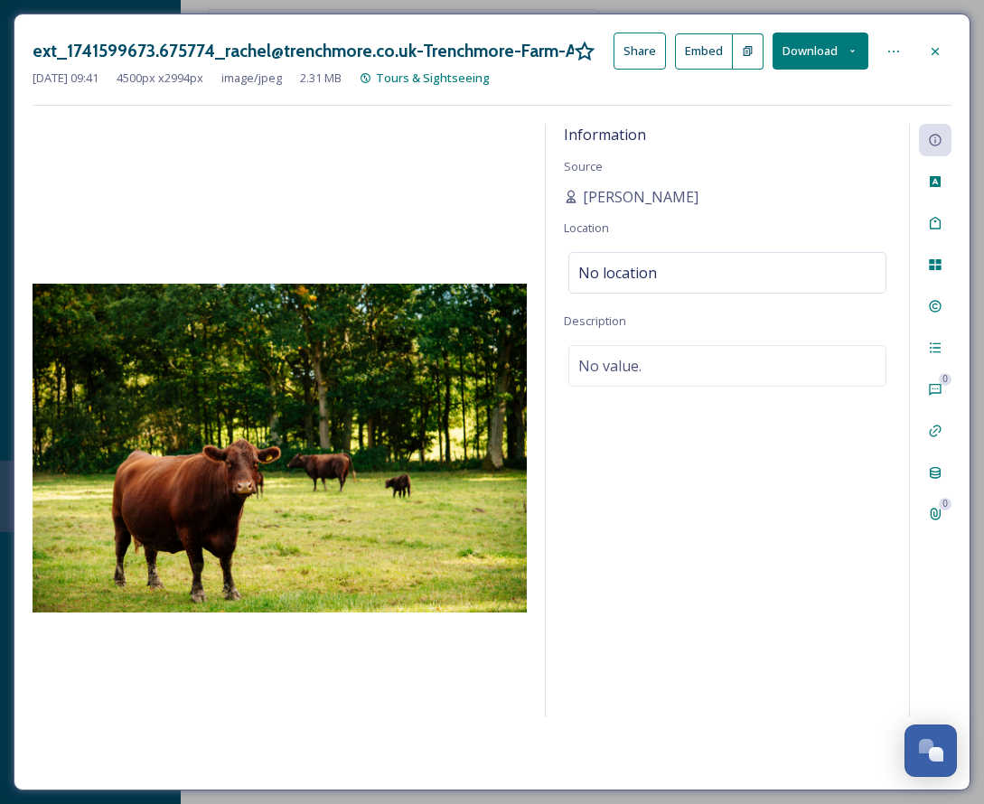
click at [766, 47] on icon at bounding box center [935, 51] width 14 height 14
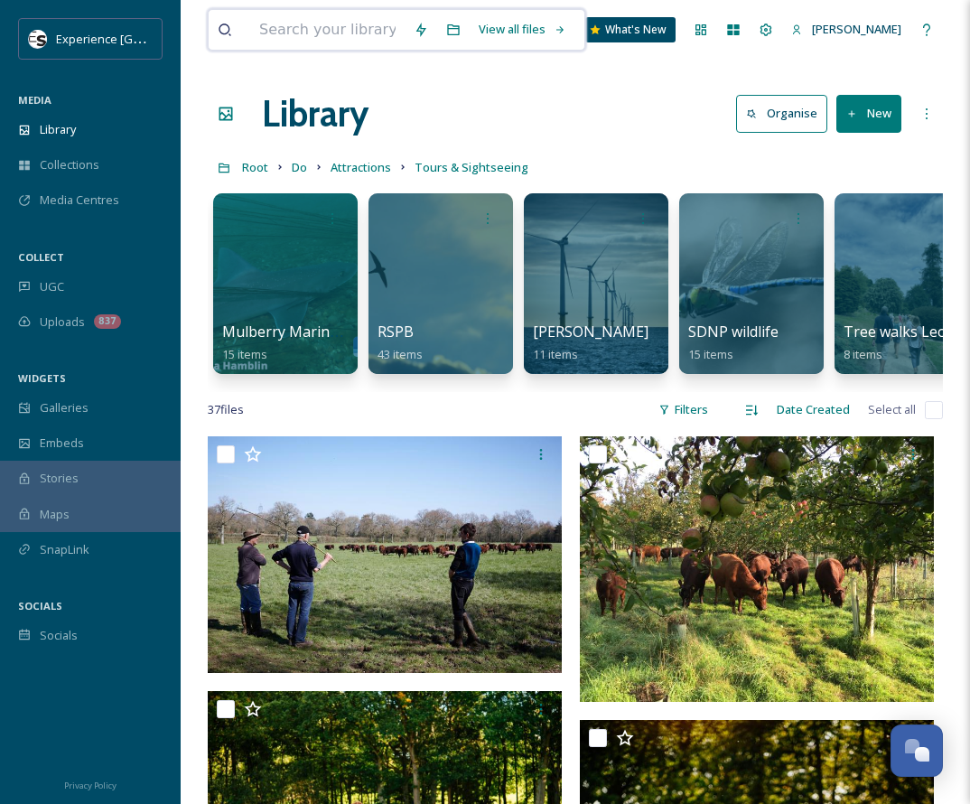
click at [296, 28] on input at bounding box center [327, 30] width 154 height 40
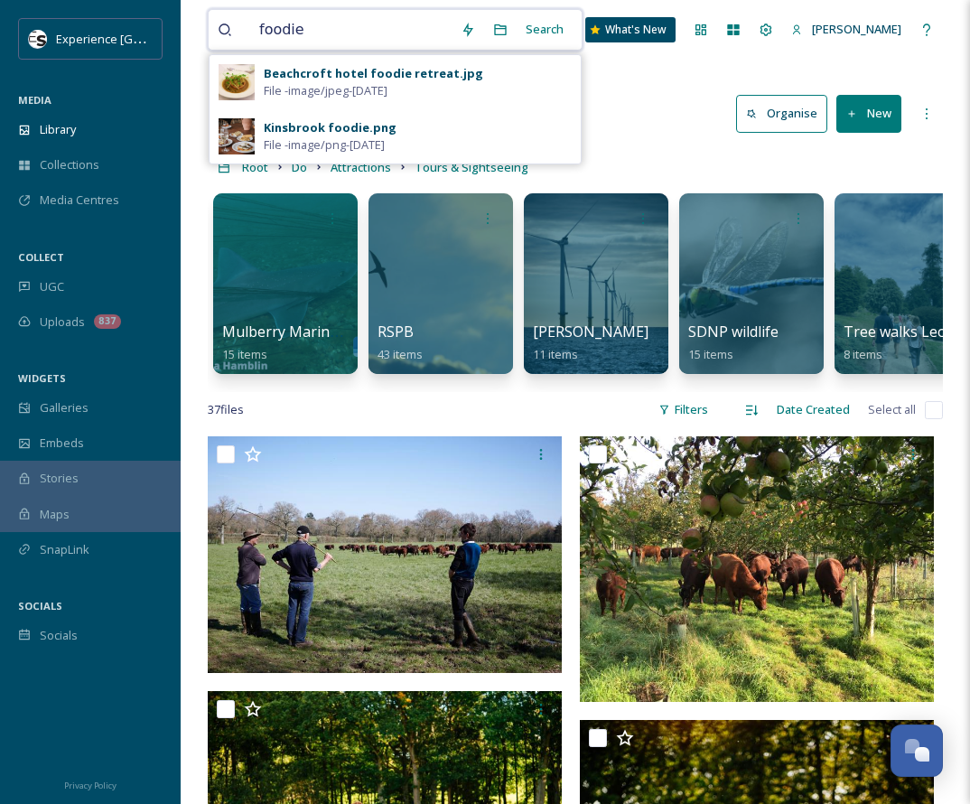
click at [355, 28] on input "foodie" at bounding box center [350, 30] width 201 height 40
type input "foodie [GEOGRAPHIC_DATA]"
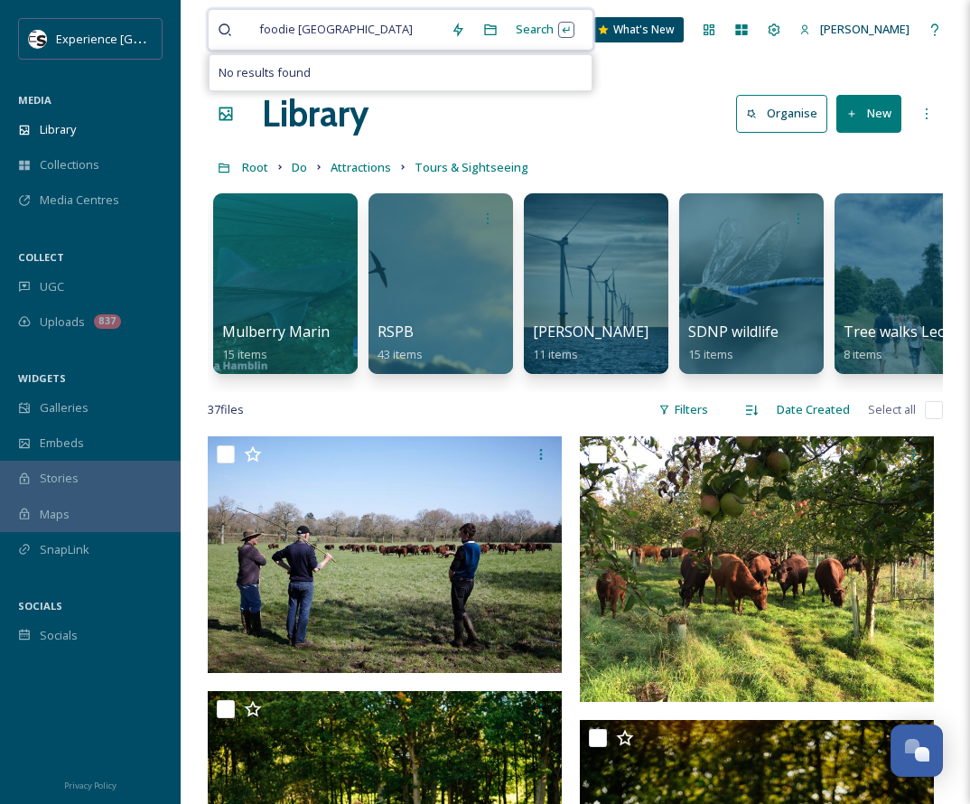
drag, startPoint x: 221, startPoint y: 31, endPoint x: 181, endPoint y: 25, distance: 41.0
drag, startPoint x: 351, startPoint y: 23, endPoint x: 264, endPoint y: 24, distance: 87.6
click at [264, 24] on div "foodie [GEOGRAPHIC_DATA]" at bounding box center [345, 30] width 191 height 40
drag, startPoint x: 265, startPoint y: 24, endPoint x: 359, endPoint y: 21, distance: 94.0
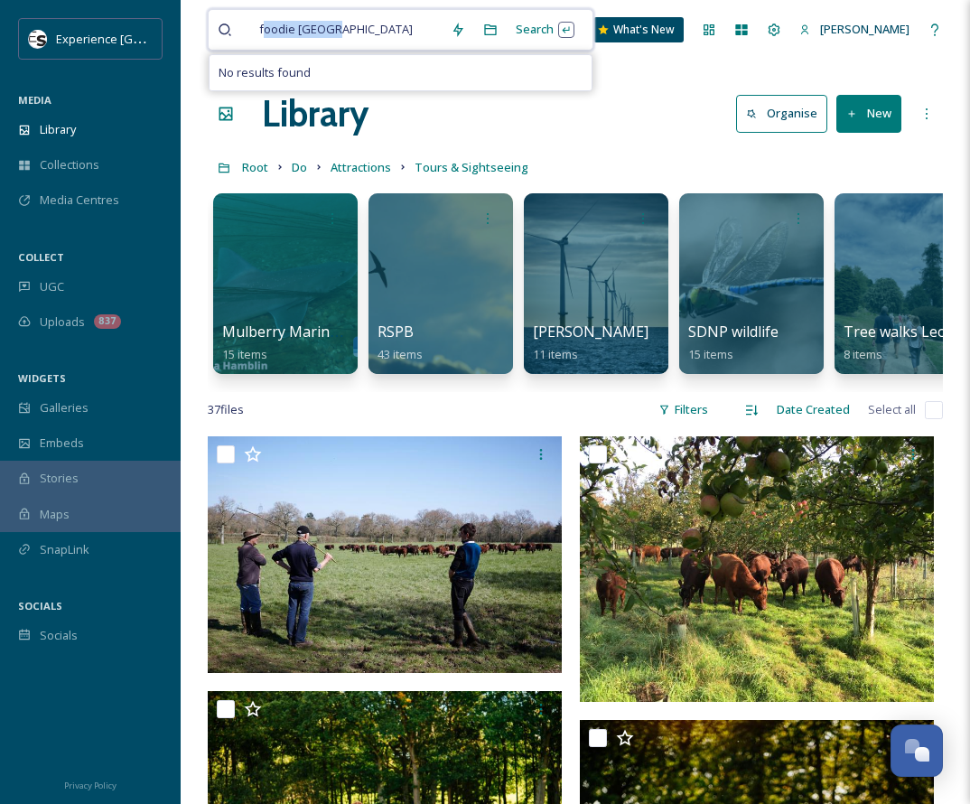
click at [361, 22] on div "foodie [GEOGRAPHIC_DATA]" at bounding box center [345, 30] width 191 height 40
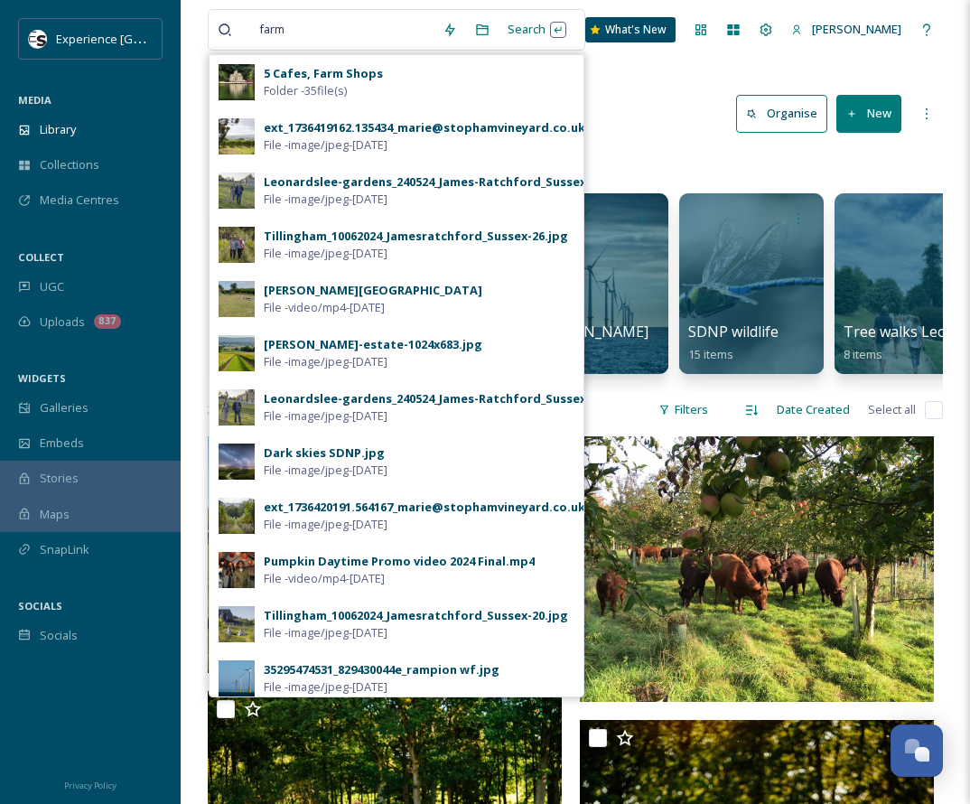
click at [322, 73] on strong "5 Cafes, Farm Shops" at bounding box center [323, 73] width 119 height 16
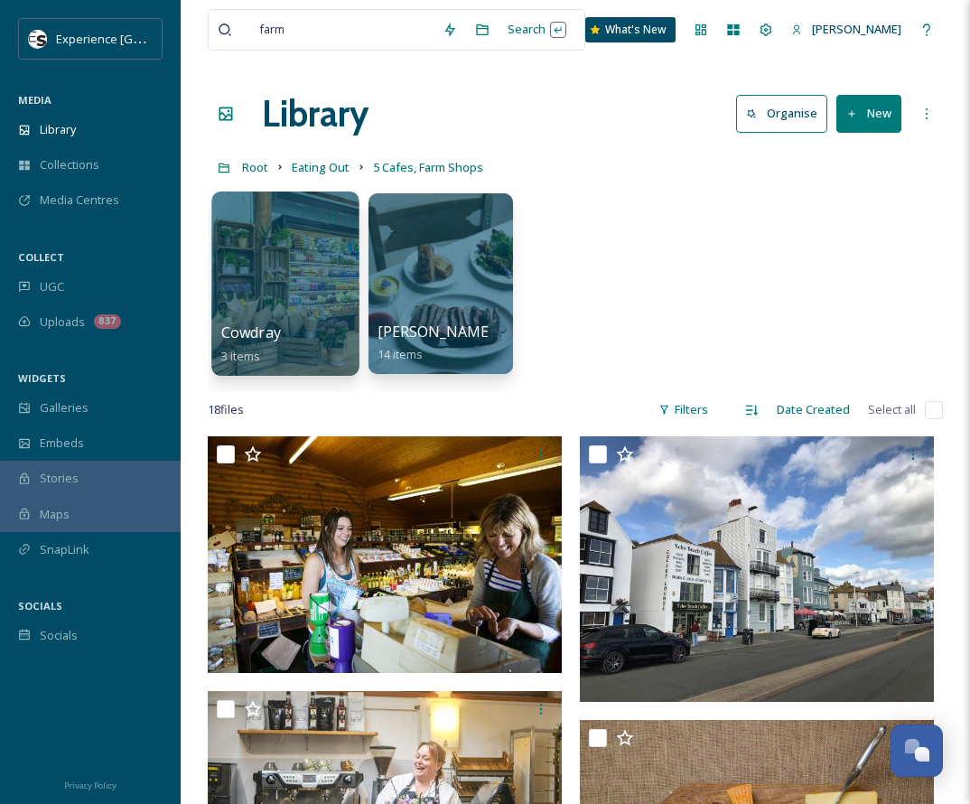
click at [288, 249] on div at bounding box center [284, 283] width 147 height 184
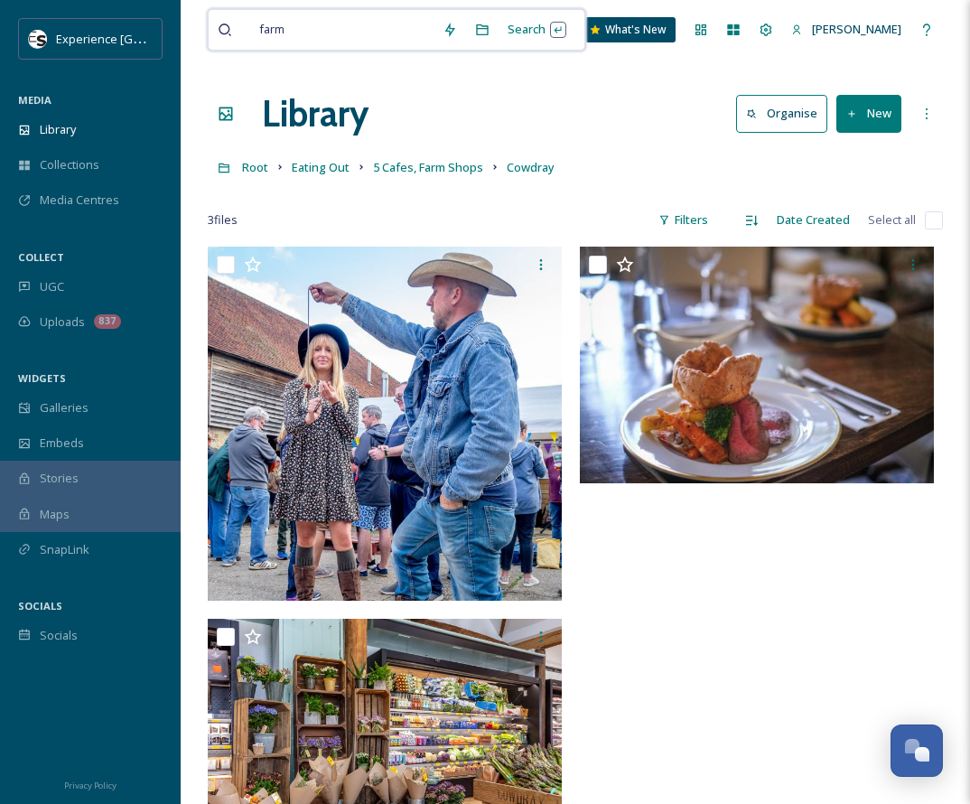
click at [312, 23] on input at bounding box center [364, 30] width 138 height 40
click at [295, 22] on input at bounding box center [364, 30] width 138 height 40
click at [284, 23] on span "farm" at bounding box center [271, 29] width 43 height 26
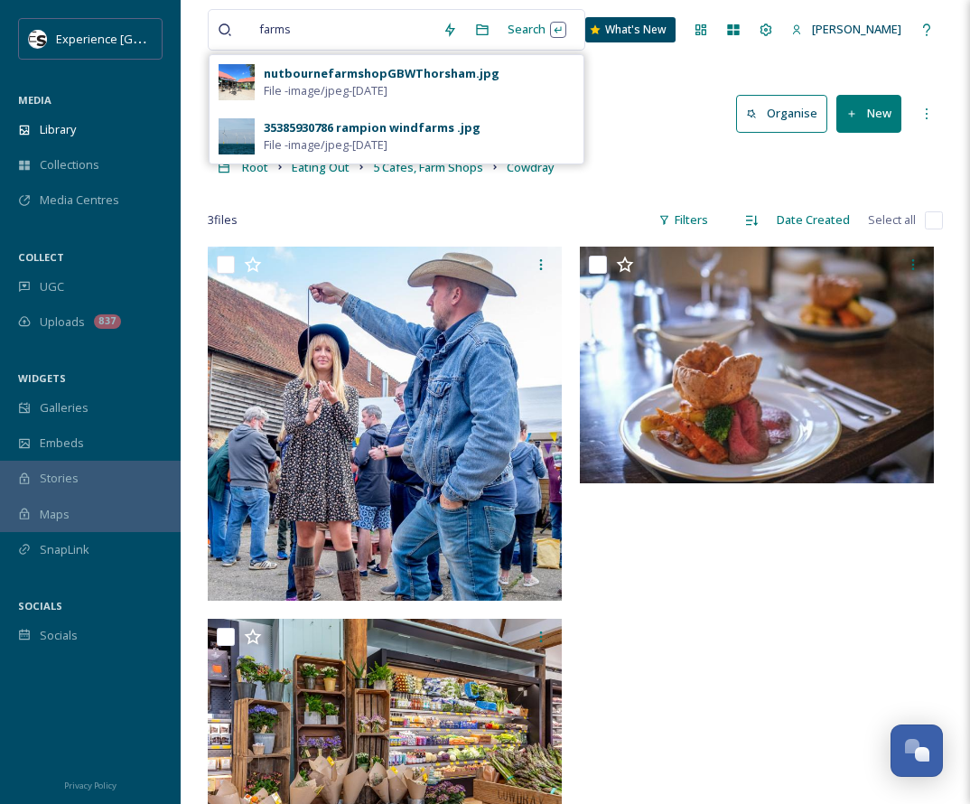
click at [351, 70] on div "nutbournefarmshopGBWThorsham.jpg" at bounding box center [382, 73] width 236 height 17
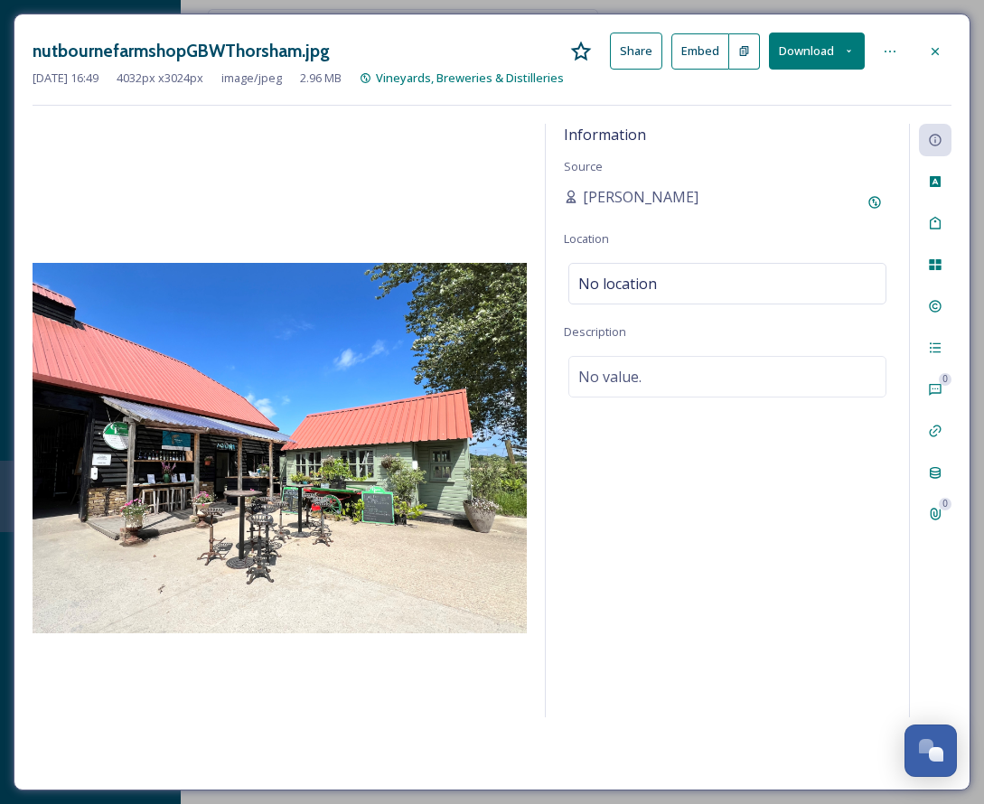
click at [766, 51] on icon at bounding box center [935, 51] width 14 height 14
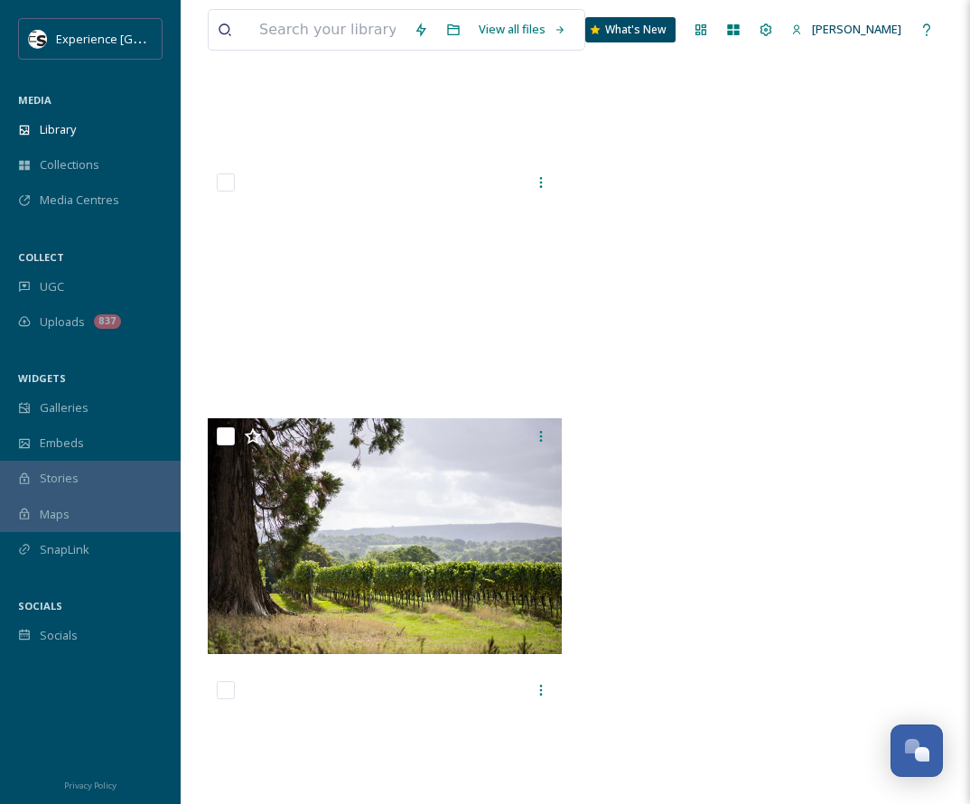
scroll to position [15022, 0]
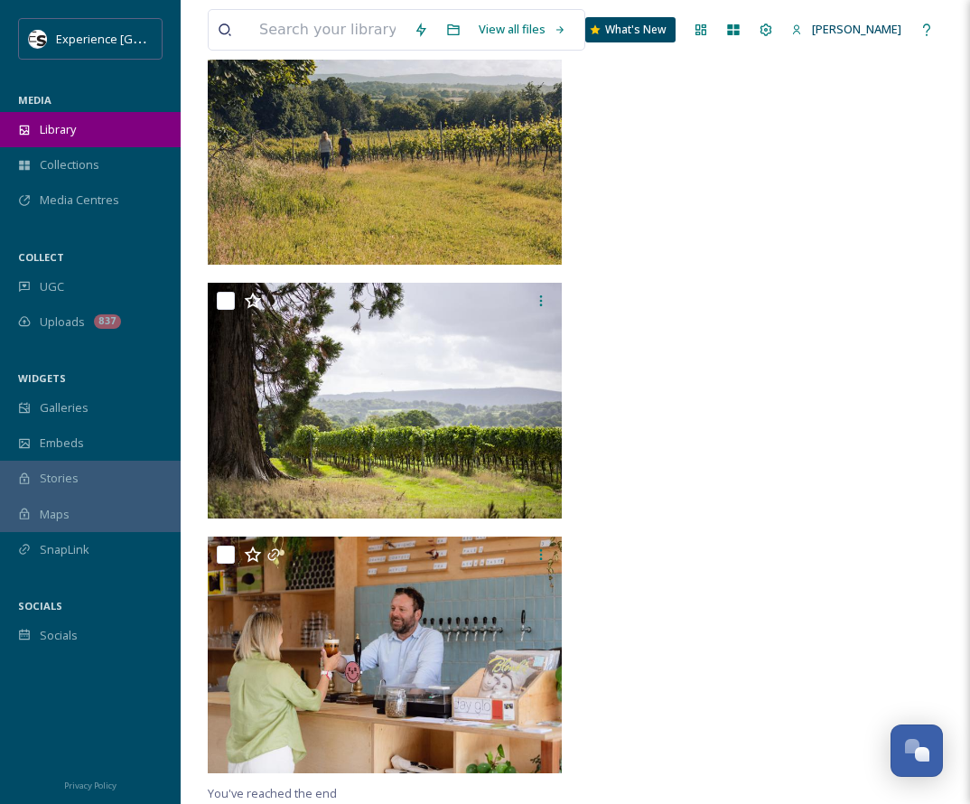
click at [42, 137] on span "Library" at bounding box center [58, 129] width 36 height 17
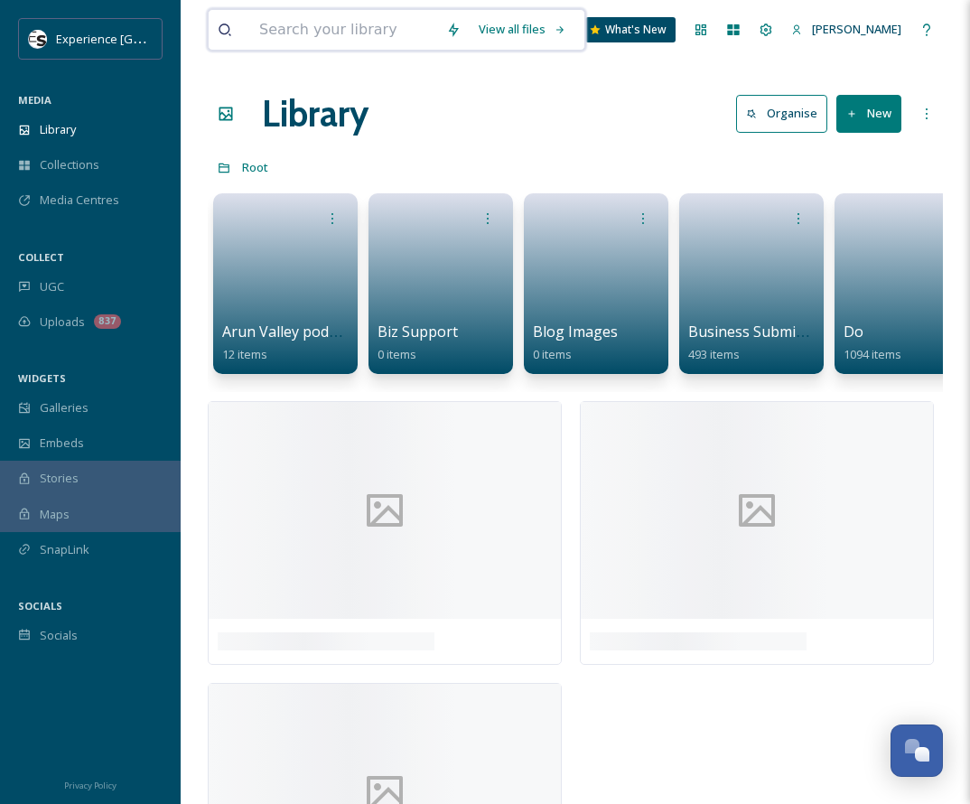
click at [300, 24] on input at bounding box center [343, 30] width 187 height 40
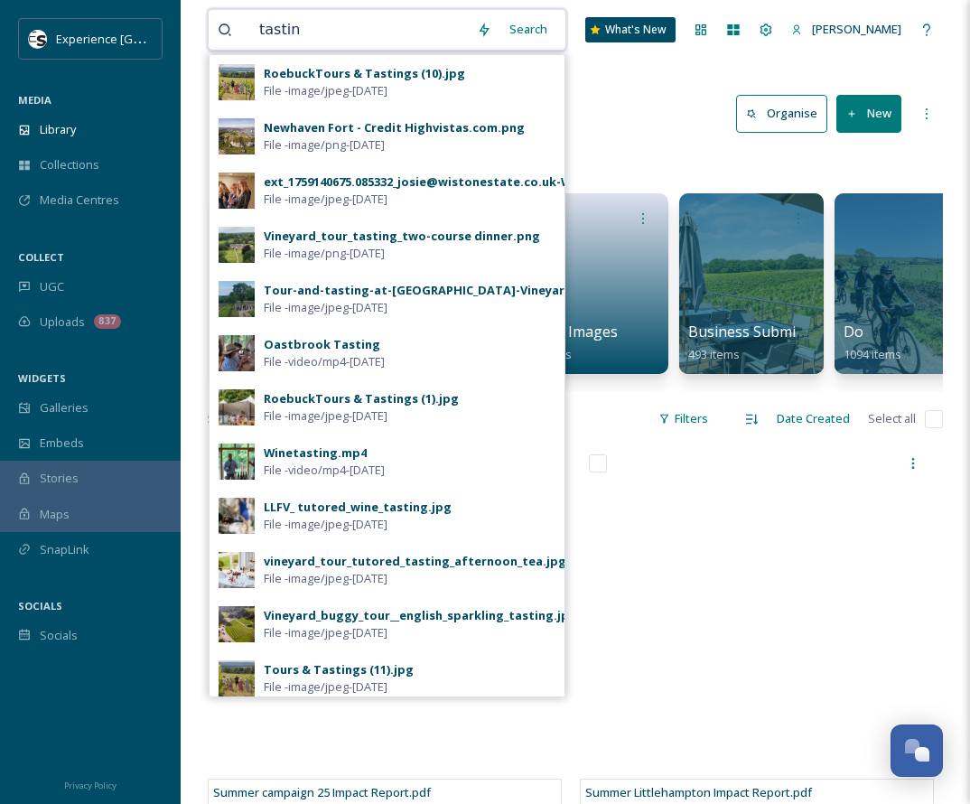
type input "tasting"
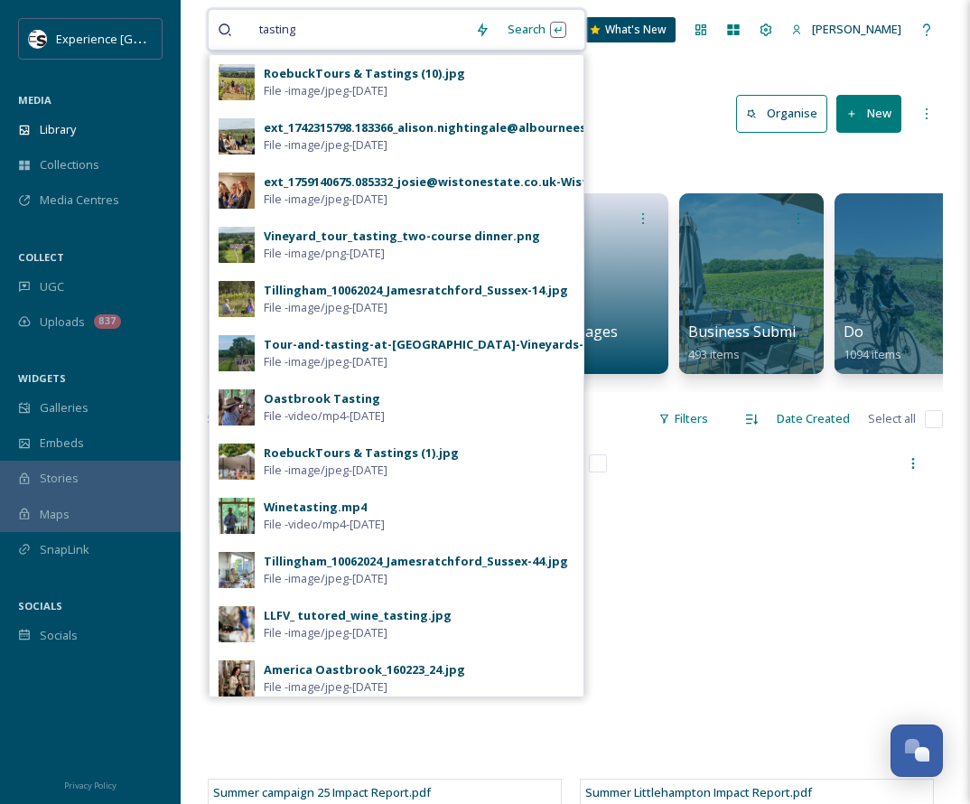
drag, startPoint x: 308, startPoint y: 23, endPoint x: 240, endPoint y: 20, distance: 67.8
click at [240, 20] on div "tasting" at bounding box center [342, 30] width 248 height 40
drag, startPoint x: 293, startPoint y: 36, endPoint x: 241, endPoint y: 31, distance: 51.8
click at [241, 31] on div "tasting" at bounding box center [342, 30] width 248 height 40
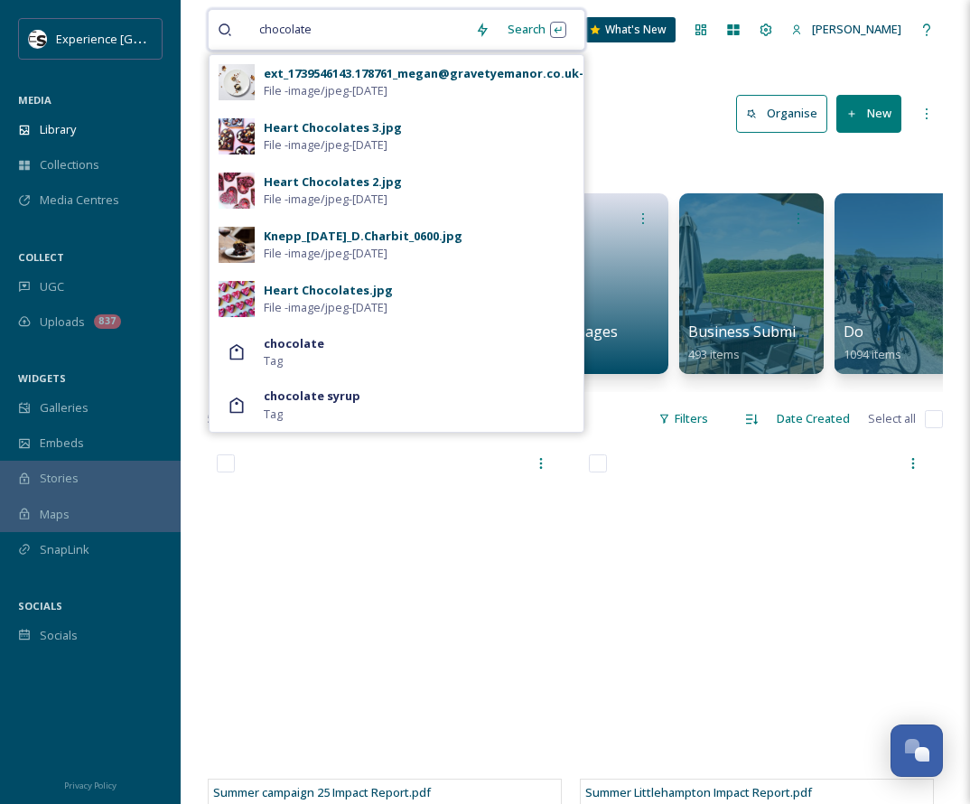
drag, startPoint x: 341, startPoint y: 23, endPoint x: 173, endPoint y: 39, distance: 168.7
drag, startPoint x: 345, startPoint y: 27, endPoint x: 245, endPoint y: 20, distance: 100.5
click at [245, 20] on div "chocolate" at bounding box center [342, 30] width 248 height 40
drag, startPoint x: 258, startPoint y: 26, endPoint x: 409, endPoint y: 26, distance: 150.8
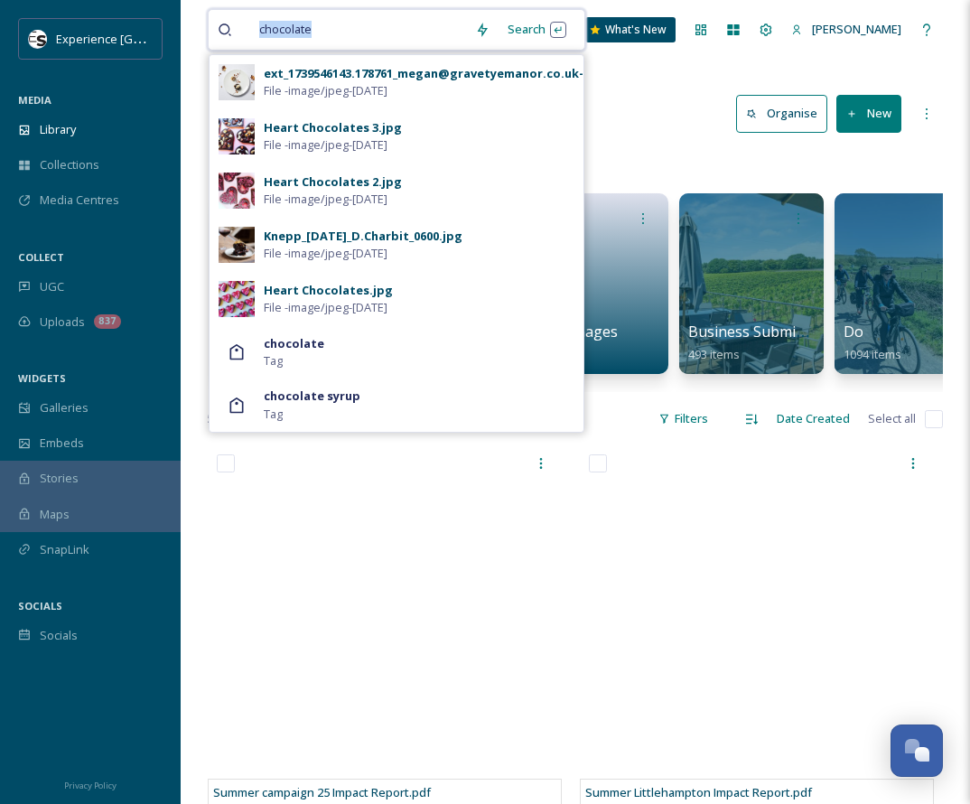
click at [409, 26] on div "chocolate" at bounding box center [358, 30] width 216 height 40
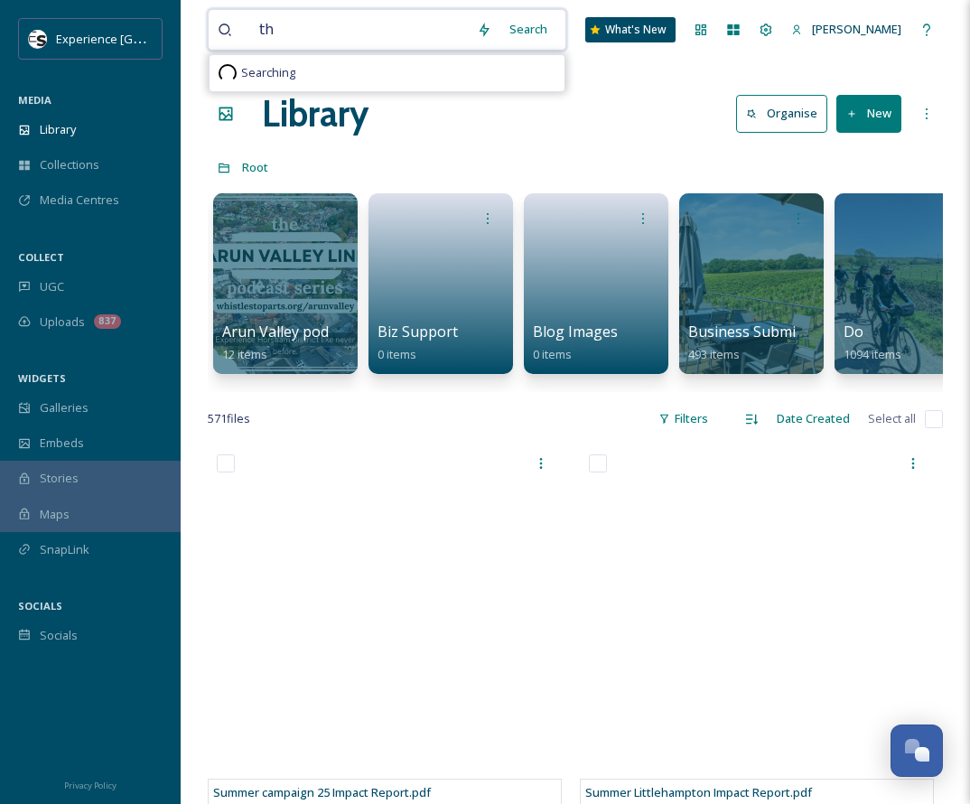
type input "t"
type input "fishing"
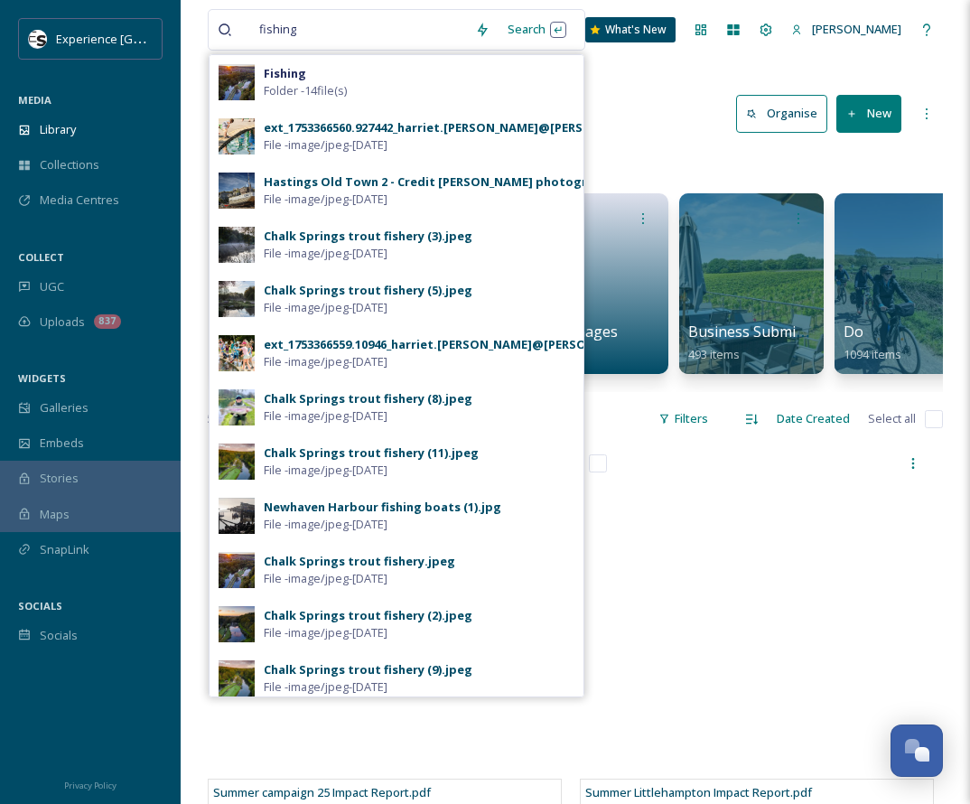
click at [321, 341] on div "ext_1753366559.10946_harriet.[PERSON_NAME]@[PERSON_NAME].gov.uk-490-20210722-_D…" at bounding box center [553, 344] width 579 height 17
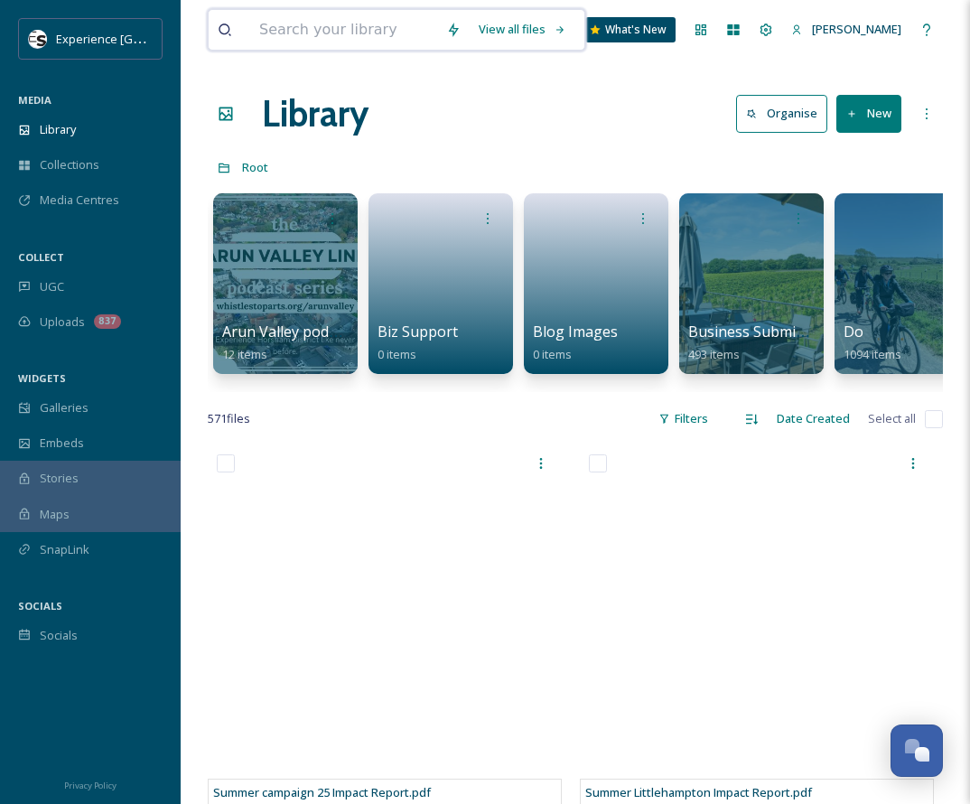
click at [341, 24] on input at bounding box center [343, 30] width 187 height 40
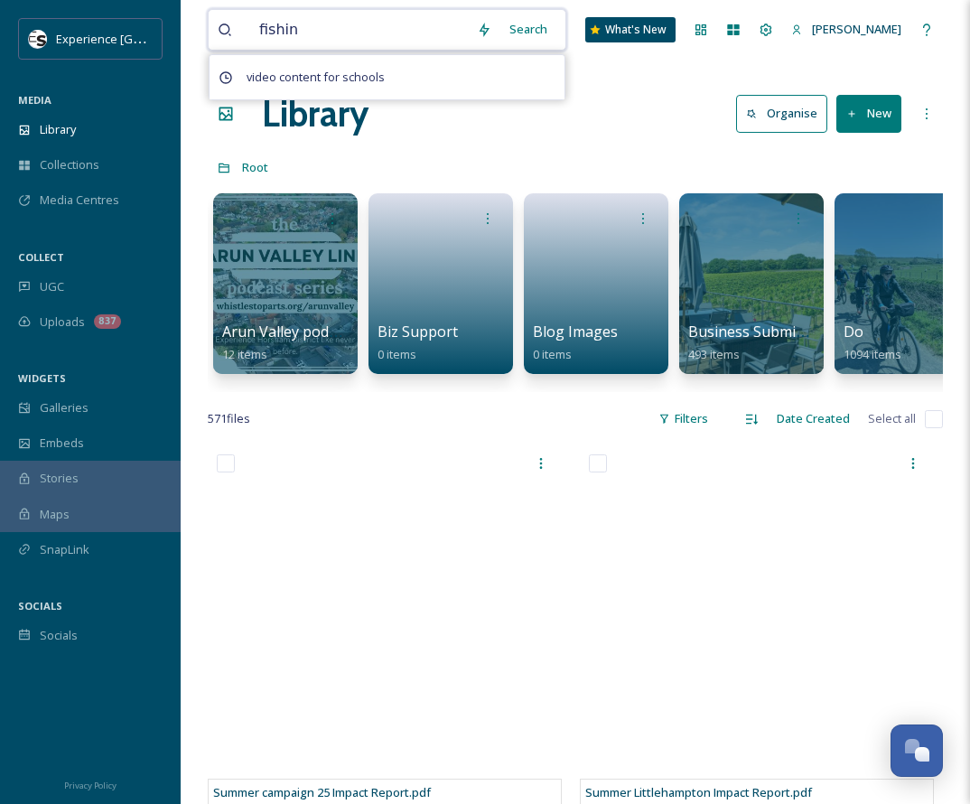
type input "fishing"
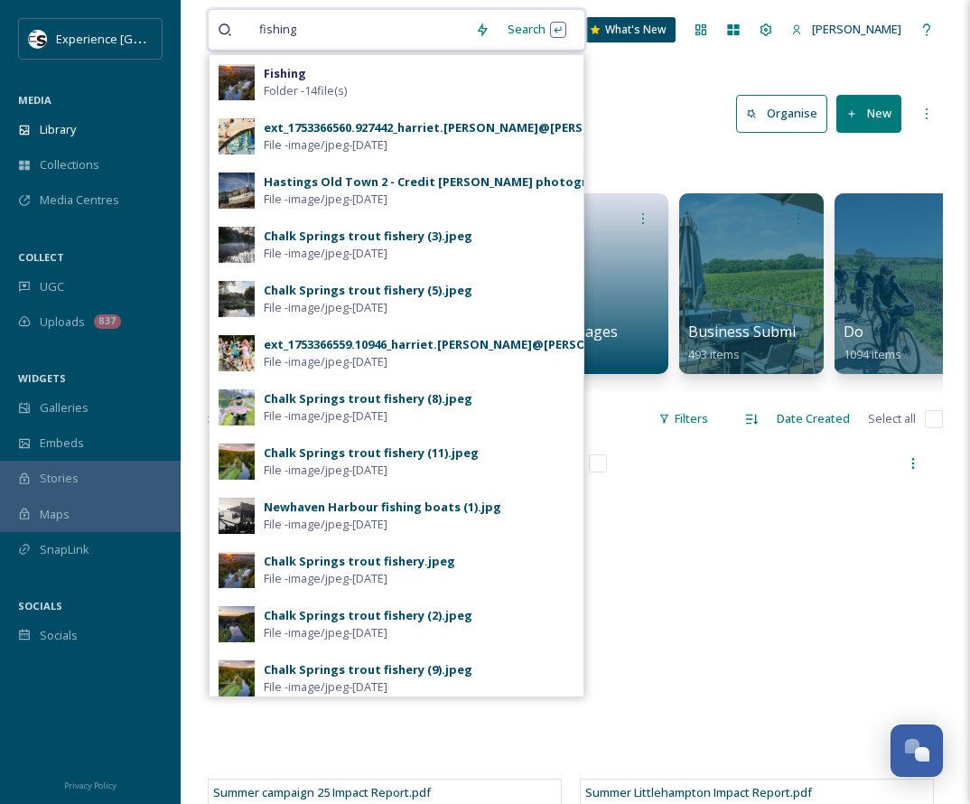
click at [329, 24] on input at bounding box center [386, 30] width 159 height 40
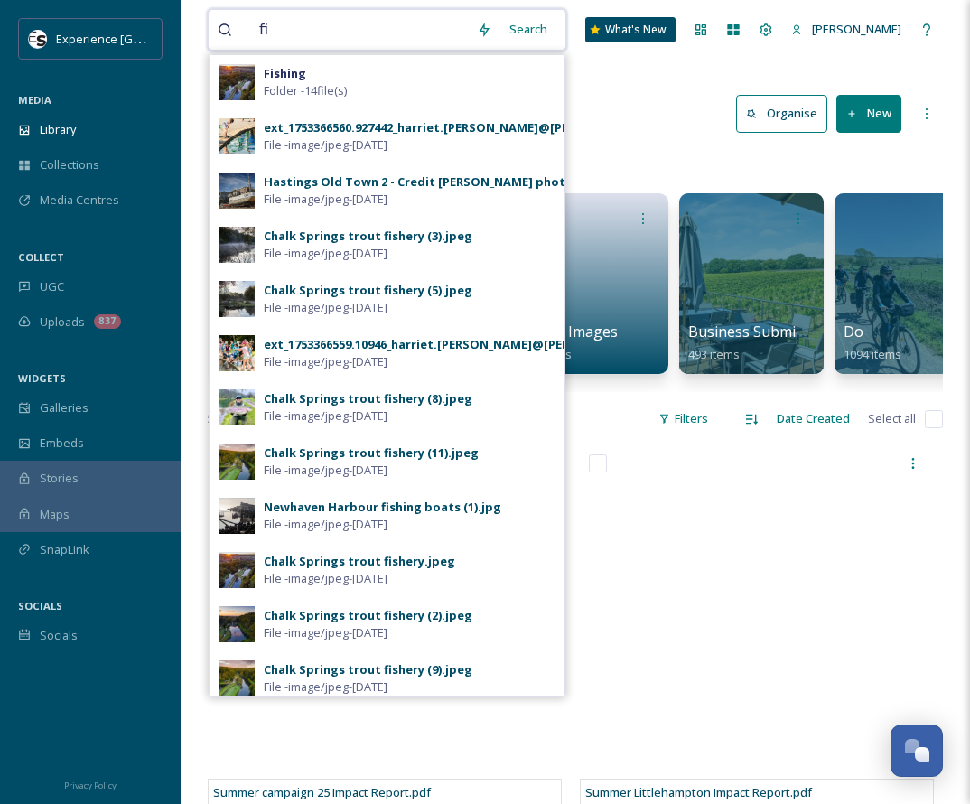
type input "f"
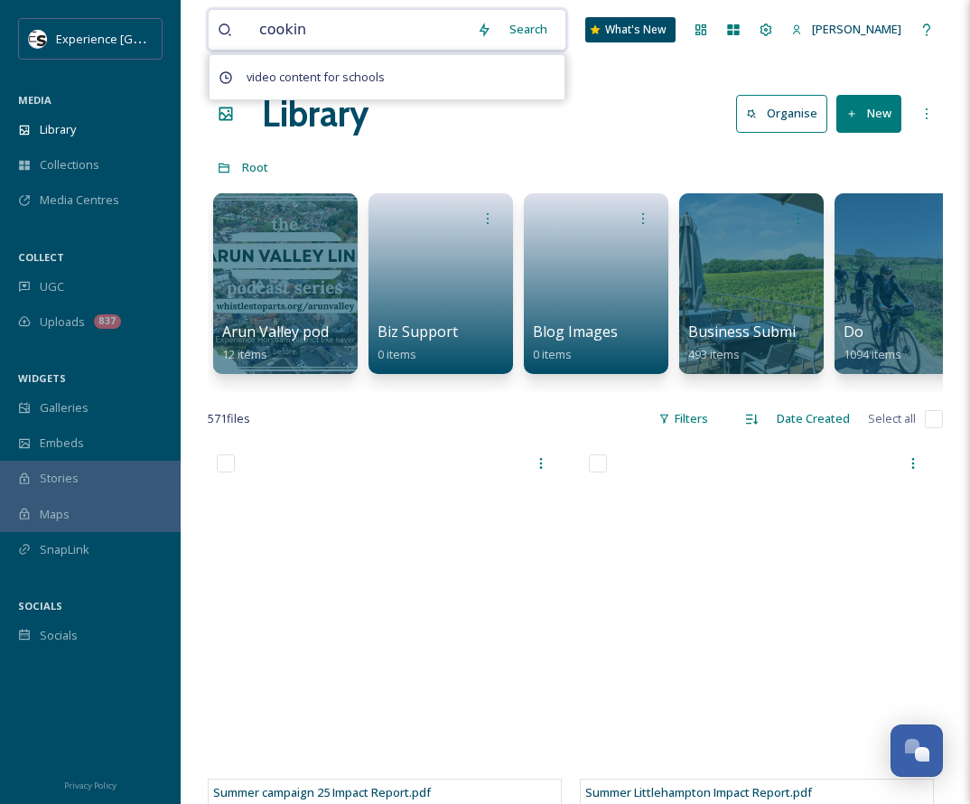
type input "cooking"
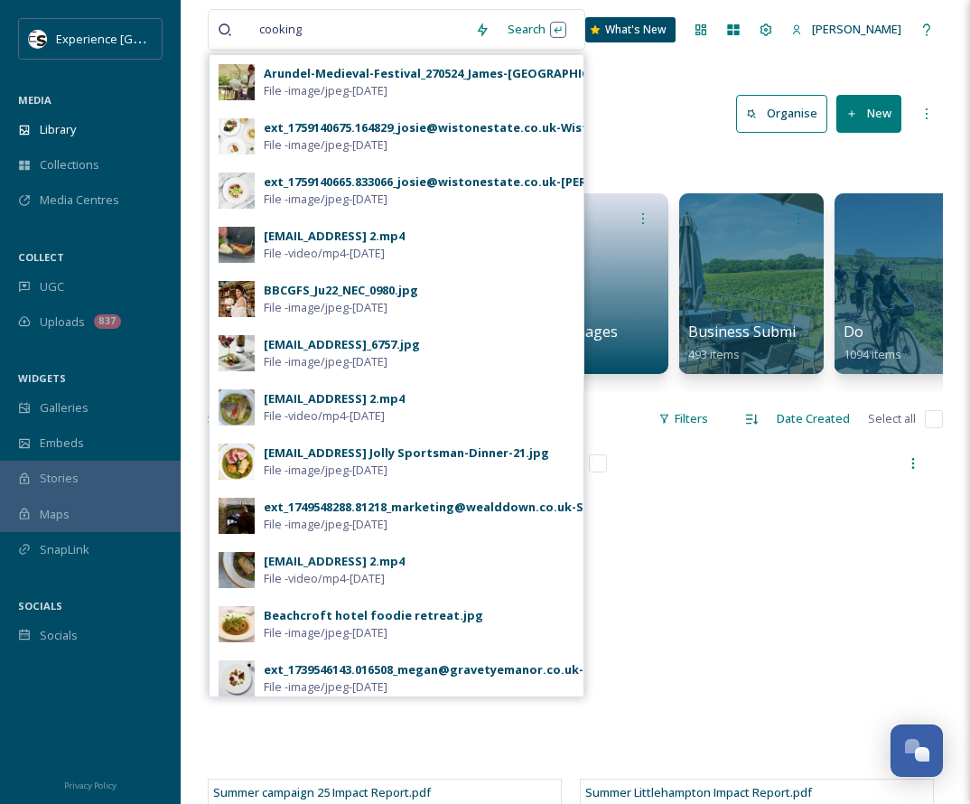
click at [321, 70] on div "Arundel-Medieval-Festival_270524_James-[GEOGRAPHIC_DATA]-27.jpg" at bounding box center [468, 73] width 408 height 17
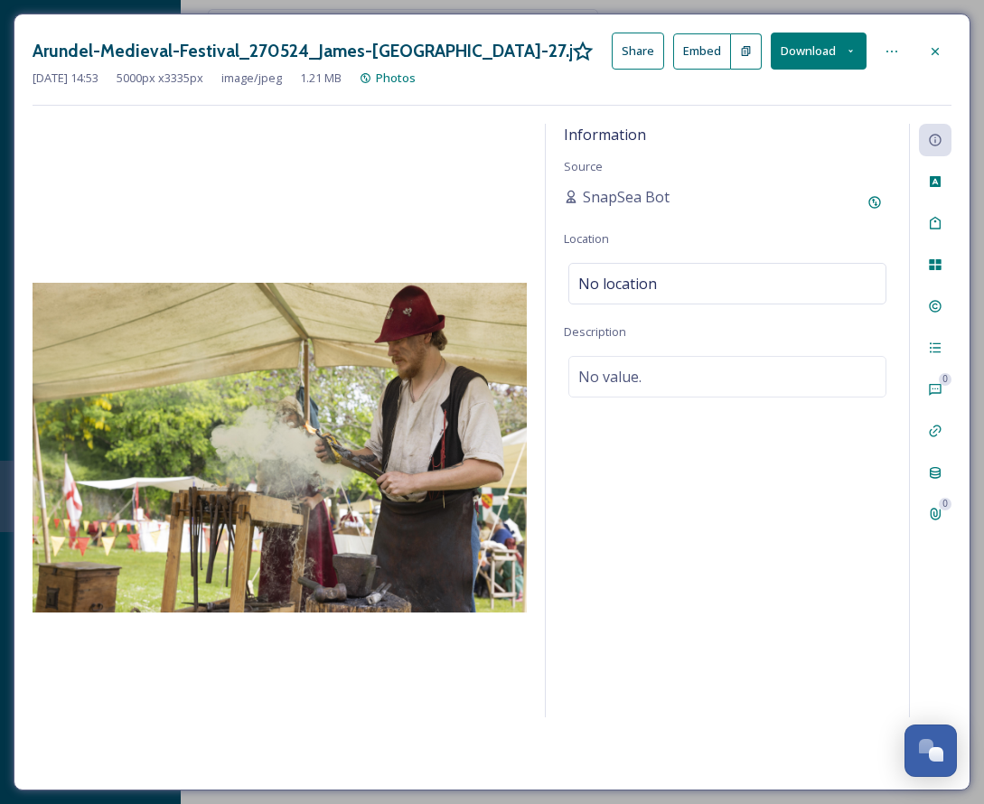
click at [766, 39] on div at bounding box center [935, 51] width 33 height 33
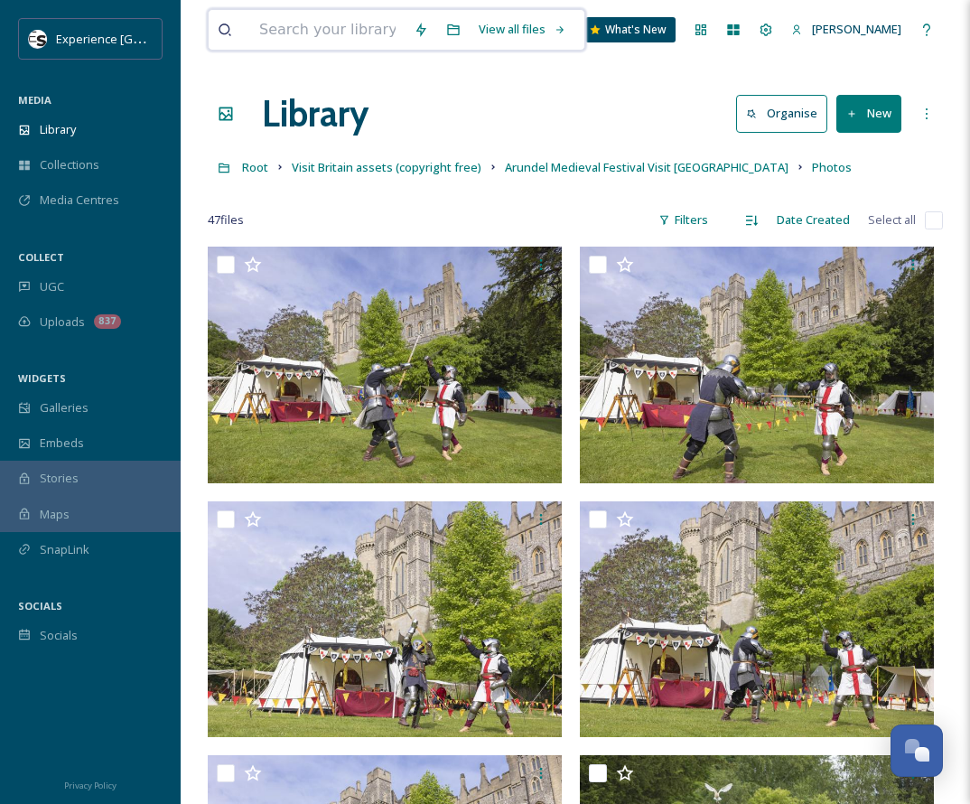
click at [337, 30] on input at bounding box center [327, 30] width 154 height 40
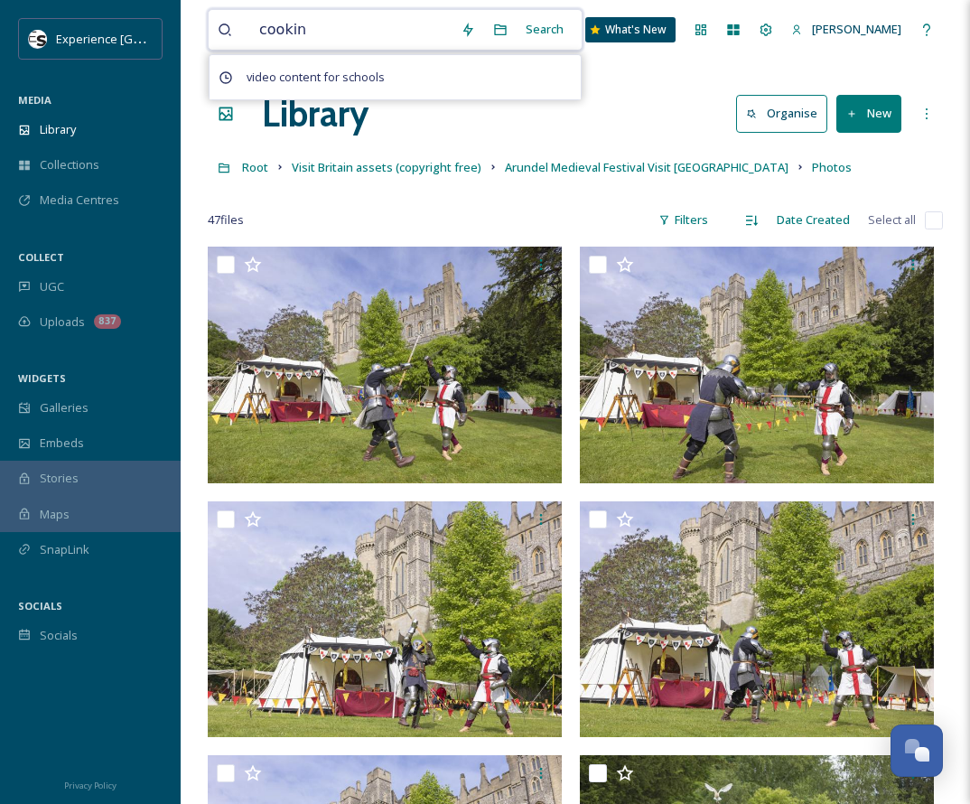
type input "cooking"
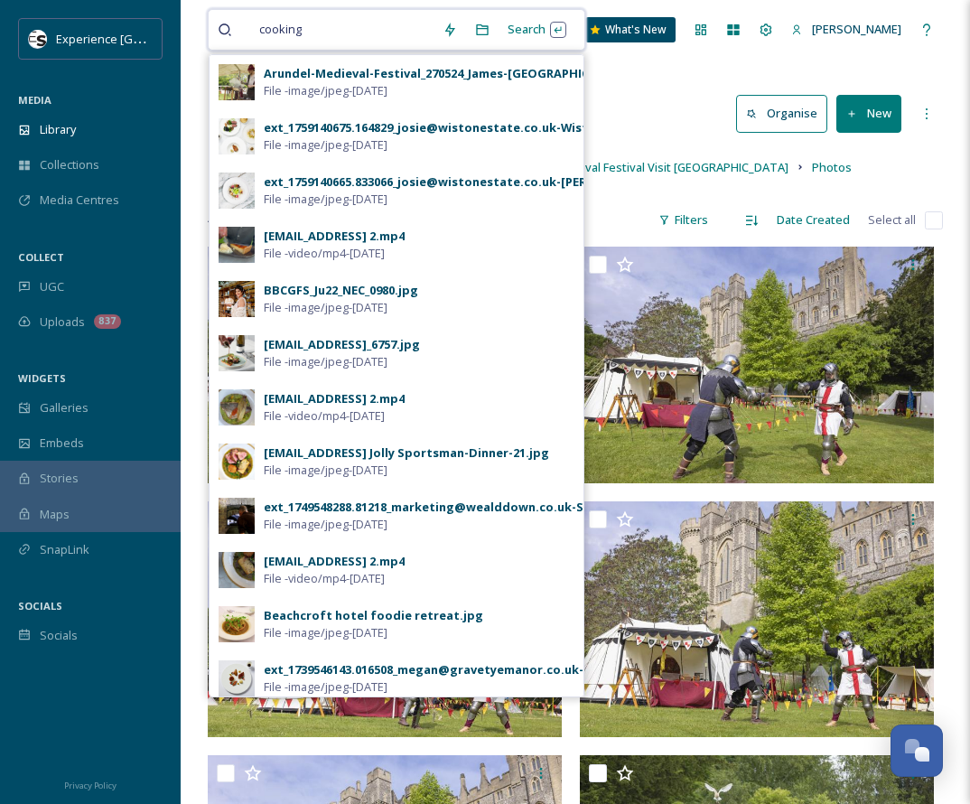
scroll to position [361, 0]
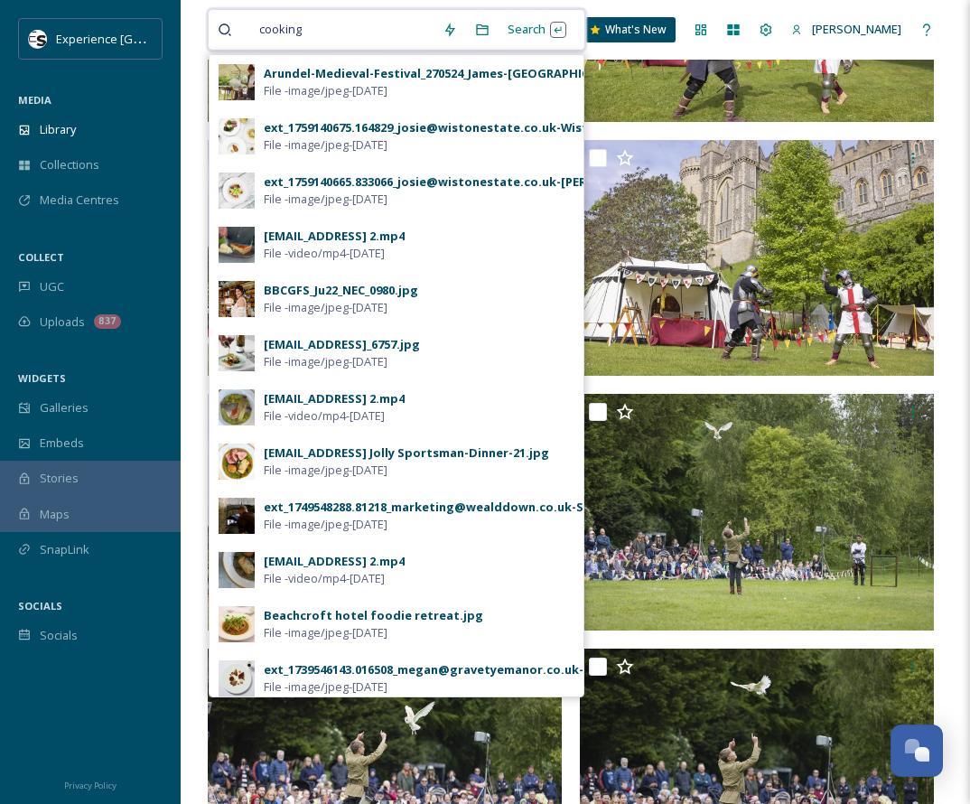
drag, startPoint x: 319, startPoint y: 20, endPoint x: 150, endPoint y: 8, distance: 169.3
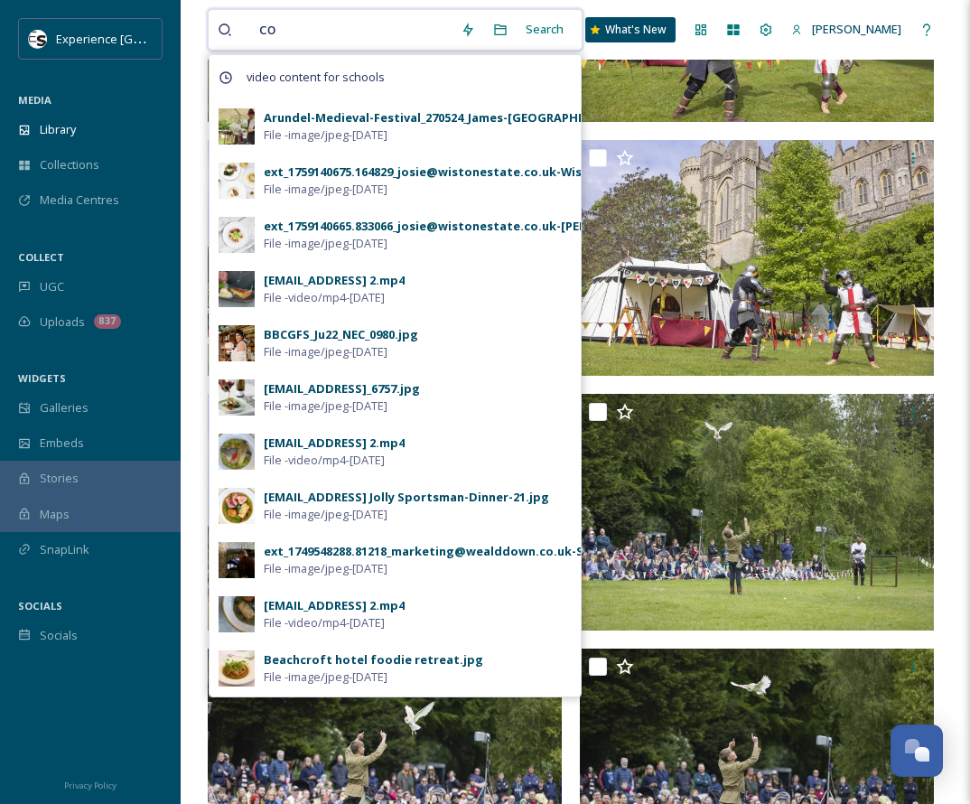
type input "c"
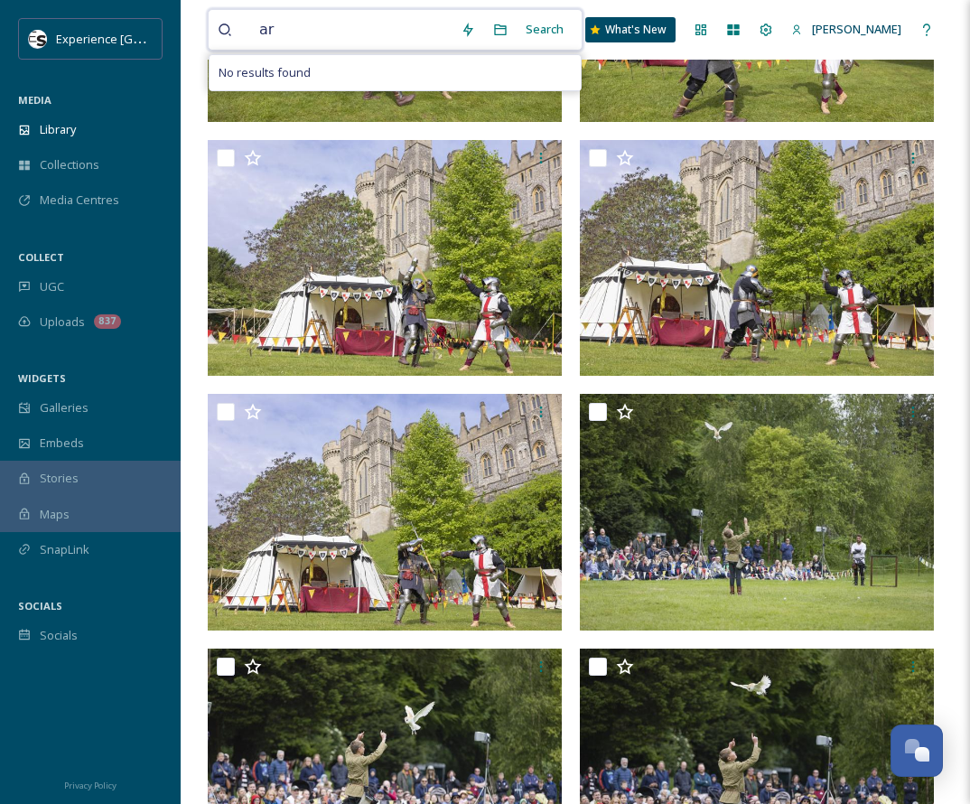
type input "a"
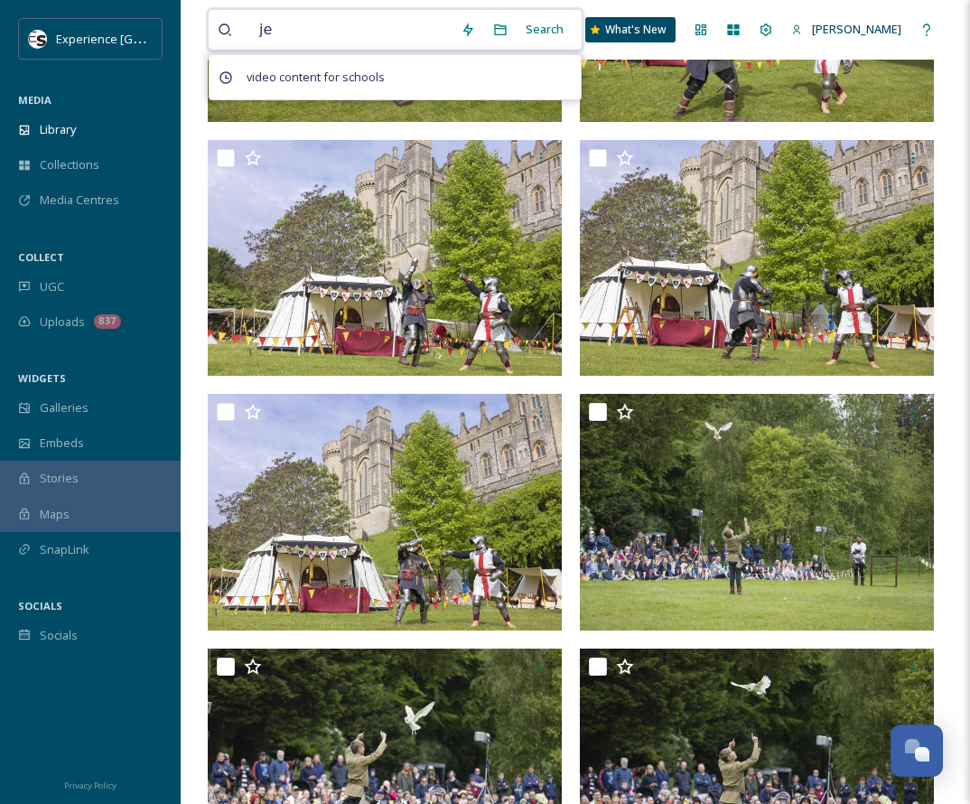
type input "j"
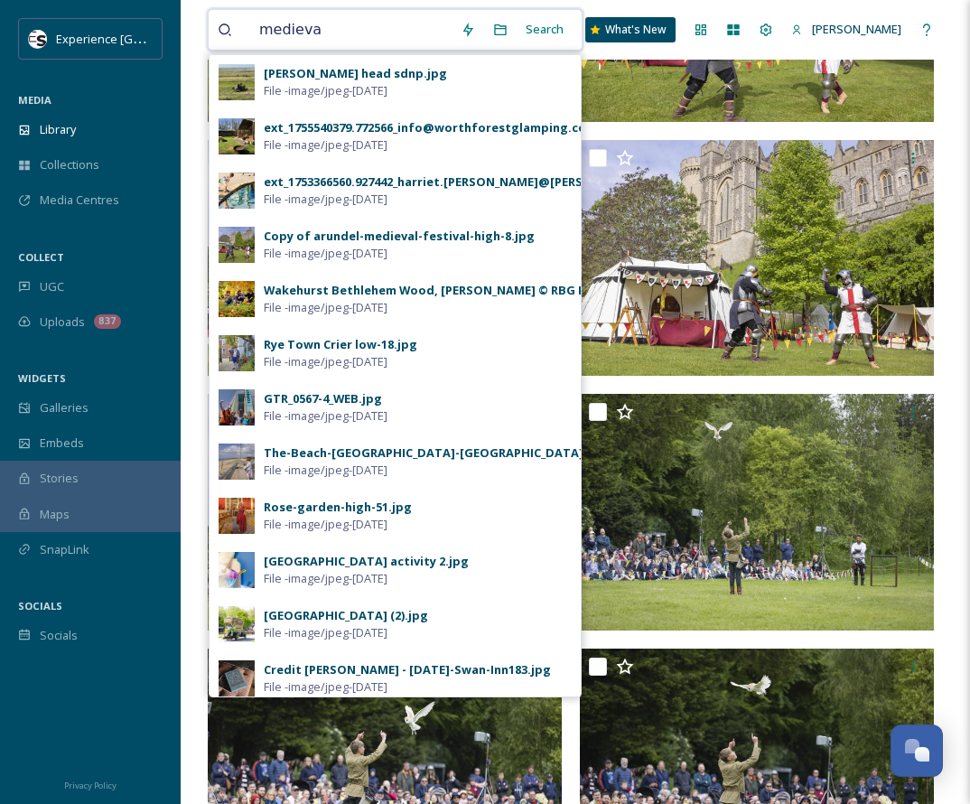
type input "medieval"
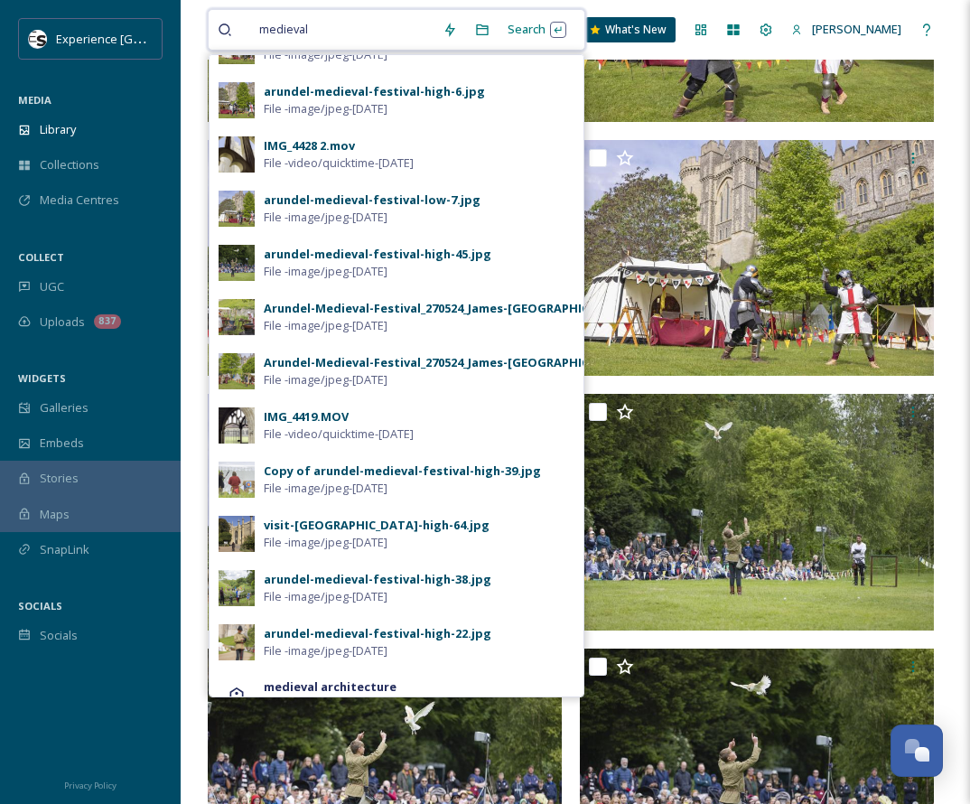
scroll to position [658, 0]
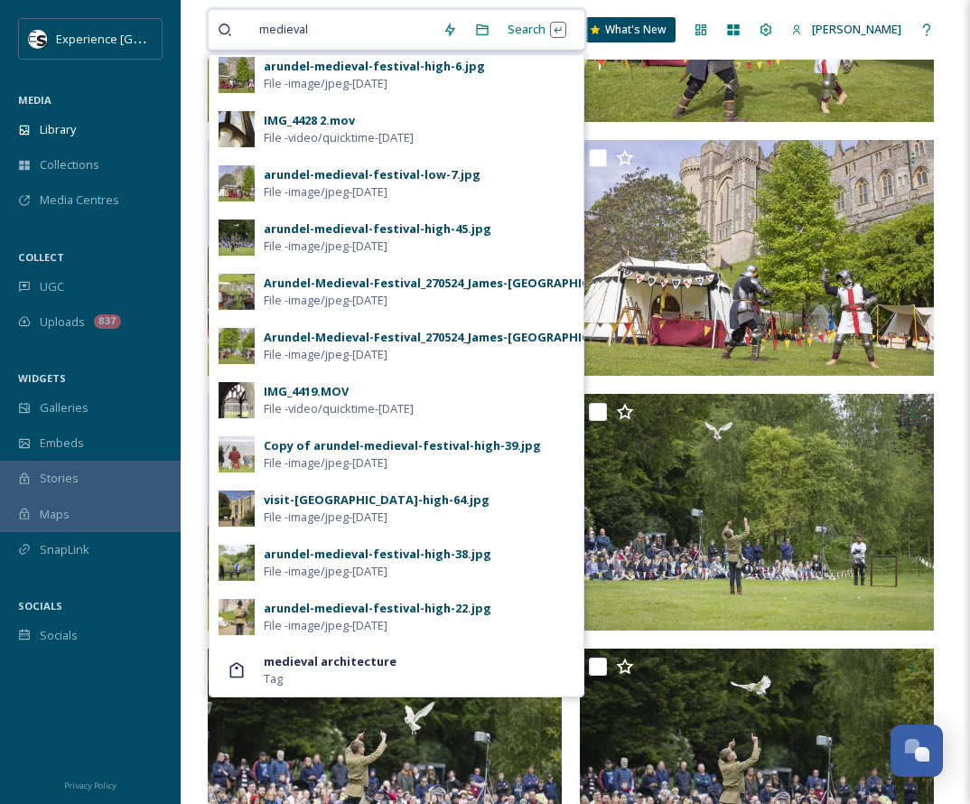
click at [406, 27] on input at bounding box center [376, 30] width 115 height 40
click at [229, 27] on icon at bounding box center [225, 29] width 13 height 13
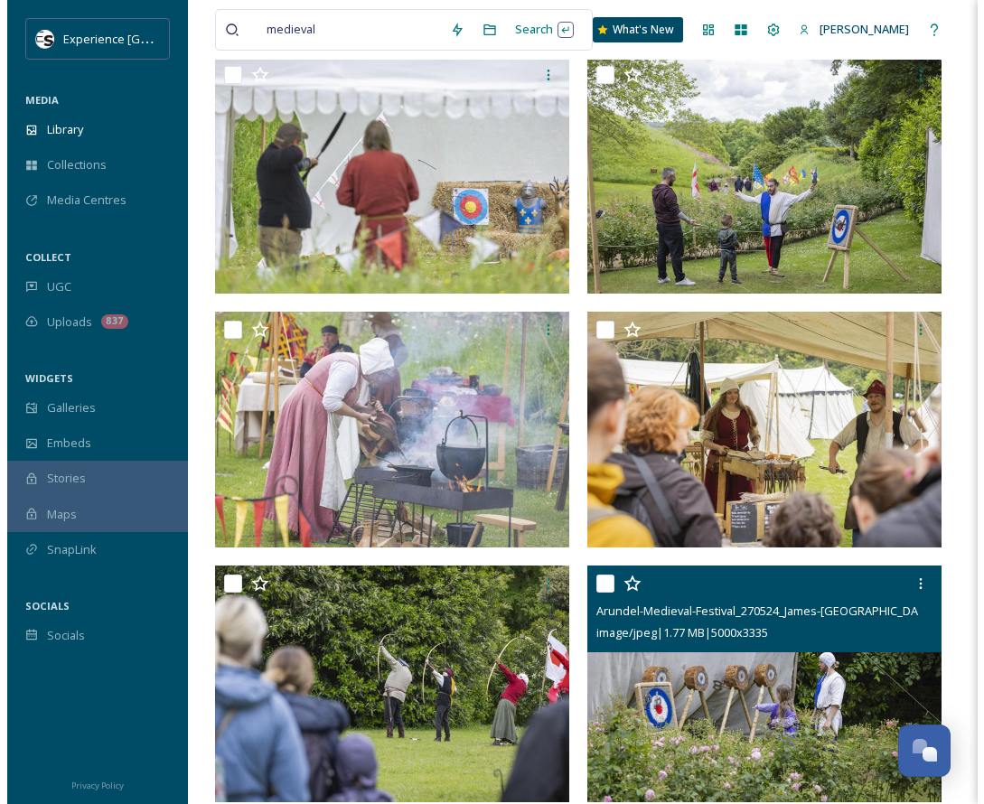
scroll to position [1987, 0]
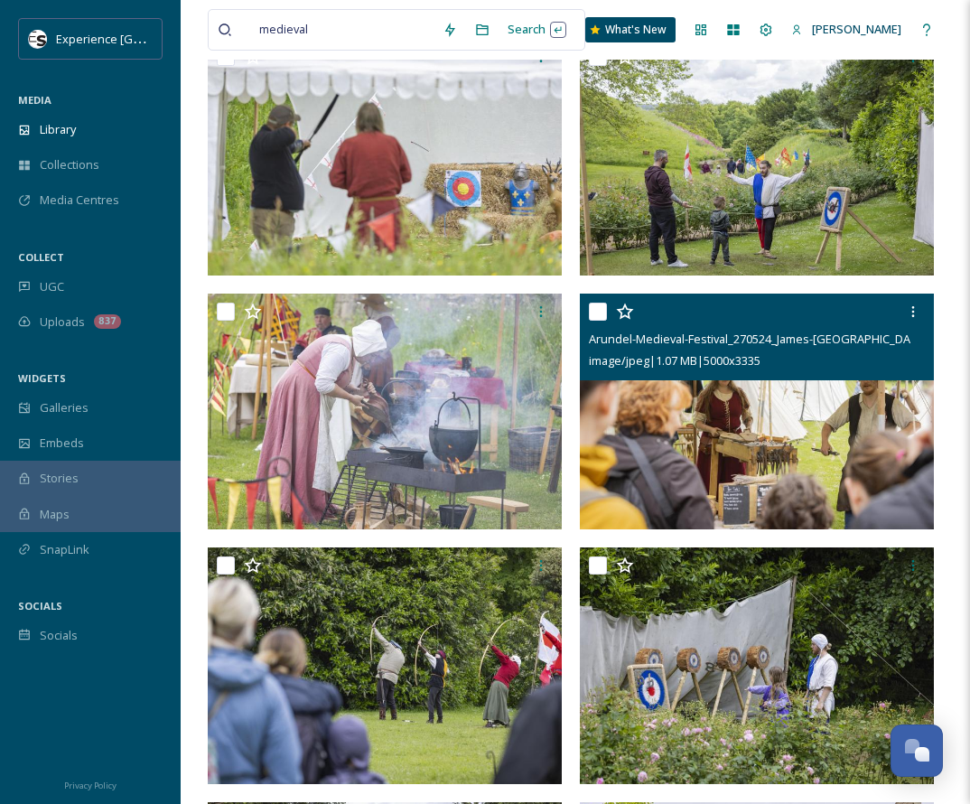
click at [664, 360] on span "image/jpeg | 1.07 MB | 5000 x 3335" at bounding box center [675, 360] width 172 height 16
click at [690, 411] on img at bounding box center [757, 412] width 354 height 237
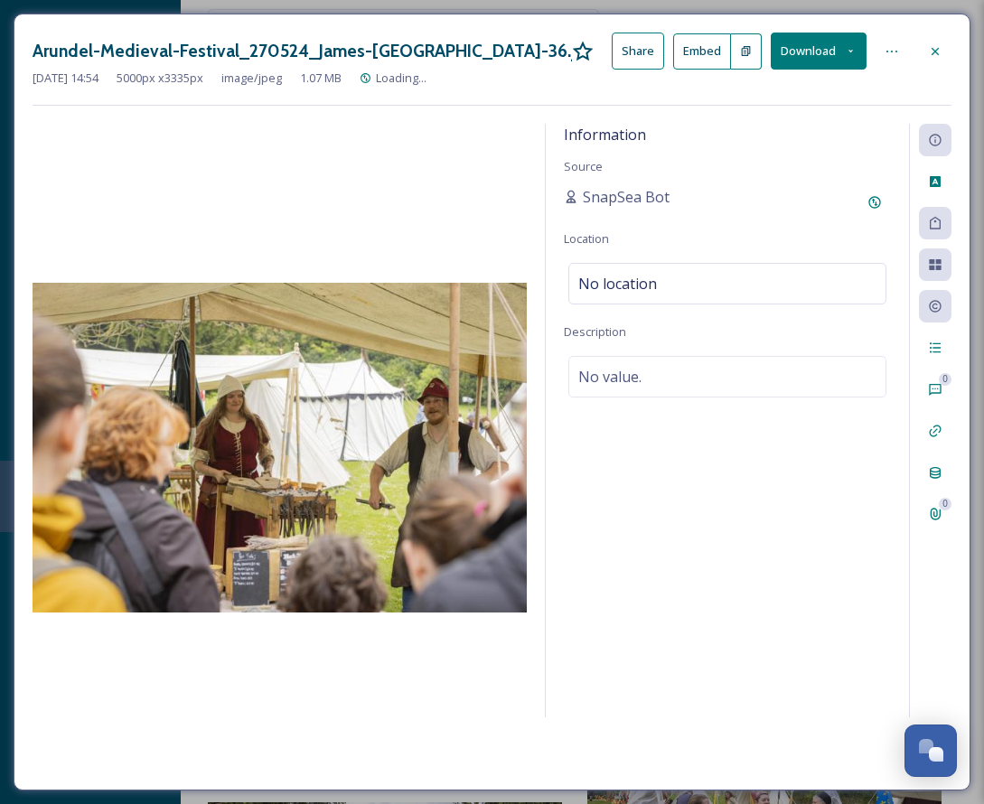
click at [690, 411] on div "Information Source SnapSea Bot Location No location Description No value." at bounding box center [727, 420] width 363 height 593
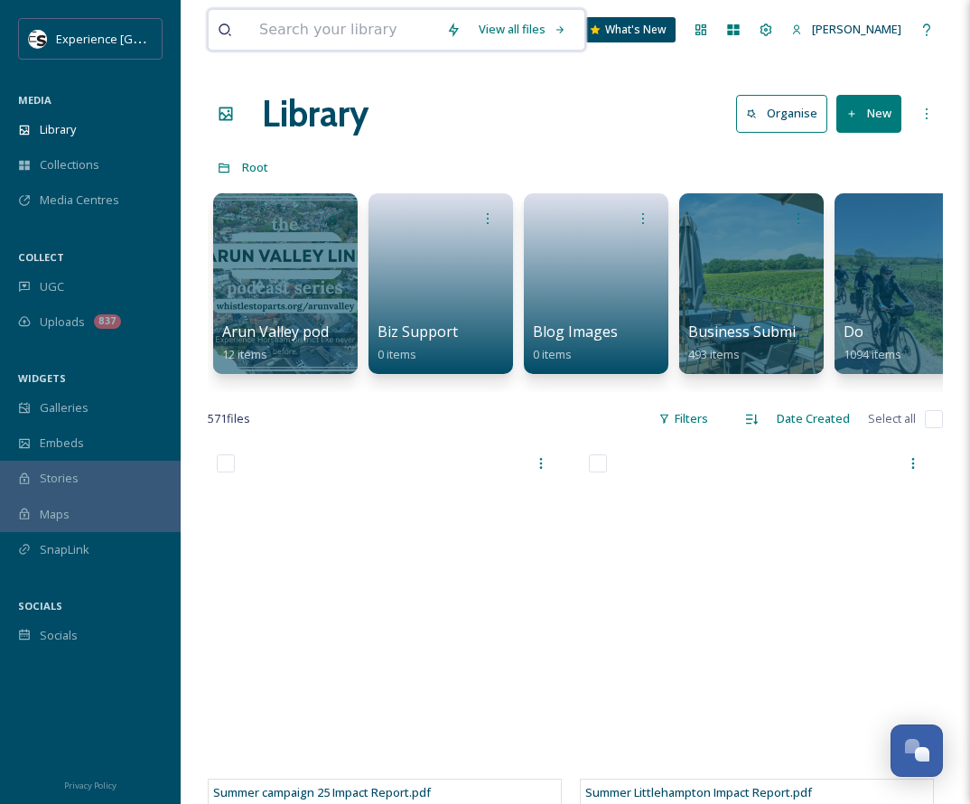
click at [307, 21] on input at bounding box center [343, 30] width 187 height 40
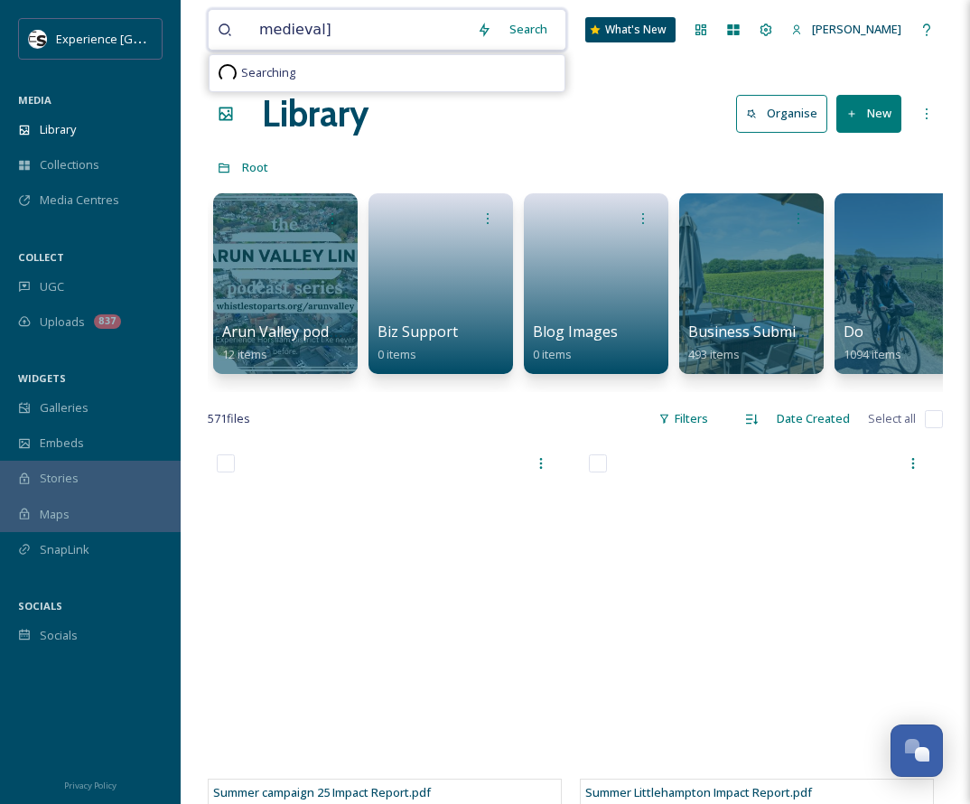
type input "medieval"
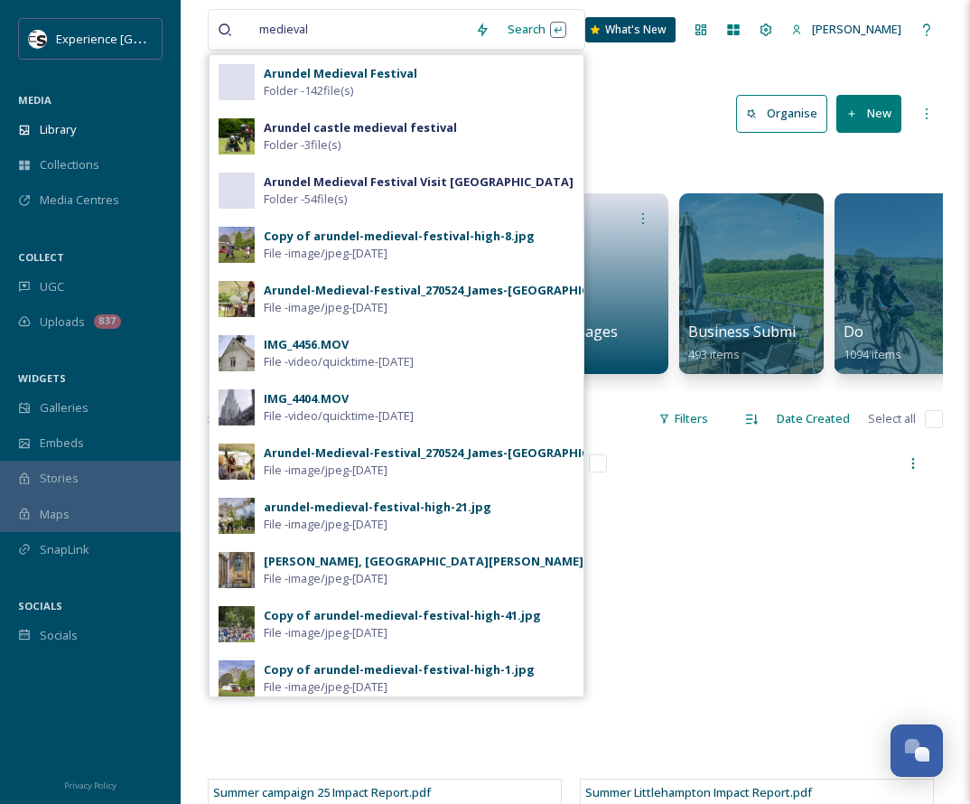
click at [298, 81] on span "Arundel Medieval Festival" at bounding box center [341, 73] width 154 height 17
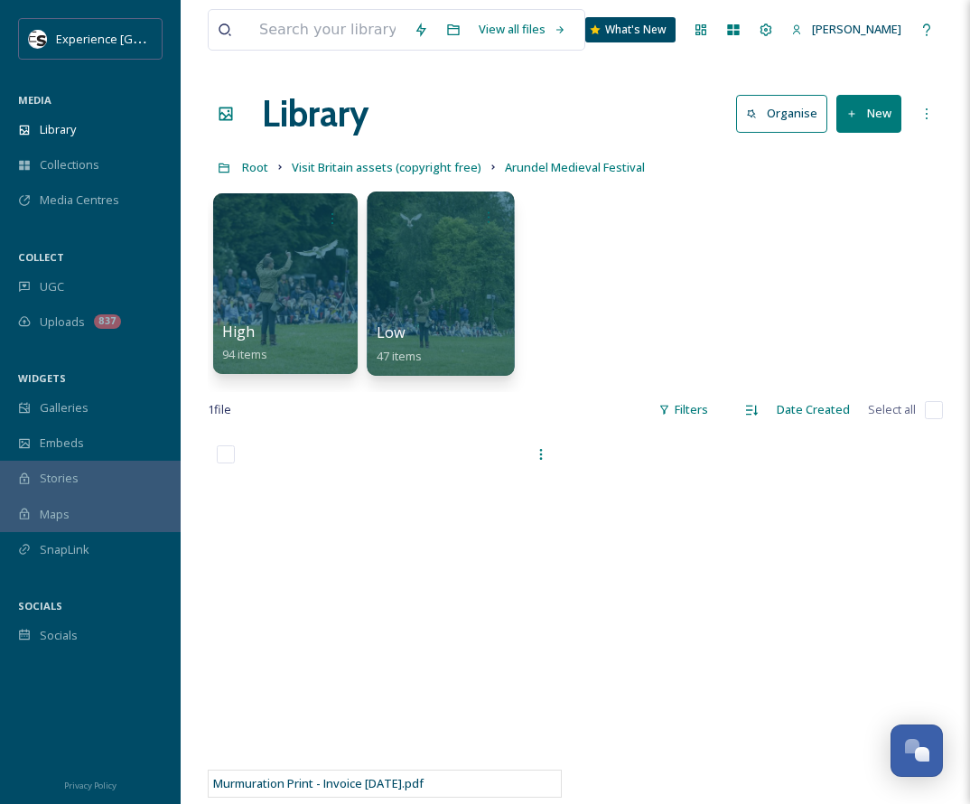
click at [441, 264] on div at bounding box center [440, 283] width 147 height 184
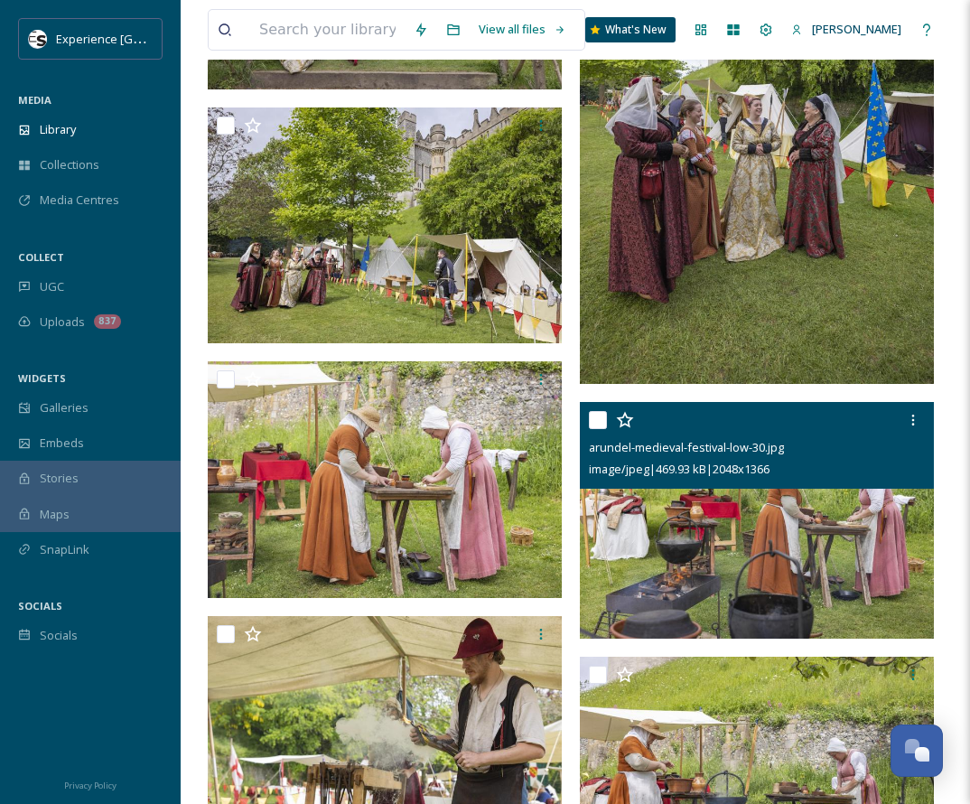
scroll to position [2348, 0]
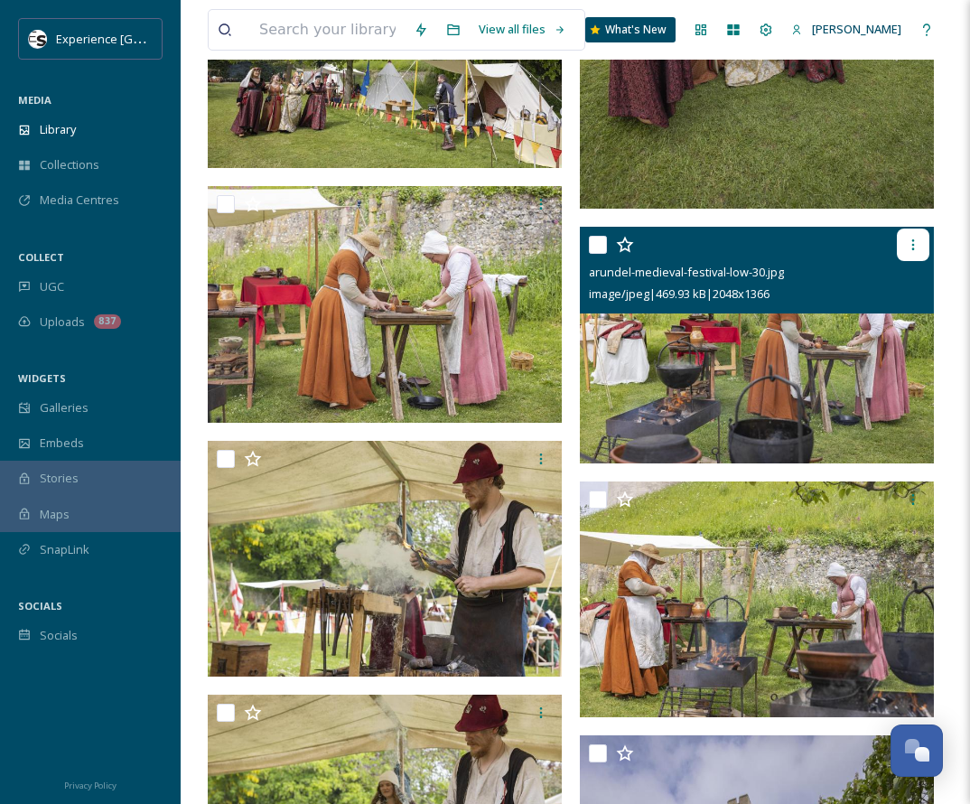
click at [766, 245] on div at bounding box center [913, 245] width 33 height 33
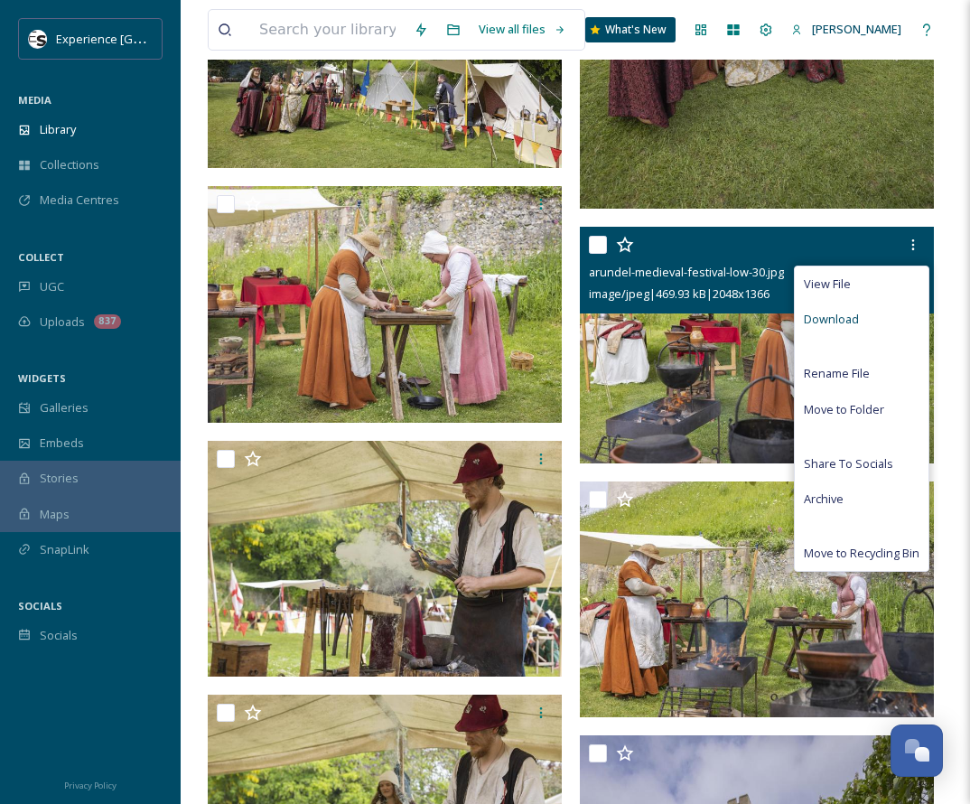
click at [766, 320] on span "Download" at bounding box center [831, 319] width 55 height 17
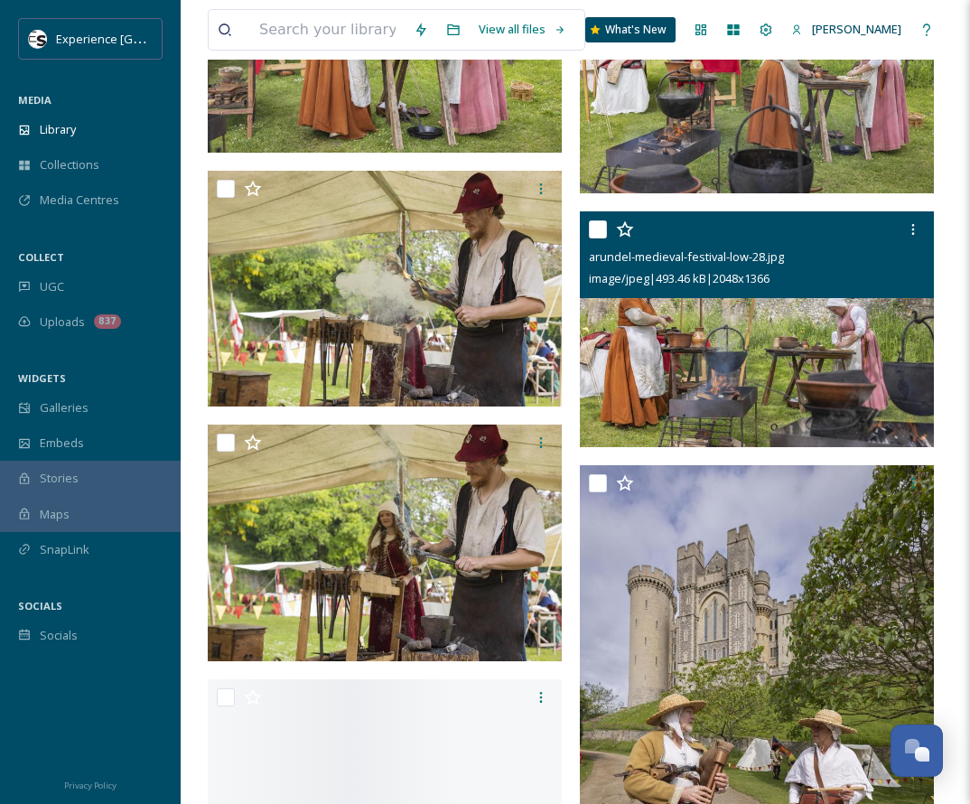
scroll to position [2619, 0]
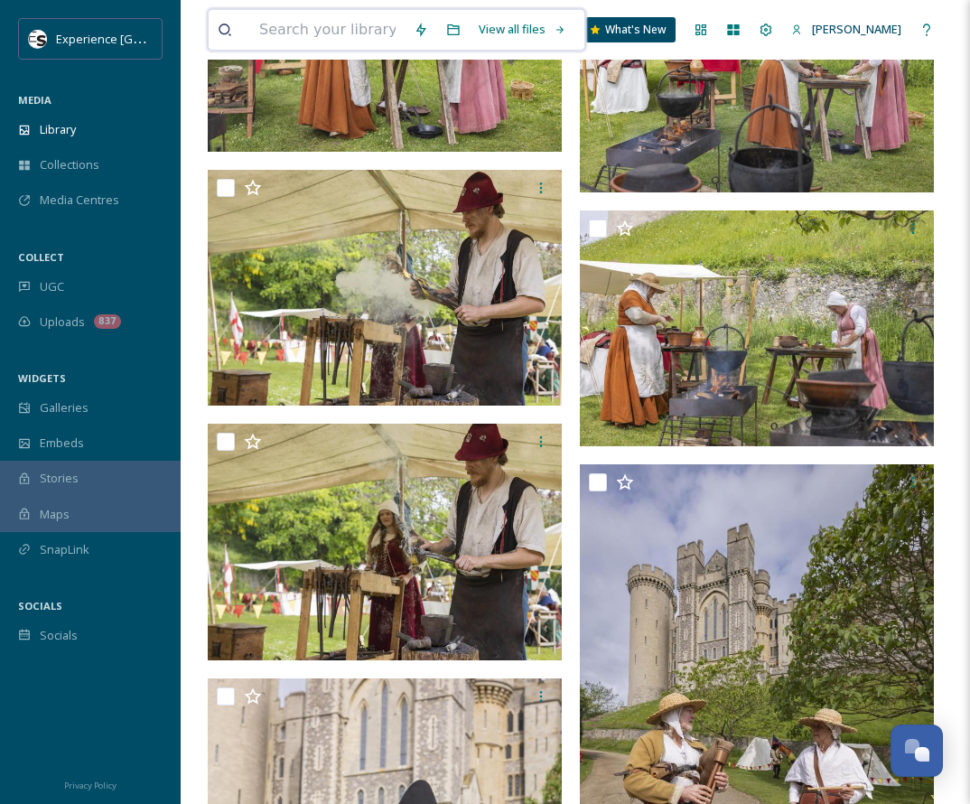
click at [285, 26] on input at bounding box center [327, 30] width 154 height 40
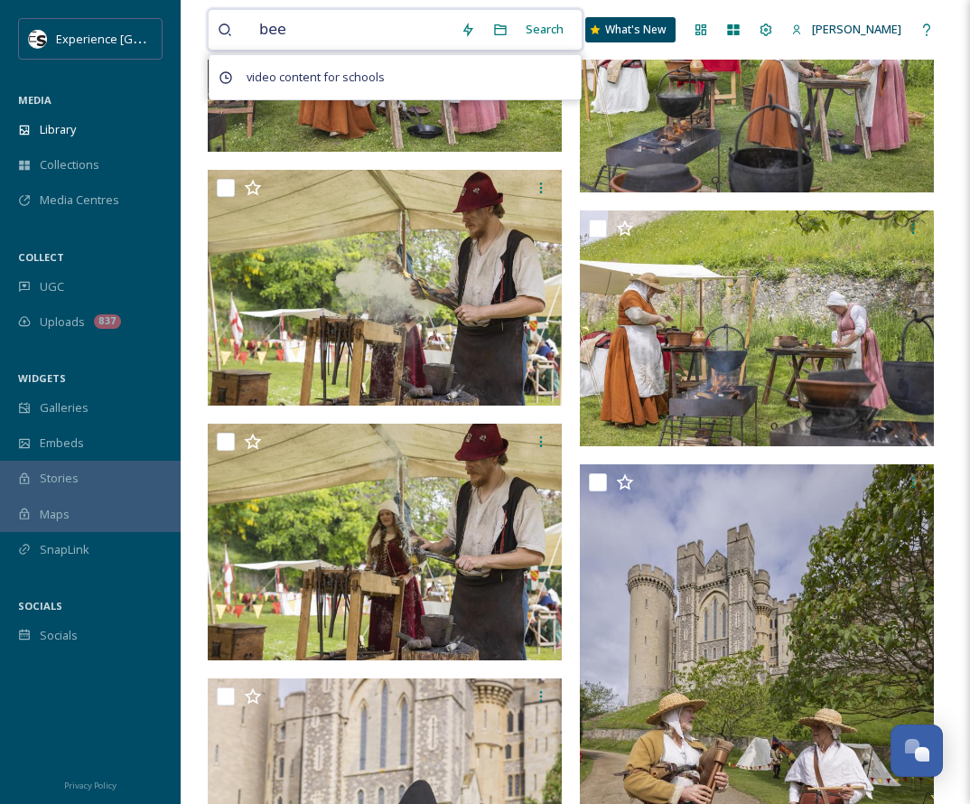
type input "bees"
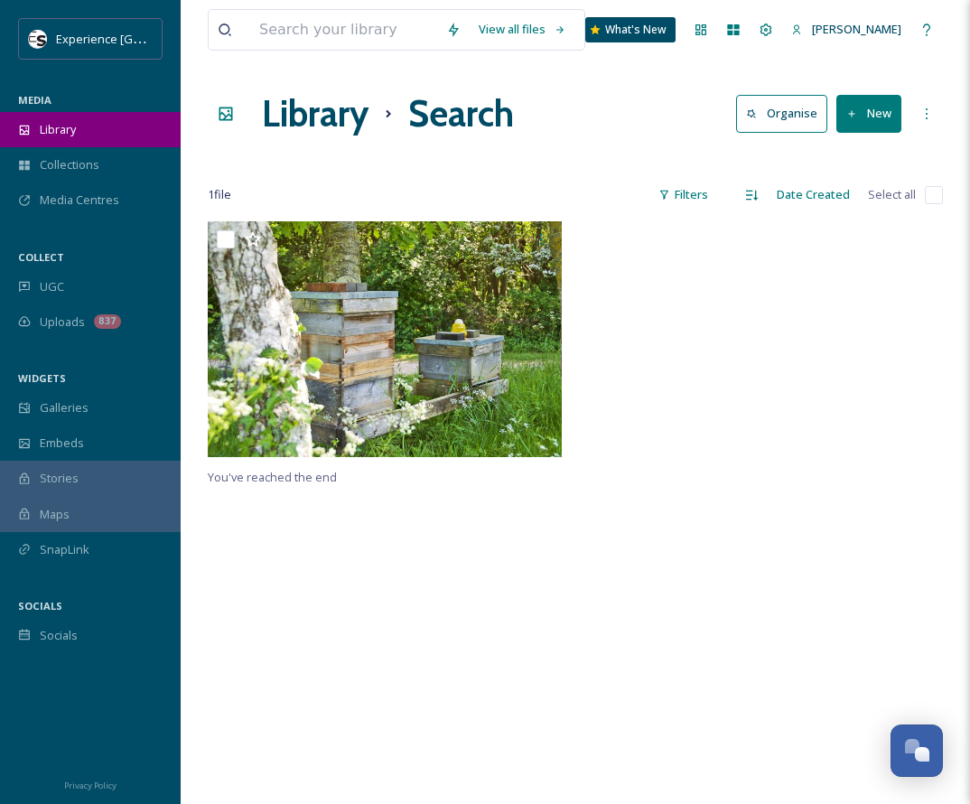
click at [73, 136] on span "Library" at bounding box center [58, 129] width 36 height 17
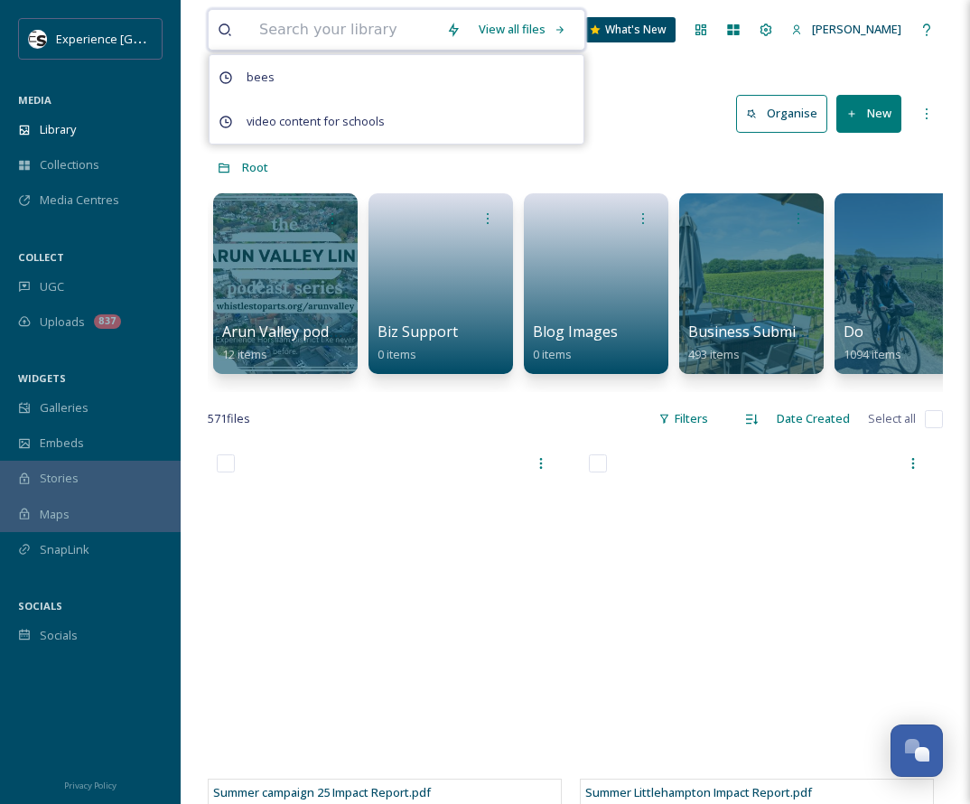
click at [298, 23] on input at bounding box center [343, 30] width 187 height 40
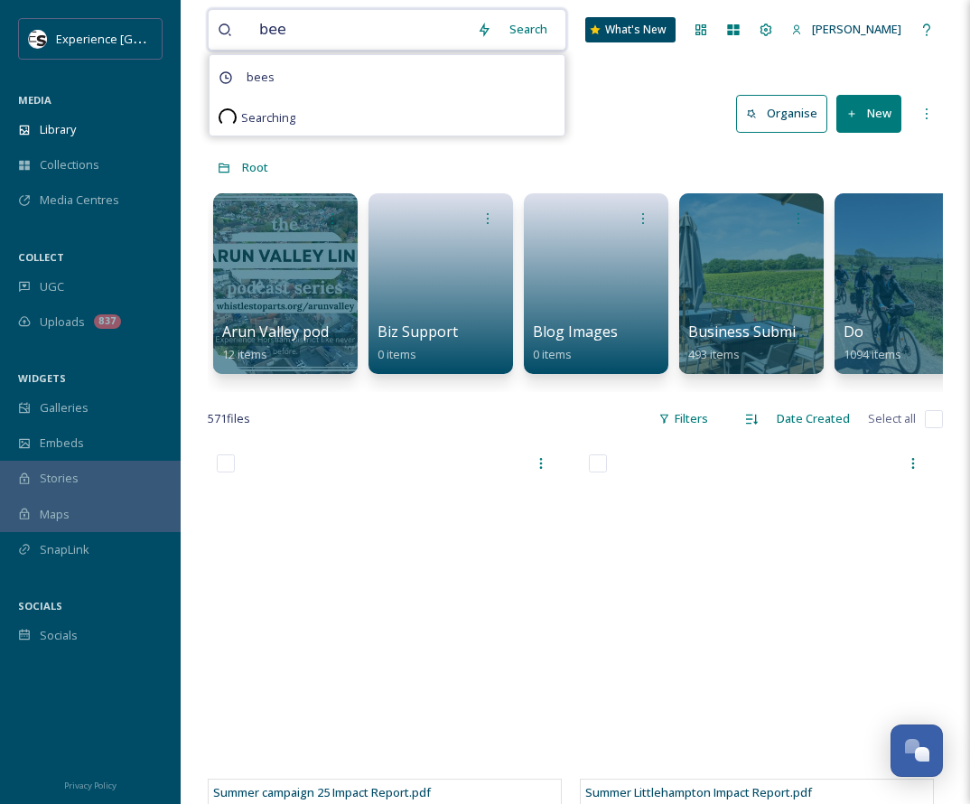
type input "bees"
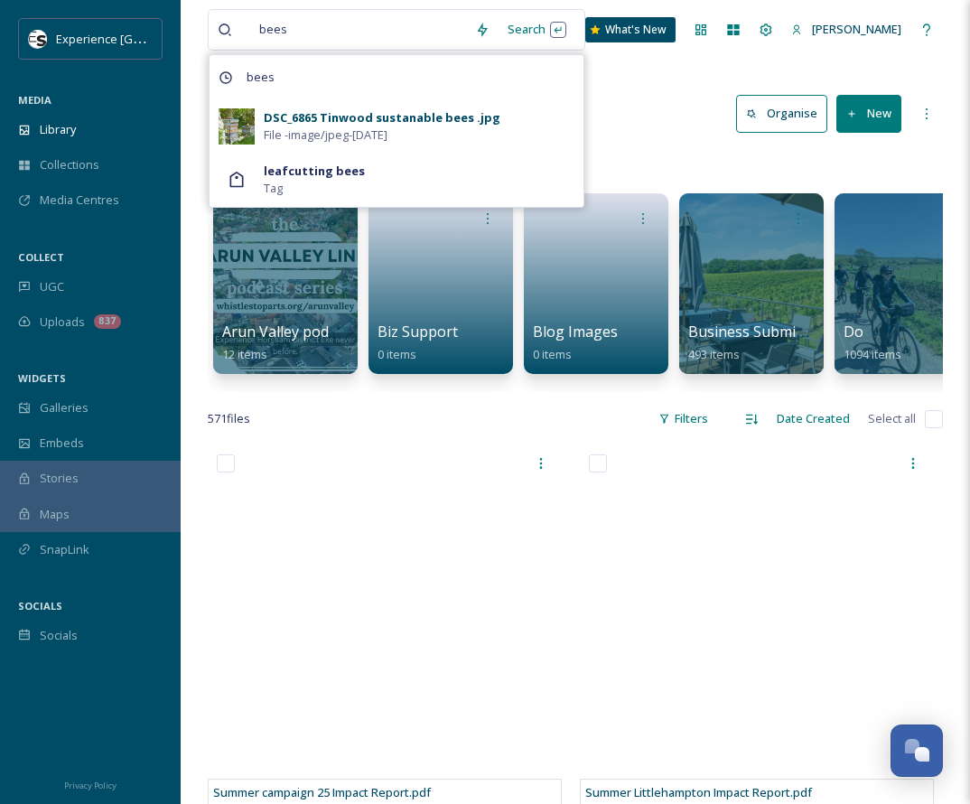
drag, startPoint x: 294, startPoint y: 31, endPoint x: 220, endPoint y: 20, distance: 74.9
click at [220, 20] on div "bees" at bounding box center [342, 30] width 248 height 40
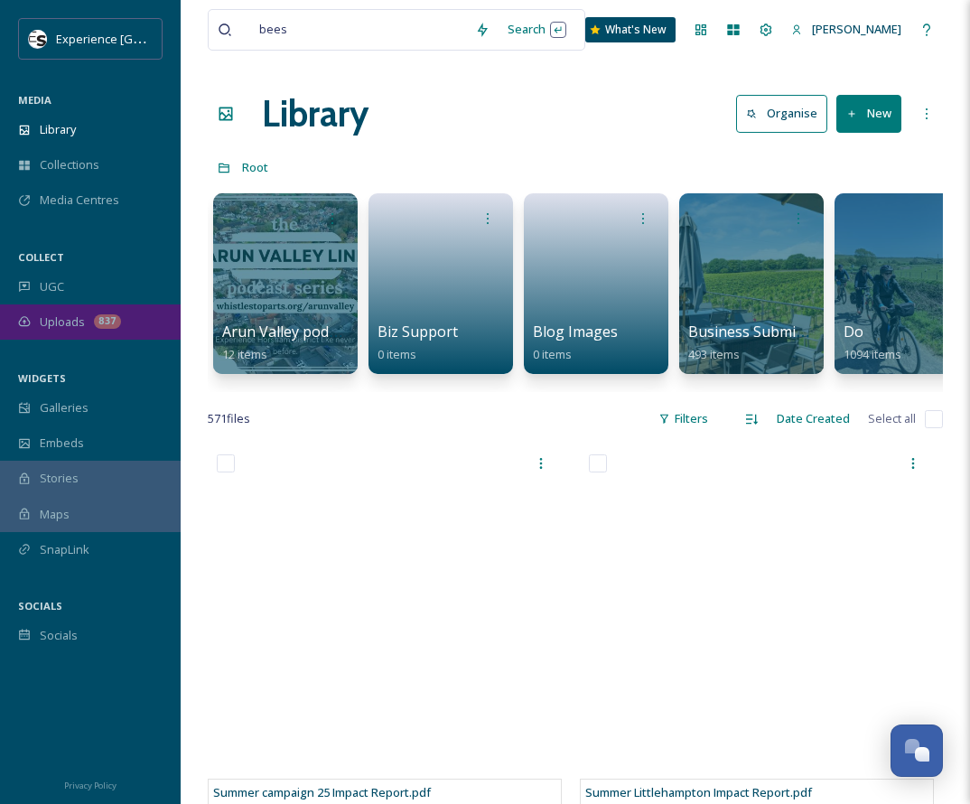
click at [70, 317] on span "Uploads" at bounding box center [62, 321] width 45 height 17
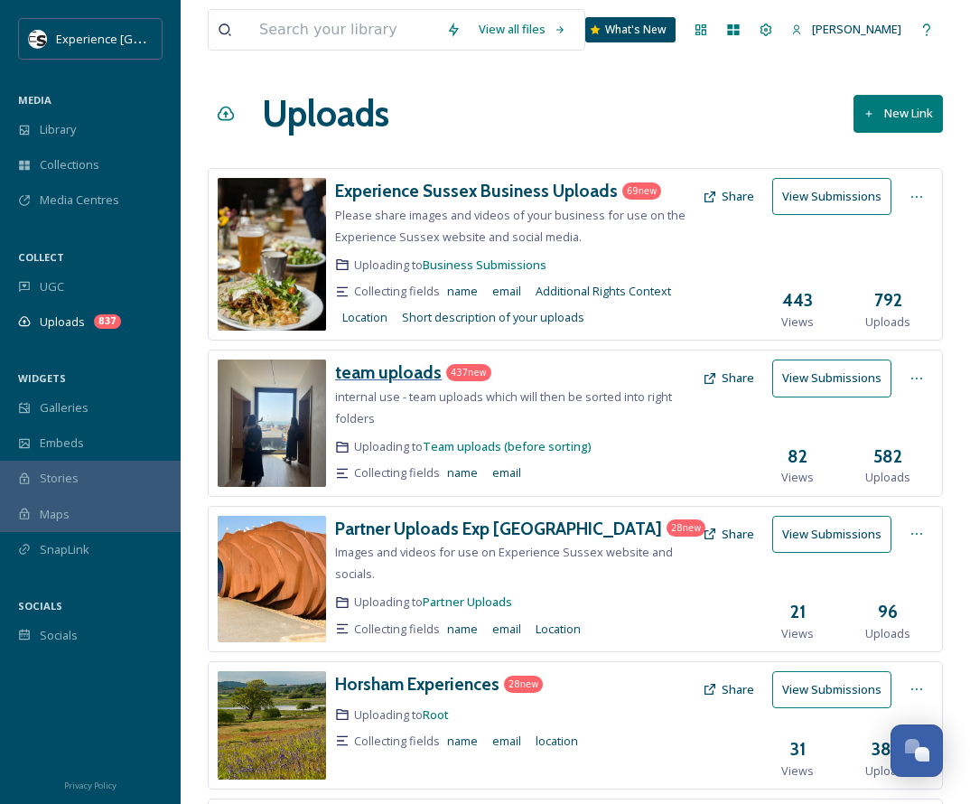
click at [377, 371] on h3 "team uploads" at bounding box center [388, 372] width 107 height 22
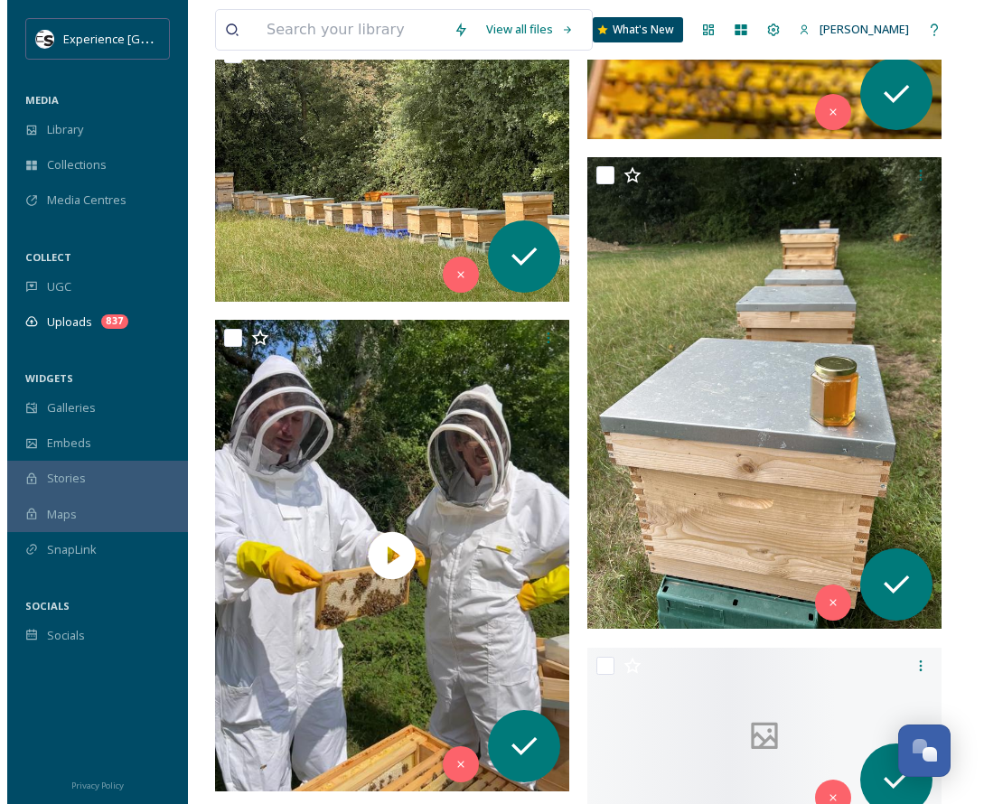
scroll to position [15716, 0]
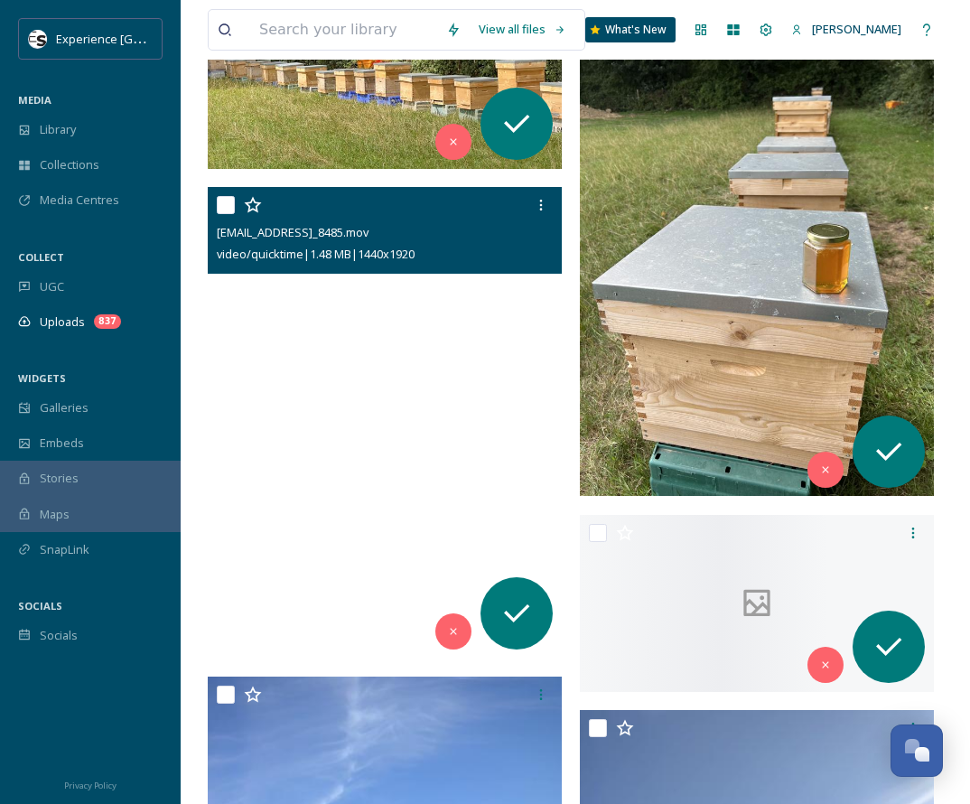
click at [348, 436] on video "ext_1754409842.646975_samanthasmithson@westsussex.gov.org-IMG_8485.mov" at bounding box center [385, 423] width 354 height 472
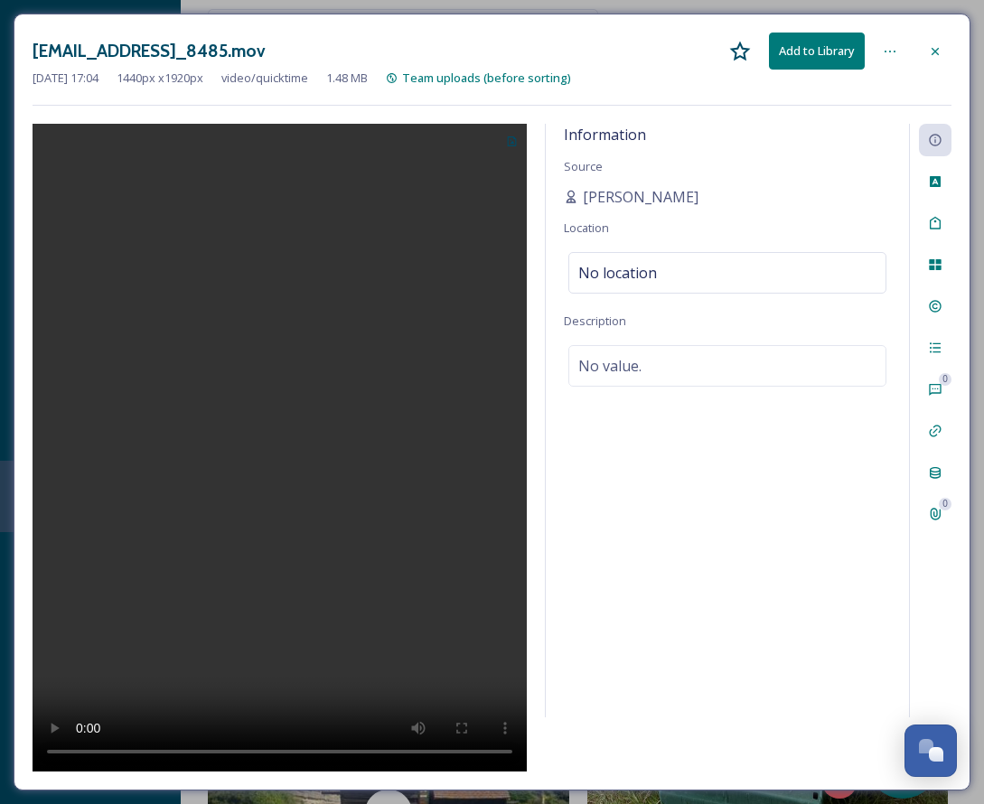
click at [674, 455] on div "Information Source [PERSON_NAME] Location No location Description No value." at bounding box center [727, 420] width 363 height 593
